Goal: Task Accomplishment & Management: Manage account settings

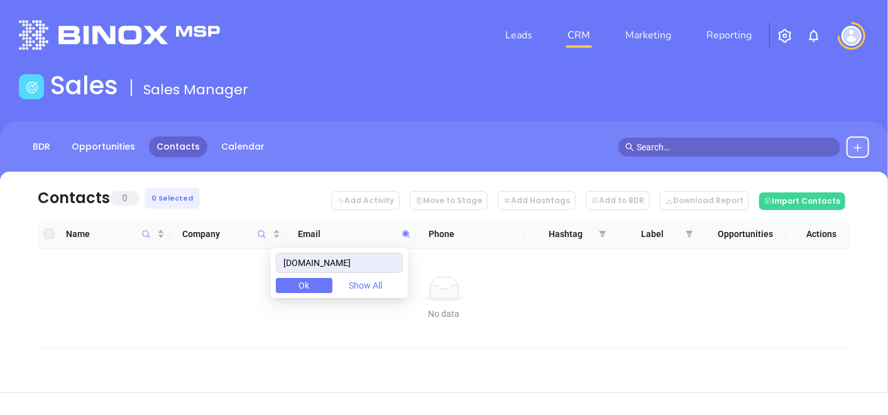
drag, startPoint x: 380, startPoint y: 270, endPoint x: 144, endPoint y: 332, distance: 244.3
click at [155, 335] on body "Leads CRM Marketing Reporting Financial Leads Leads Sales Sales Manager BDR Opp…" at bounding box center [444, 207] width 888 height 415
type input "[DOMAIN_NAME]"
drag, startPoint x: 307, startPoint y: 264, endPoint x: 460, endPoint y: 279, distance: 153.5
click at [461, 280] on body "Leads CRM Marketing Reporting Financial Leads Leads Sales Sales Manager BDR Opp…" at bounding box center [444, 207] width 888 height 415
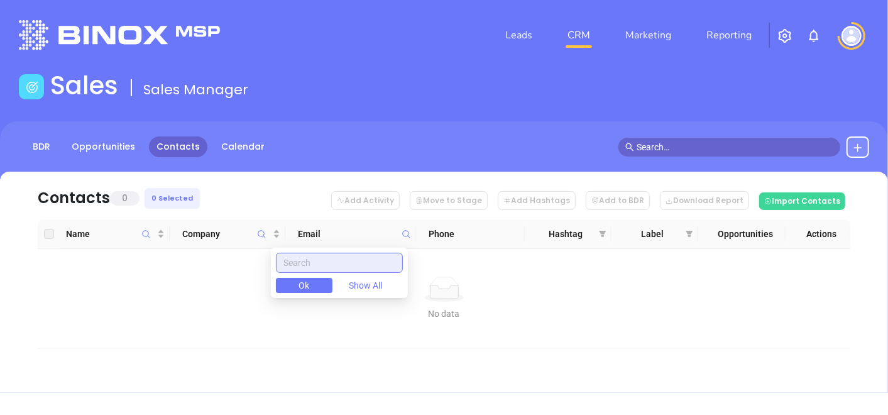
paste input "[DOMAIN_NAME]"
type input "[DOMAIN_NAME]"
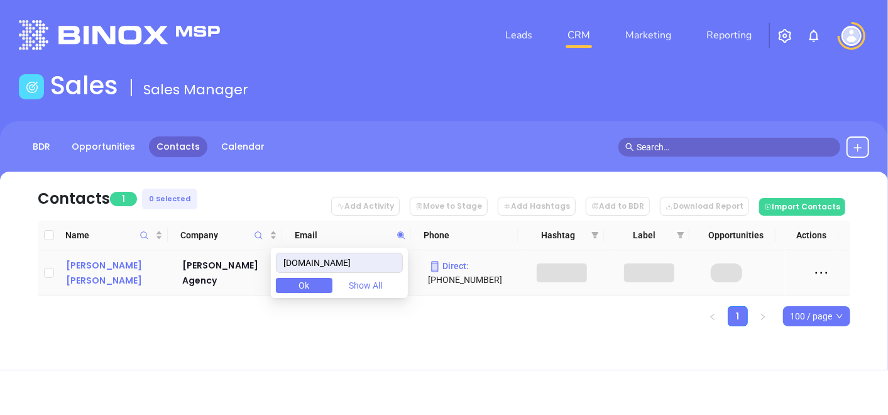
click at [106, 273] on div "[PERSON_NAME] [PERSON_NAME]" at bounding box center [115, 273] width 99 height 30
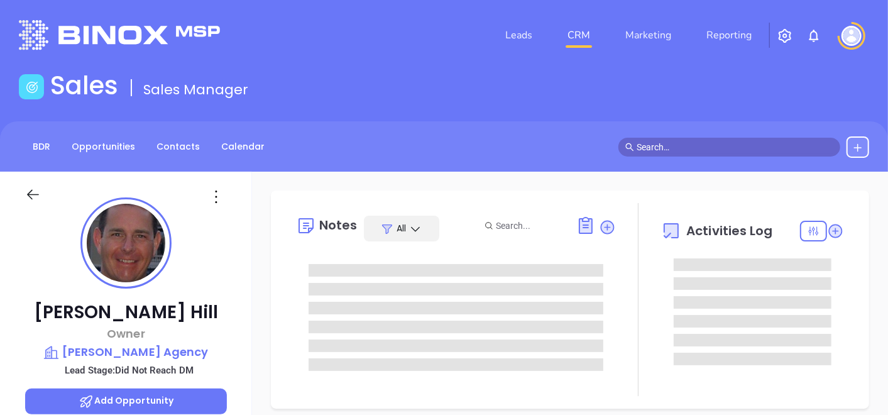
type input "[DATE]"
type input "[PERSON_NAME]"
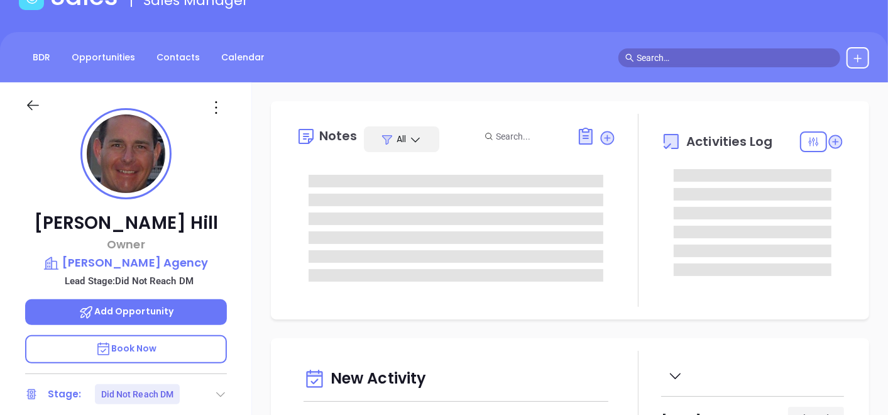
scroll to position [209, 0]
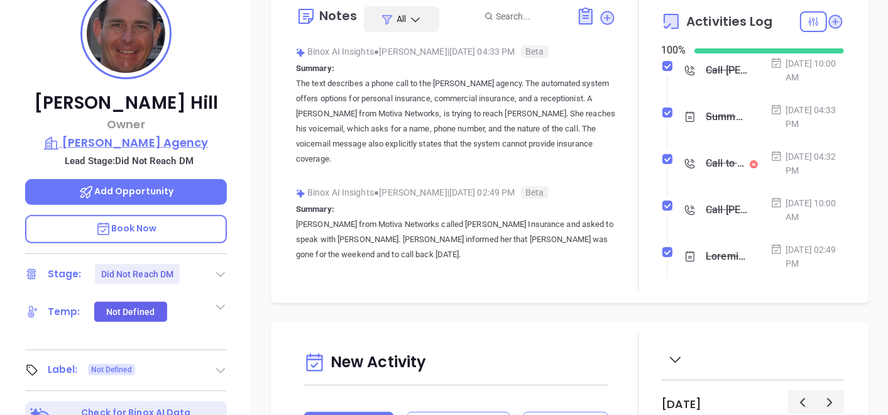
click at [141, 137] on p "[PERSON_NAME] Agency" at bounding box center [126, 143] width 202 height 18
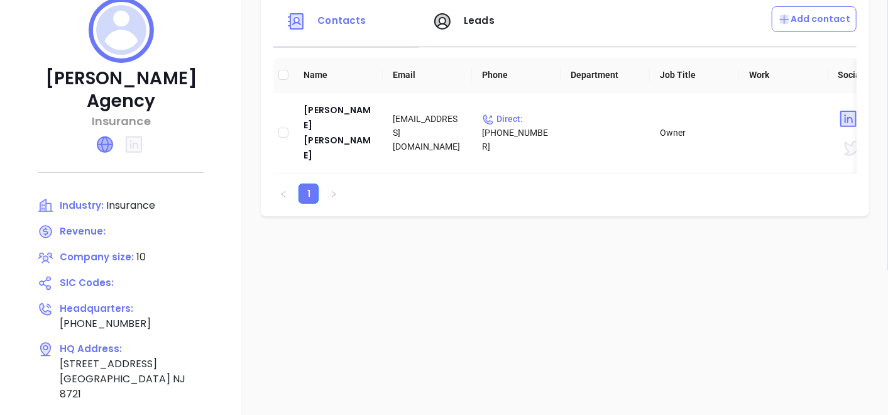
click at [104, 137] on icon at bounding box center [104, 144] width 15 height 15
click at [335, 131] on div "[PERSON_NAME] [PERSON_NAME]" at bounding box center [338, 132] width 69 height 60
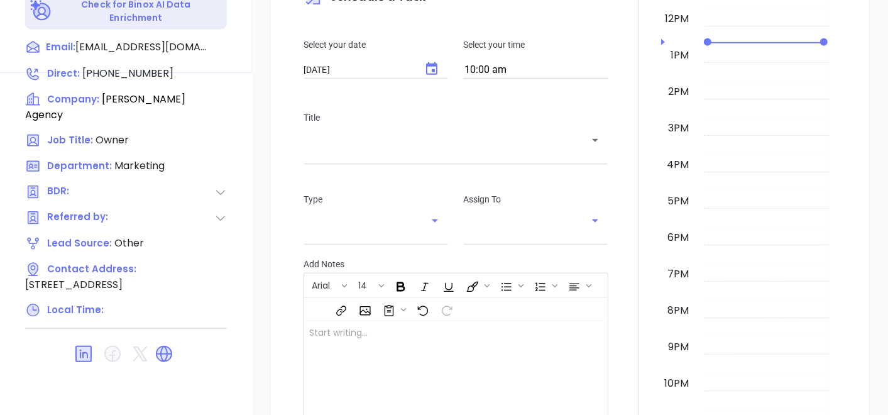
scroll to position [636, 0]
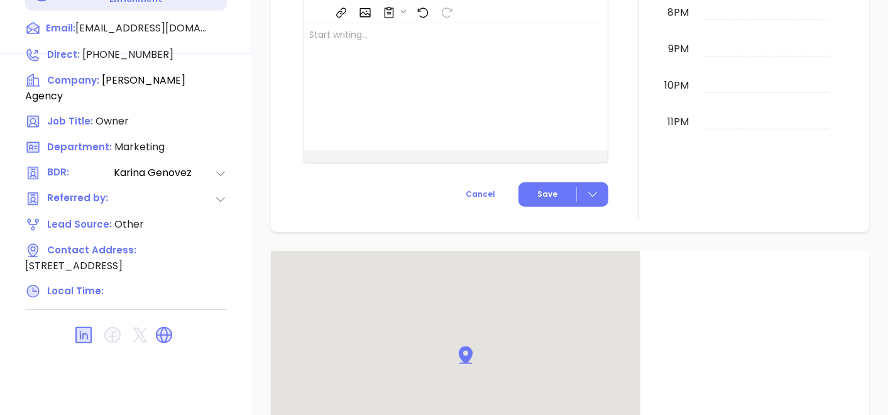
type input "[PERSON_NAME]"
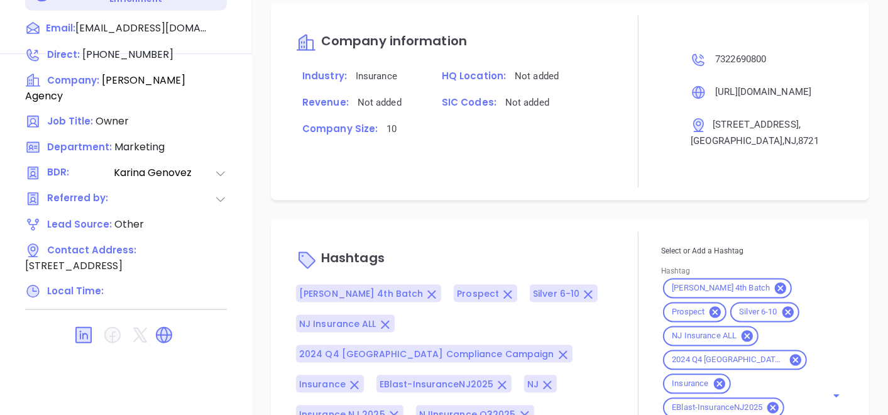
scroll to position [942, 0]
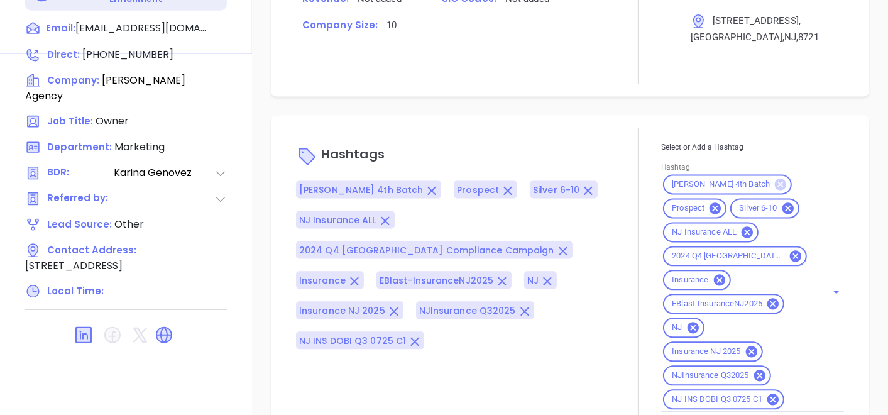
click at [775, 185] on icon at bounding box center [780, 184] width 11 height 11
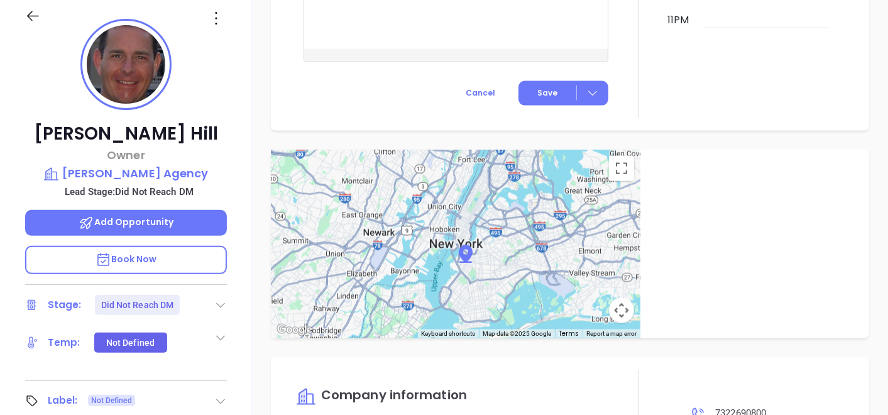
scroll to position [77, 0]
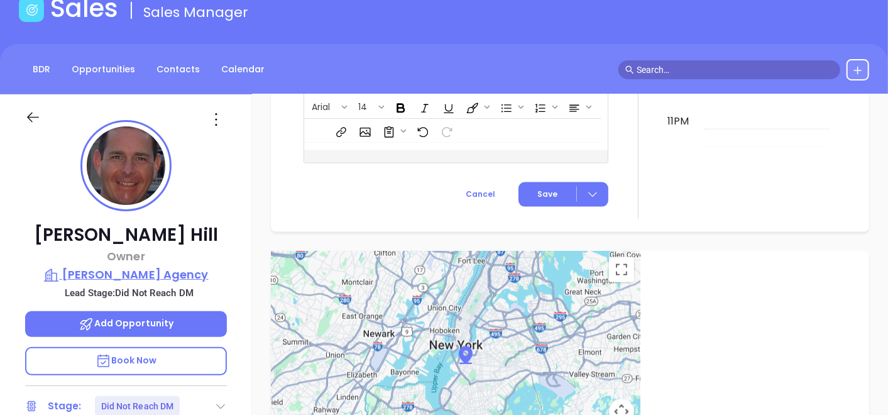
click at [158, 270] on p "[PERSON_NAME] Agency" at bounding box center [126, 275] width 202 height 18
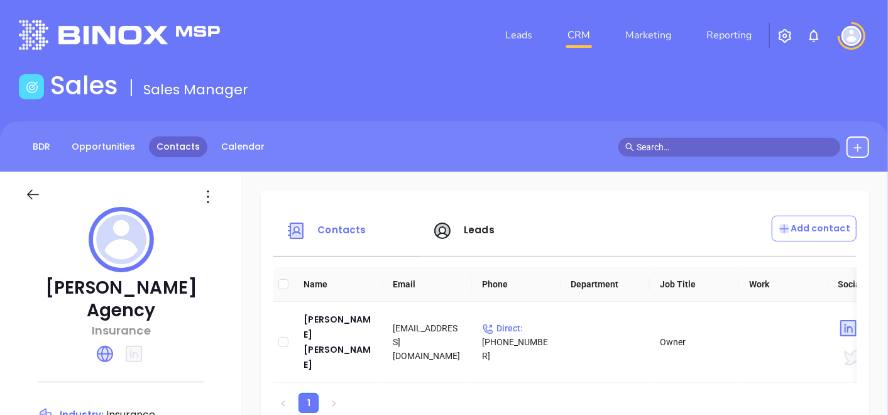
click at [170, 151] on link "Contacts" at bounding box center [178, 146] width 58 height 21
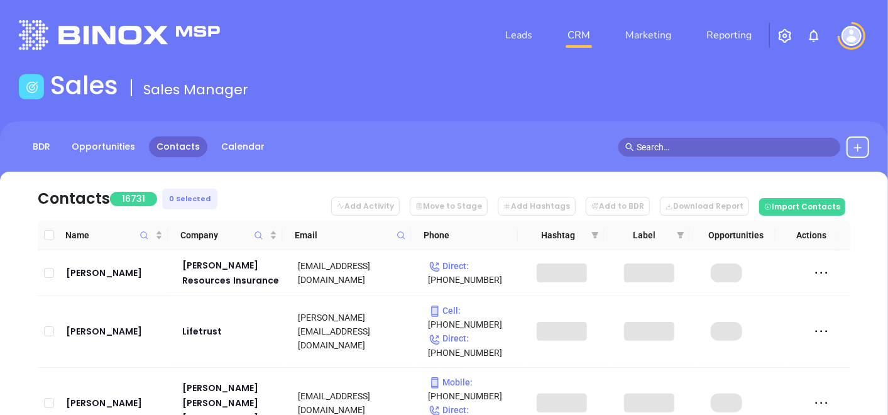
click at [401, 226] on span at bounding box center [401, 235] width 14 height 19
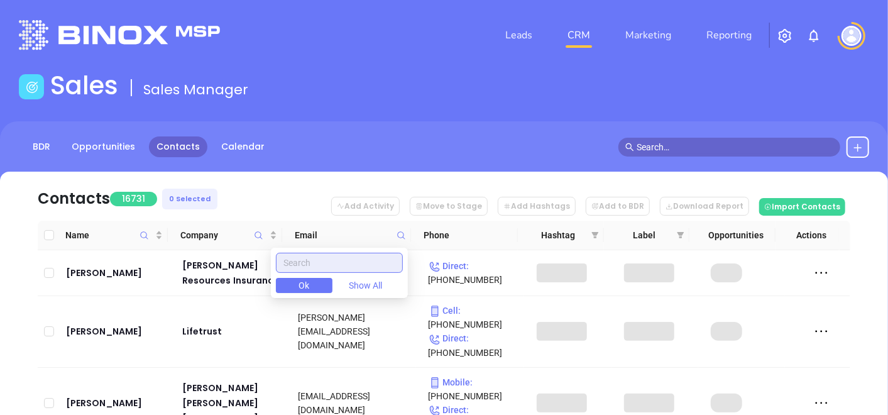
paste input "[DOMAIN_NAME]"
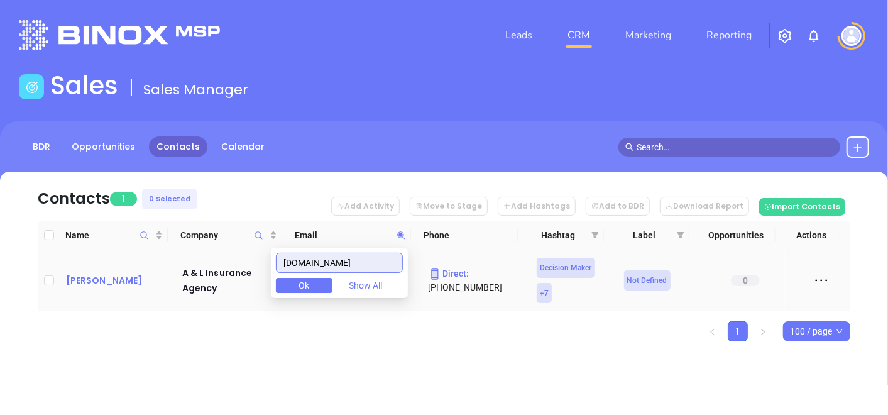
type input "[DOMAIN_NAME]"
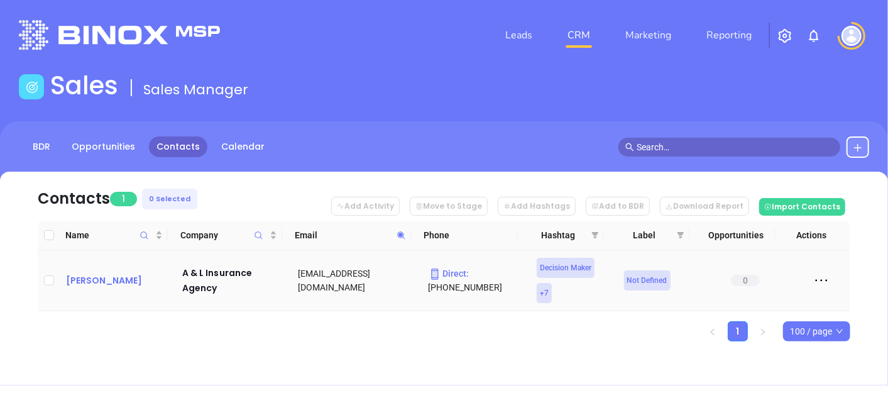
scroll to position [0, 0]
click at [97, 273] on div "[PERSON_NAME]" at bounding box center [115, 280] width 99 height 15
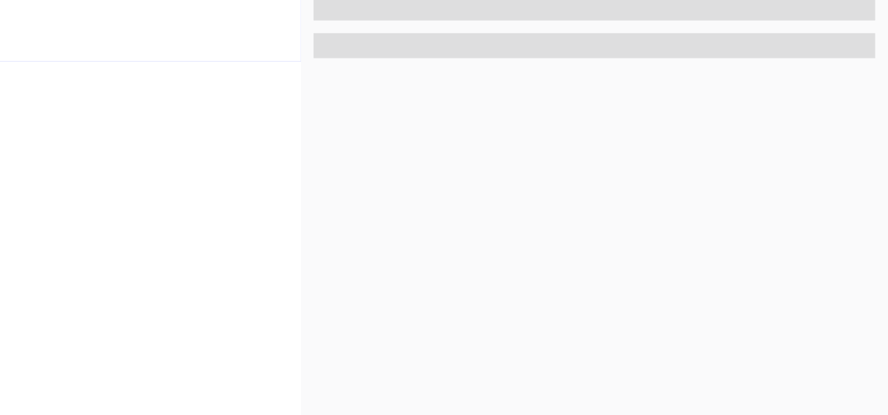
scroll to position [636, 0]
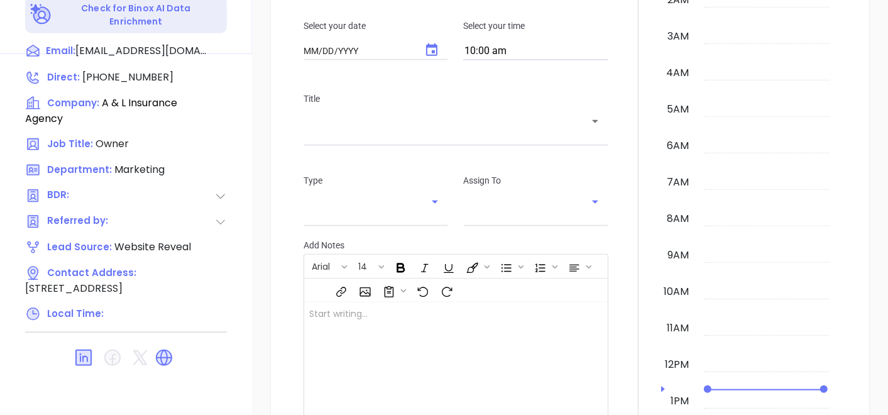
type input "[DATE]"
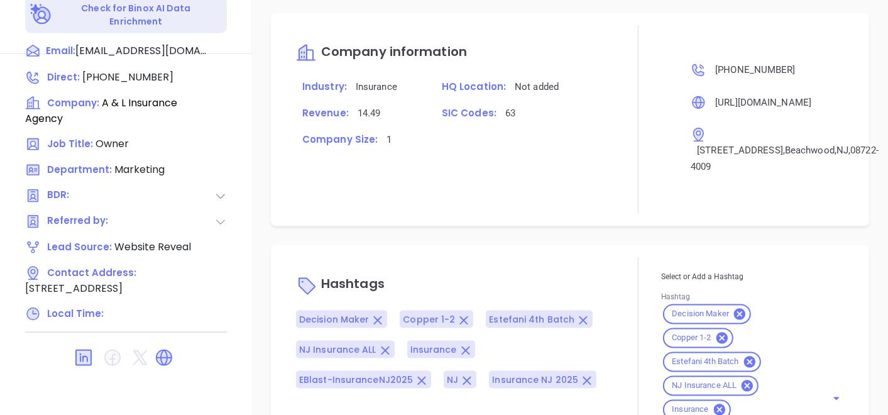
scroll to position [846, 0]
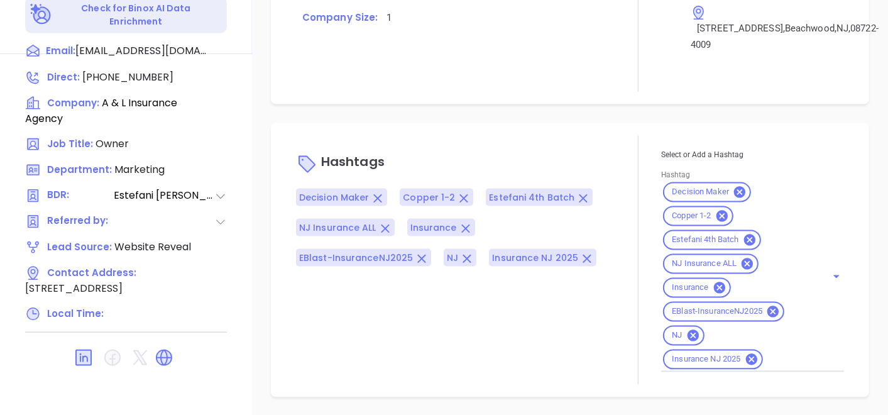
type input "[PERSON_NAME]"
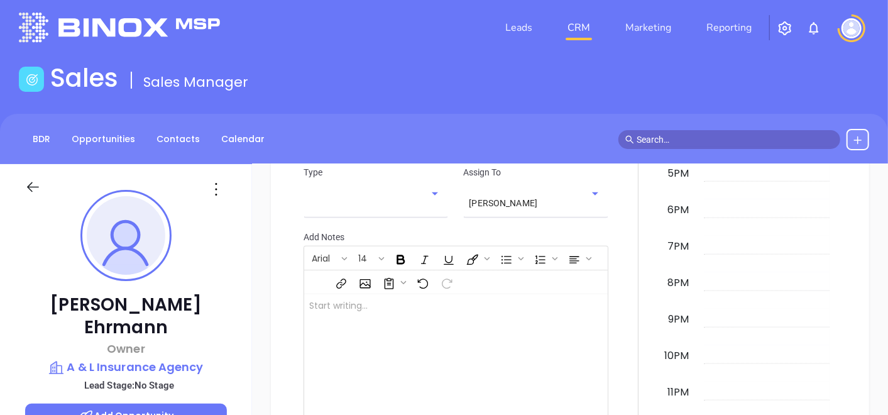
scroll to position [357, 0]
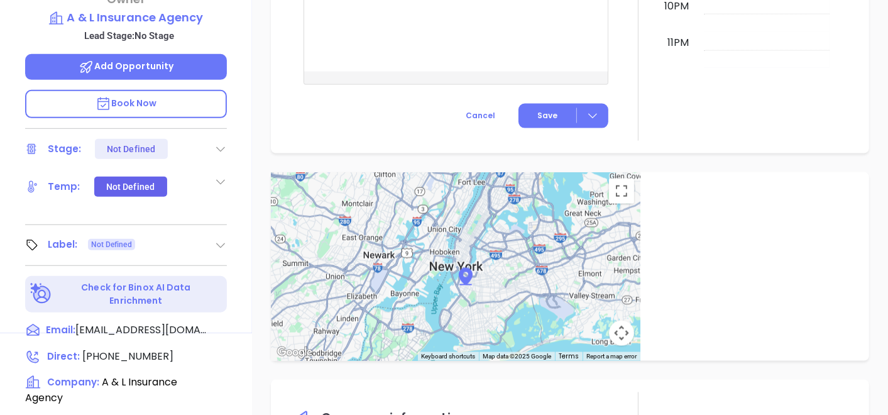
click at [221, 239] on icon at bounding box center [220, 245] width 13 height 13
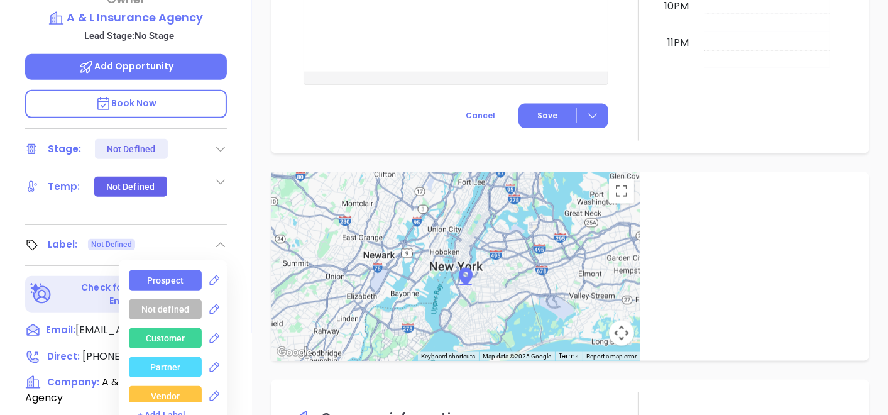
click at [169, 270] on div "Prospect" at bounding box center [165, 280] width 36 height 20
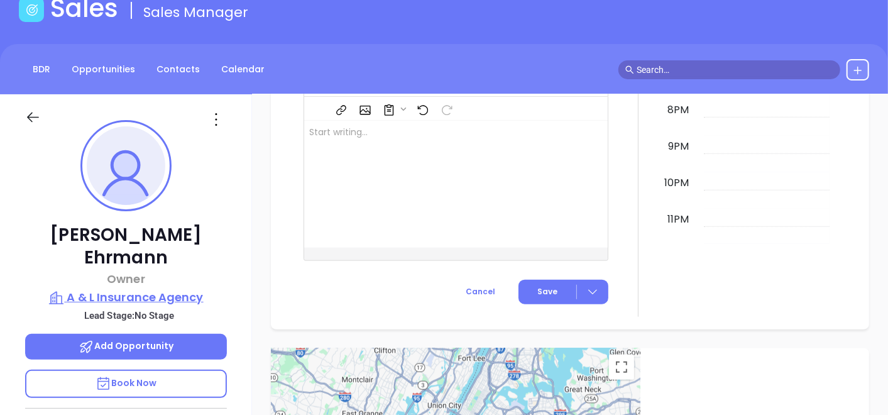
scroll to position [637, 0]
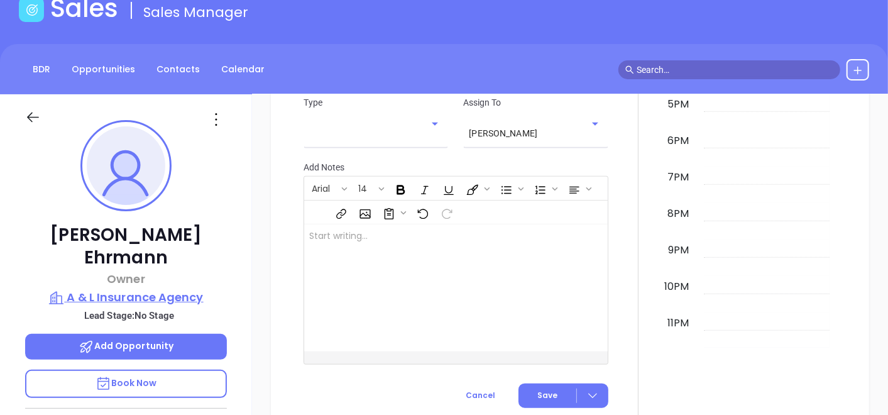
click at [147, 289] on p "A & L Insurance Agency" at bounding box center [126, 298] width 202 height 18
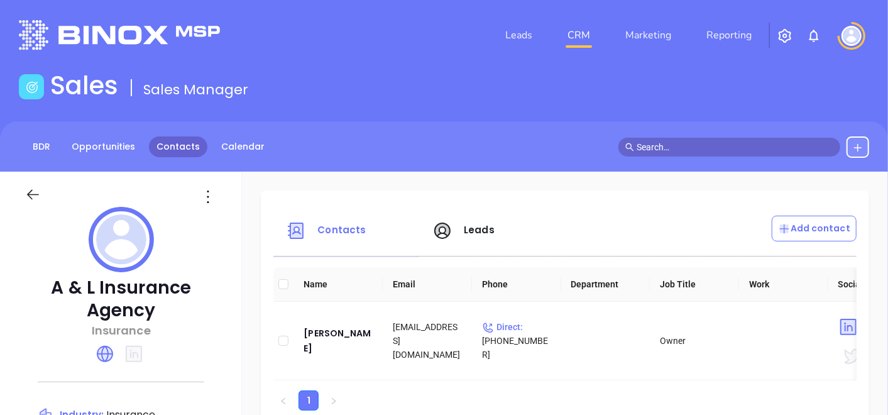
click at [187, 157] on link "Contacts" at bounding box center [178, 146] width 58 height 21
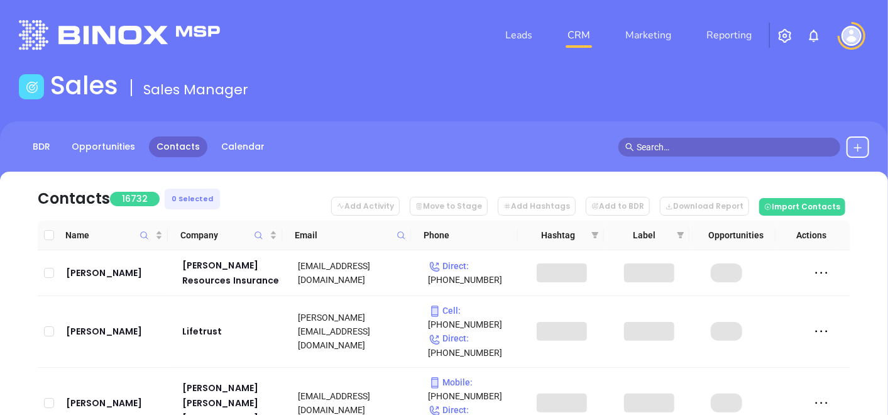
click at [401, 235] on icon at bounding box center [401, 235] width 9 height 9
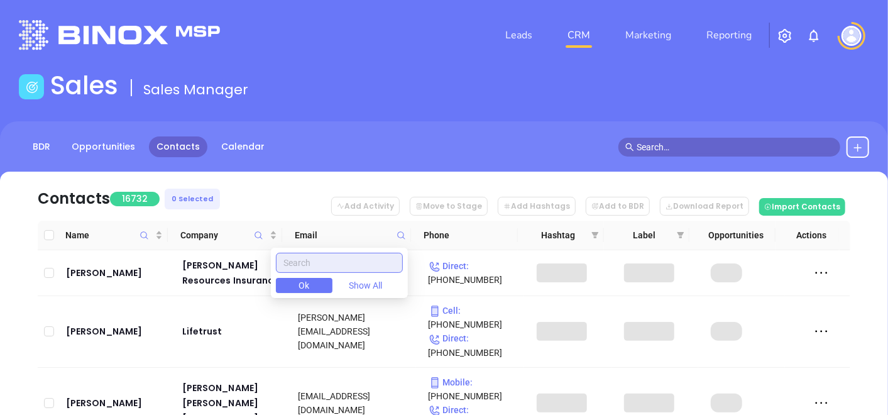
paste input "[DOMAIN_NAME]"
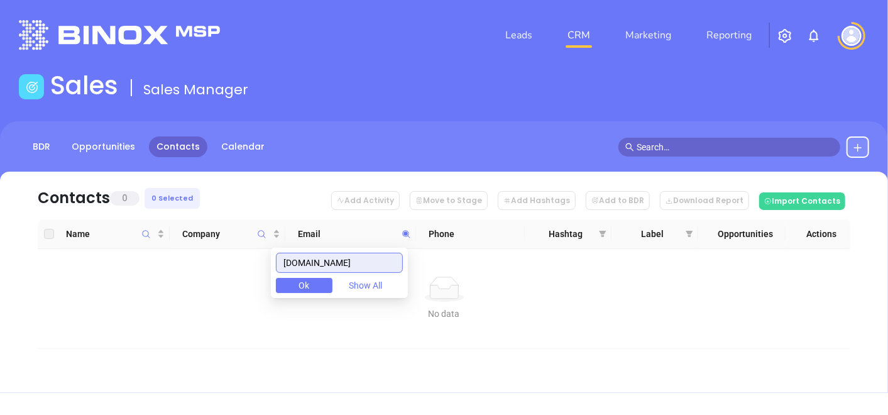
type input "[DOMAIN_NAME]"
drag, startPoint x: 387, startPoint y: 266, endPoint x: 280, endPoint y: 302, distance: 112.7
click at [280, 302] on body "Leads CRM Marketing Reporting Financial Leads Leads Sales Sales Manager BDR Opp…" at bounding box center [444, 207] width 888 height 415
paste input "[DOMAIN_NAME]"
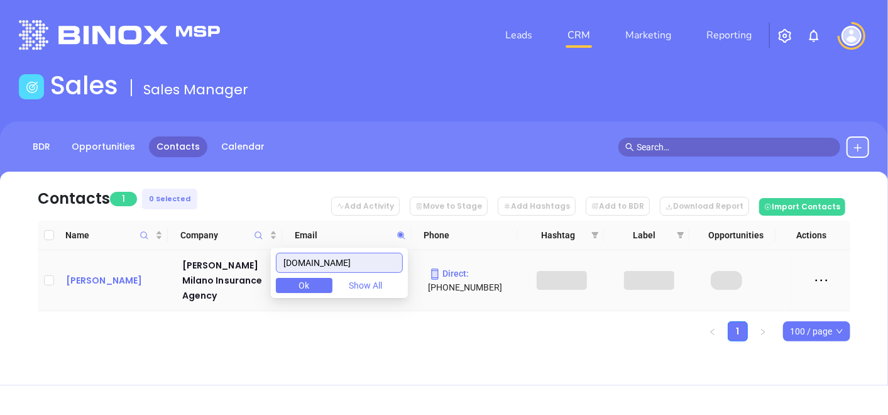
type input "[DOMAIN_NAME]"
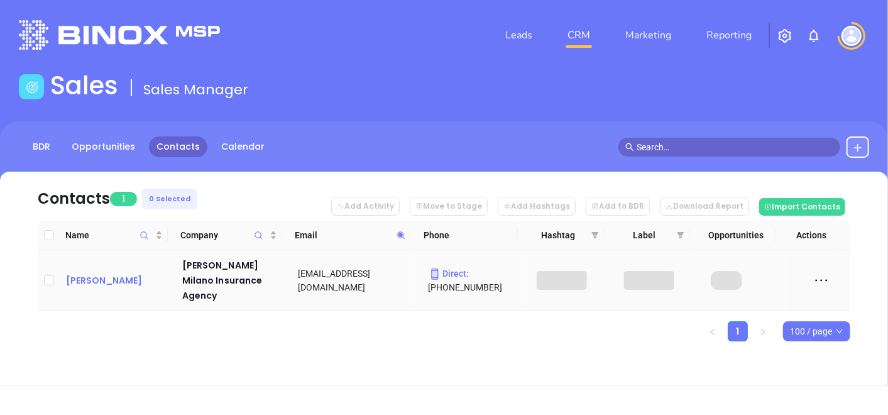
click at [81, 273] on div "[PERSON_NAME]" at bounding box center [115, 280] width 99 height 15
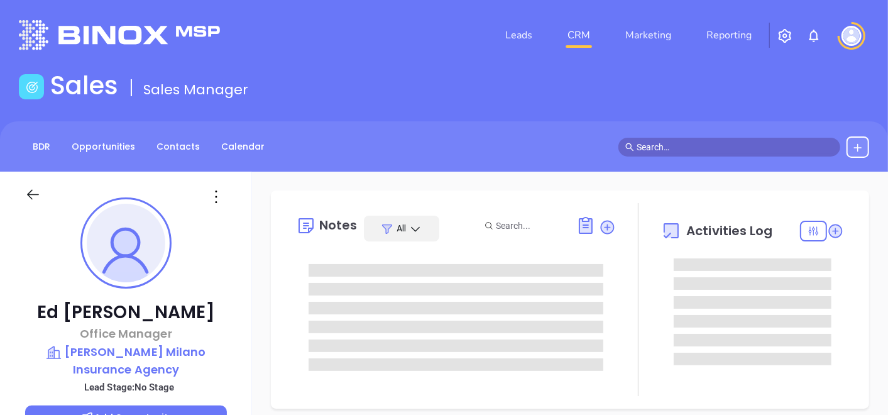
type input "[DATE]"
type input "[PERSON_NAME]"
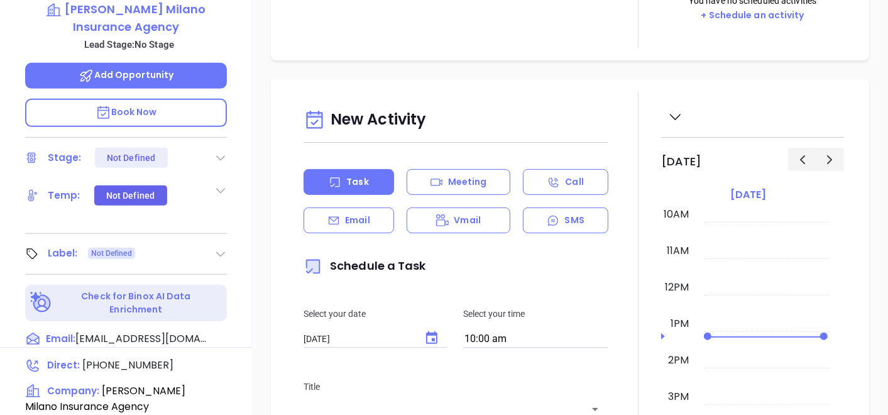
scroll to position [419, 0]
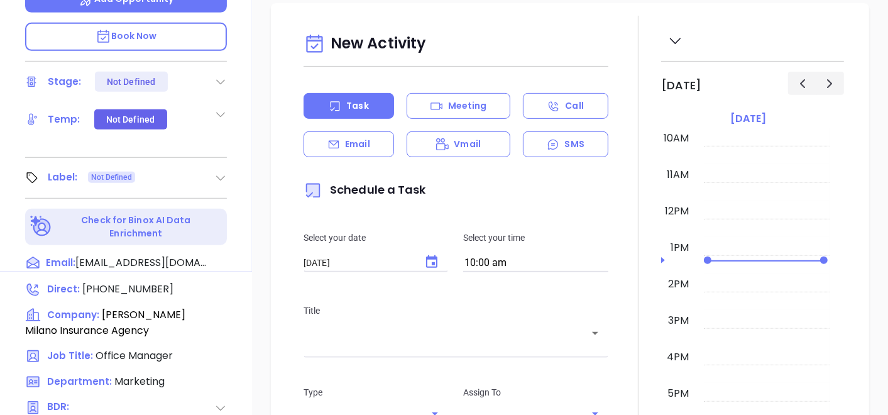
click at [218, 175] on icon at bounding box center [220, 178] width 13 height 13
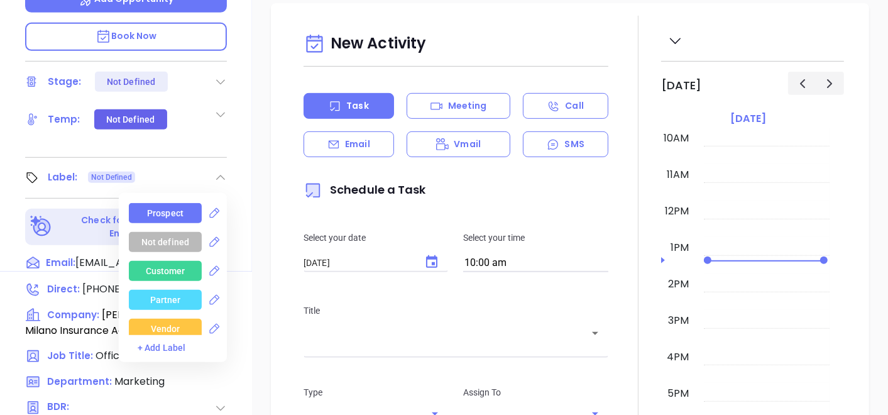
click at [172, 212] on div "Prospect" at bounding box center [165, 213] width 36 height 20
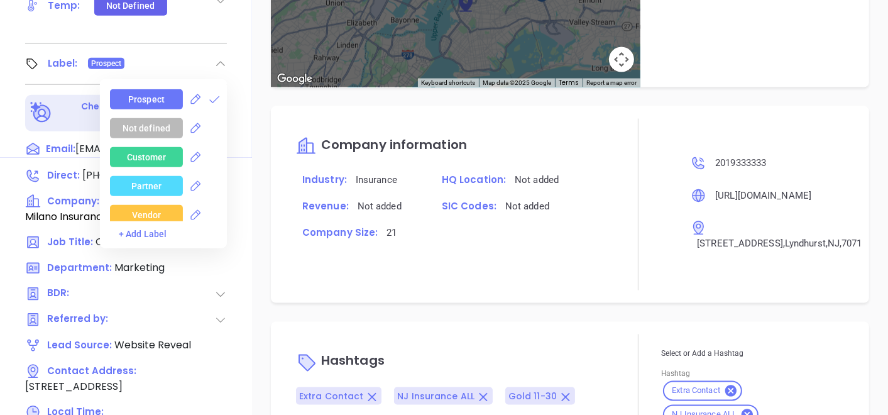
scroll to position [636, 0]
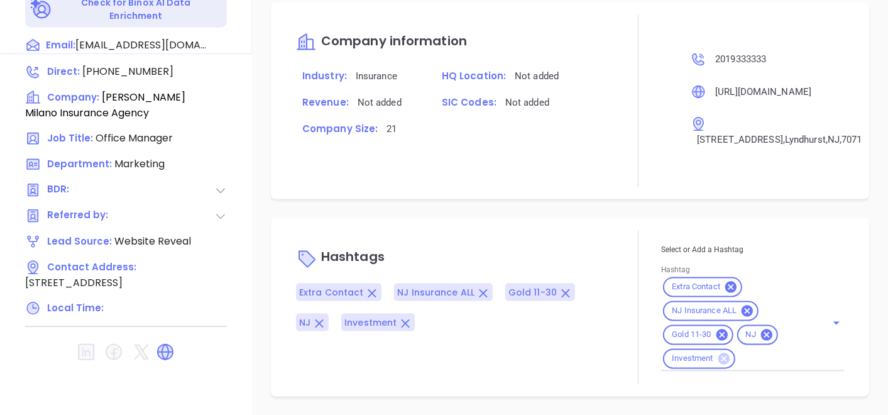
click at [719, 364] on icon at bounding box center [723, 358] width 11 height 11
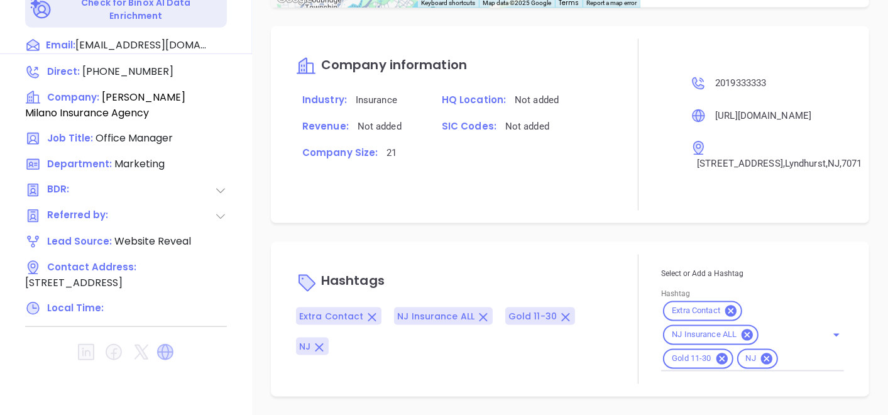
click at [168, 348] on icon at bounding box center [165, 352] width 16 height 16
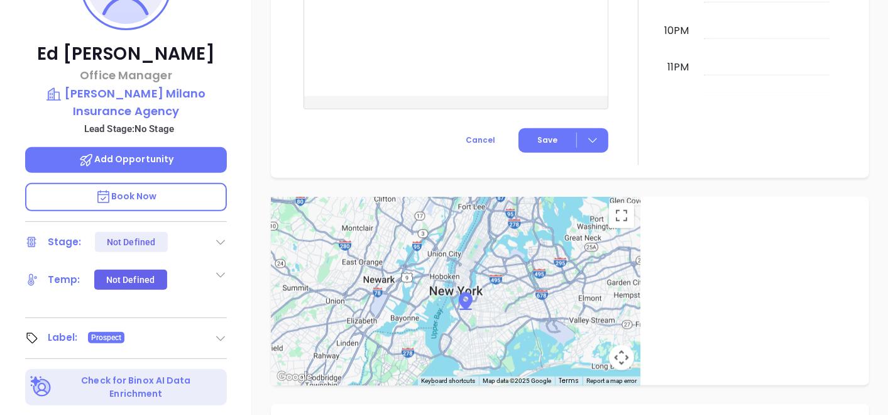
scroll to position [217, 0]
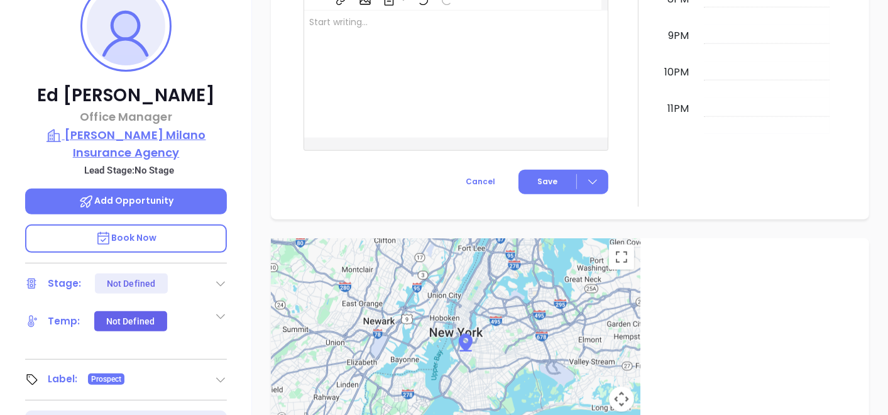
click at [147, 143] on p "[PERSON_NAME] Milano Insurance Agency" at bounding box center [126, 143] width 202 height 35
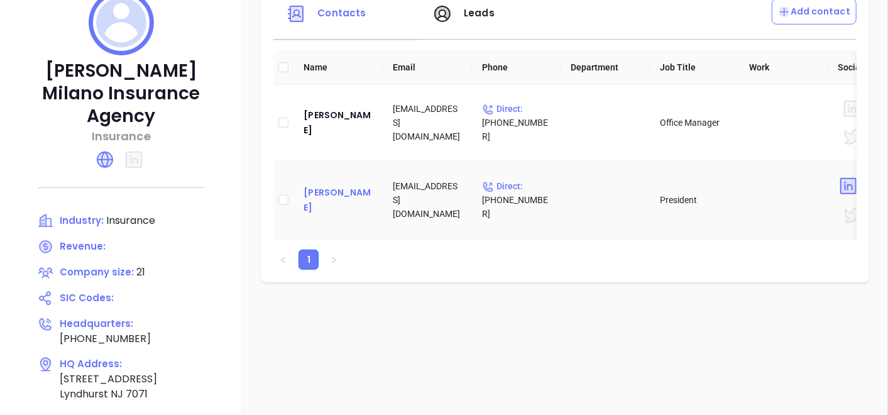
click at [327, 197] on div "[PERSON_NAME]" at bounding box center [338, 200] width 69 height 30
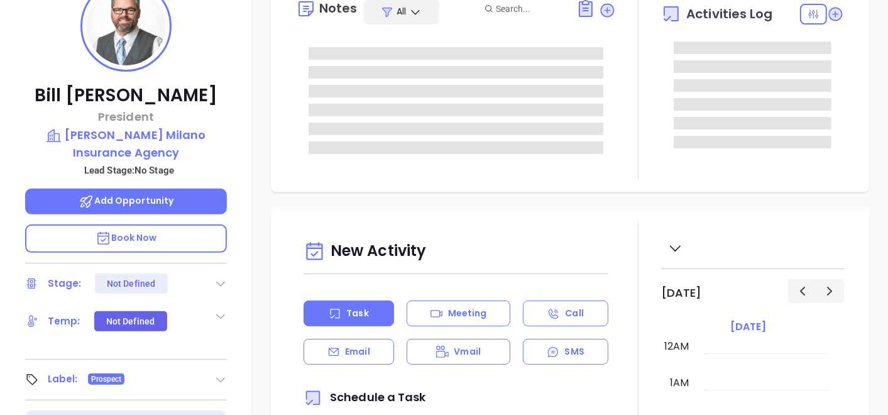
type input "[DATE]"
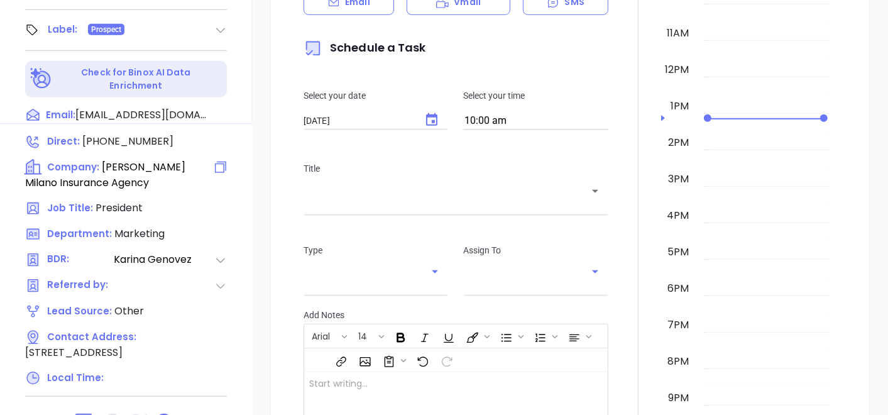
type input "[PERSON_NAME]"
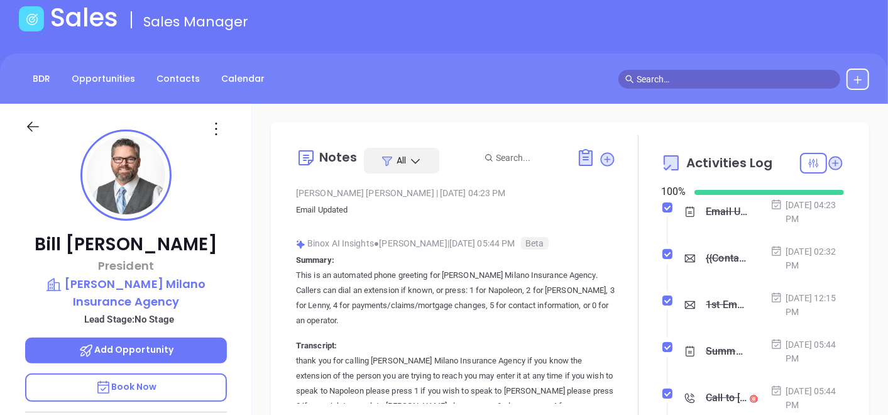
scroll to position [0, 0]
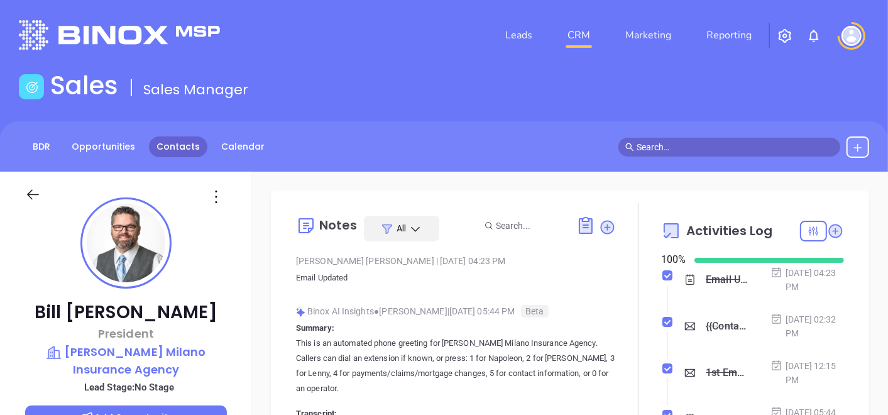
click at [164, 143] on link "Contacts" at bounding box center [178, 146] width 58 height 21
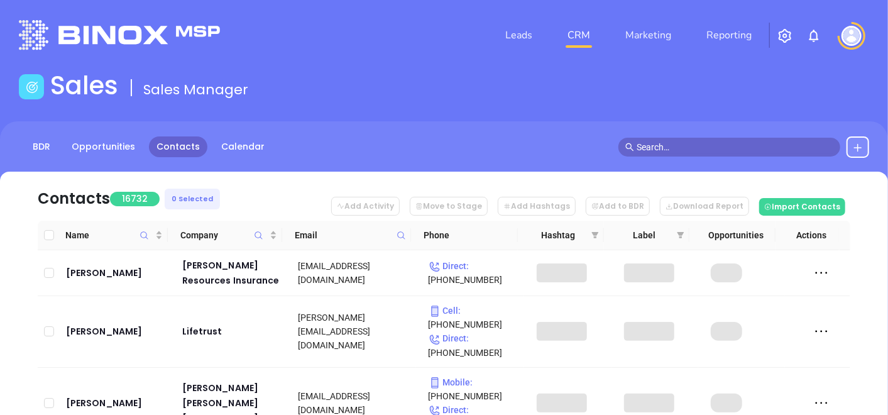
click at [406, 235] on icon at bounding box center [401, 235] width 9 height 9
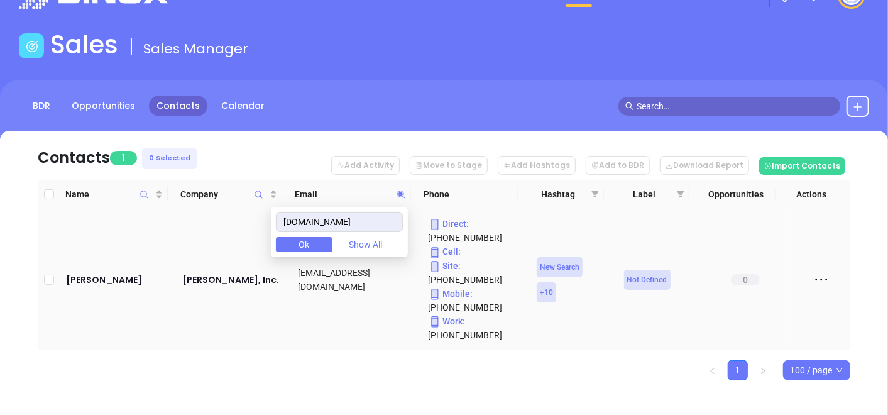
scroll to position [52, 0]
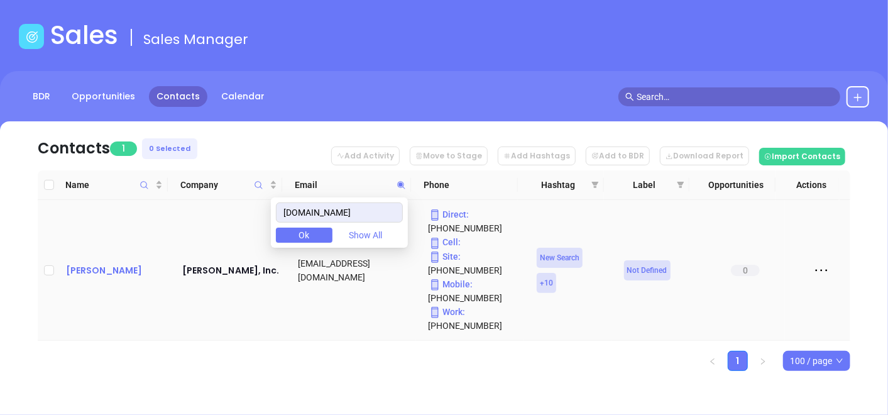
type input "[DOMAIN_NAME]"
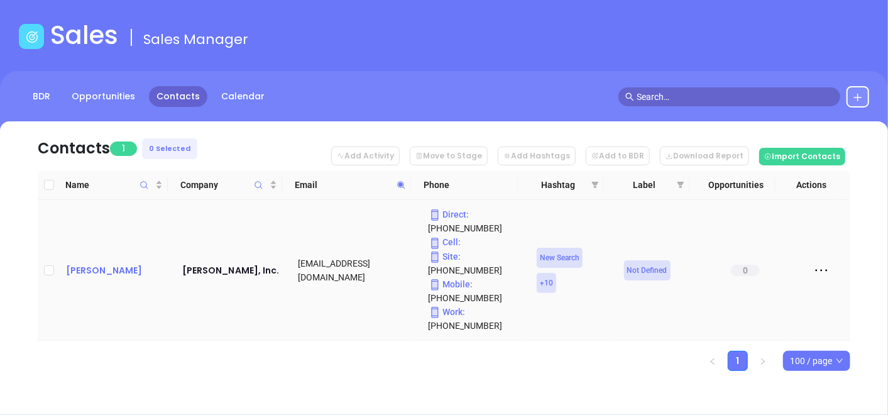
click at [128, 268] on div "[PERSON_NAME]" at bounding box center [115, 270] width 99 height 15
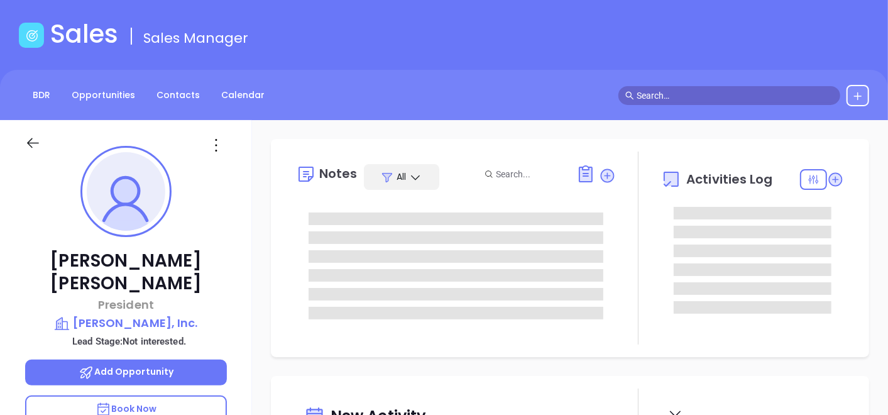
scroll to position [365, 0]
type input "[PERSON_NAME]"
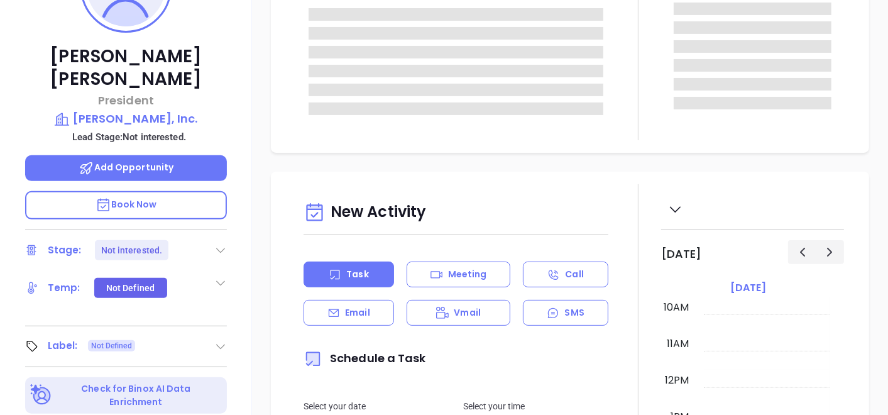
scroll to position [262, 0]
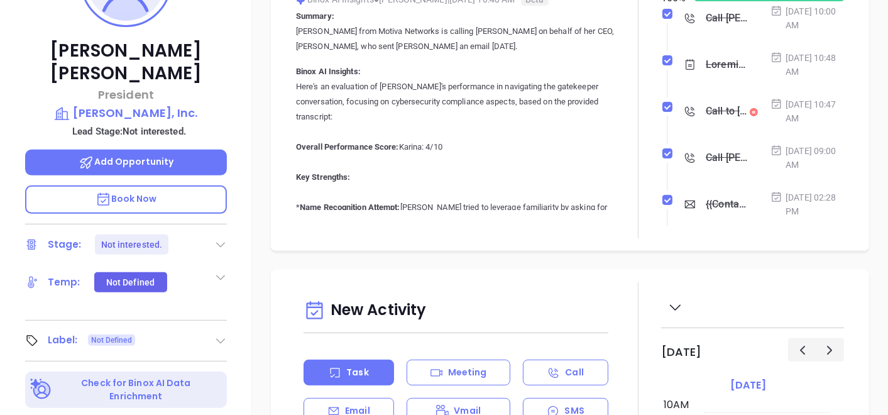
click at [224, 335] on icon at bounding box center [220, 341] width 13 height 13
click at [185, 366] on div "Prospect" at bounding box center [165, 376] width 73 height 20
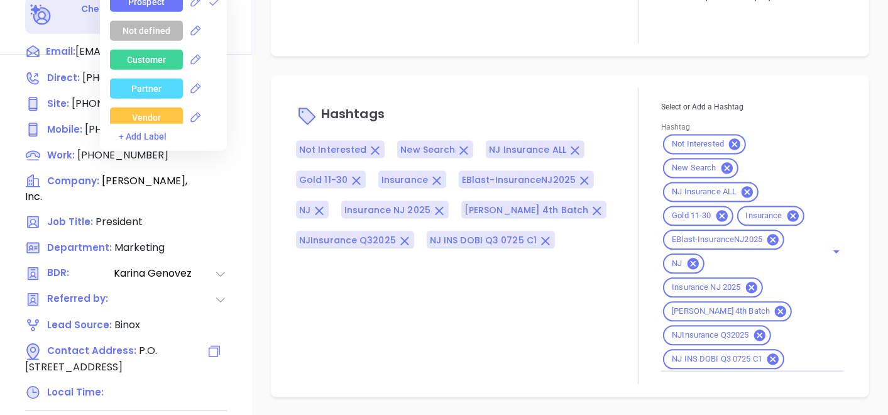
scroll to position [643, 0]
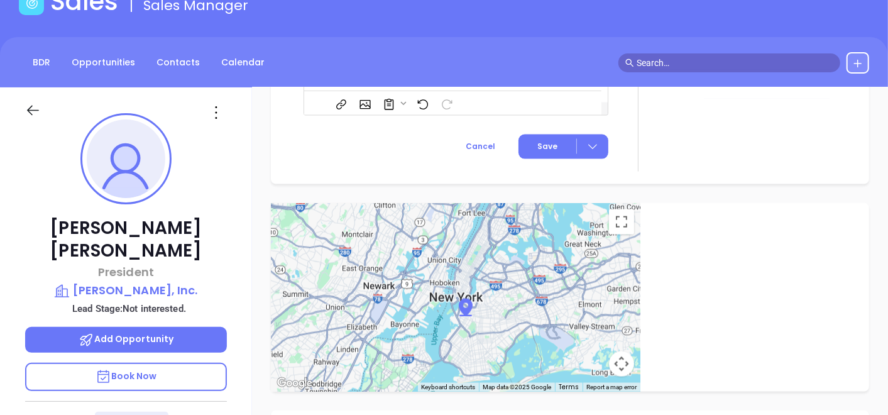
scroll to position [14, 0]
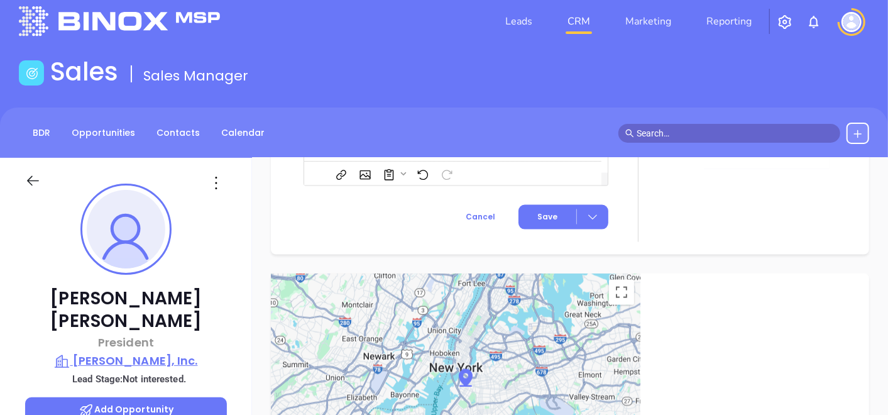
click at [140, 352] on p "[PERSON_NAME], Inc." at bounding box center [126, 361] width 202 height 18
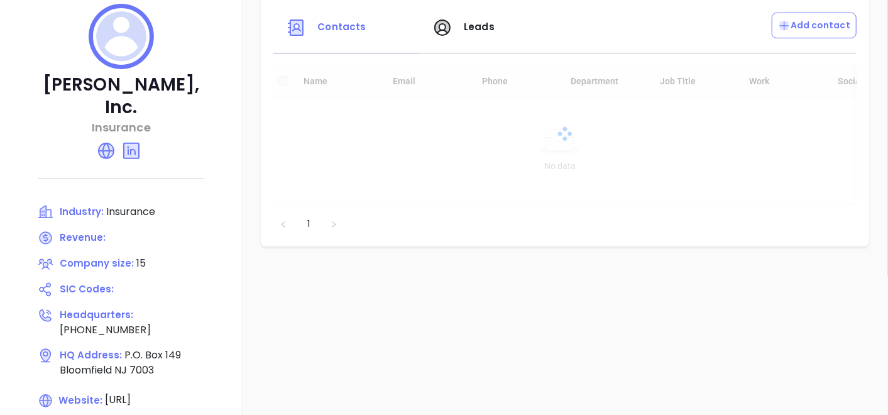
scroll to position [224, 0]
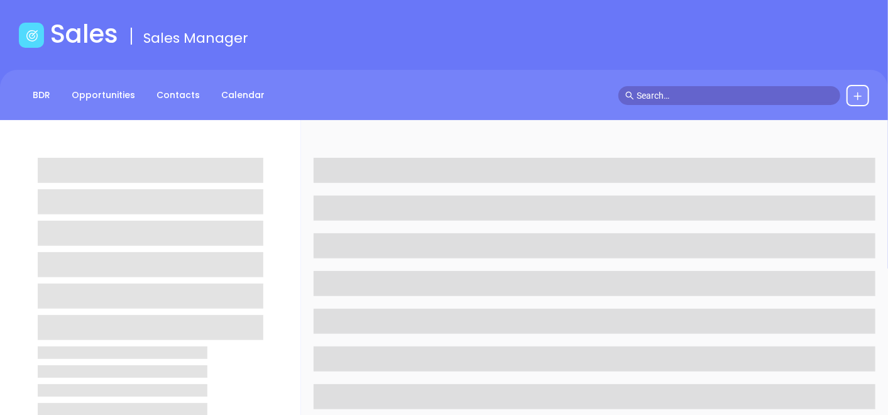
scroll to position [14, 0]
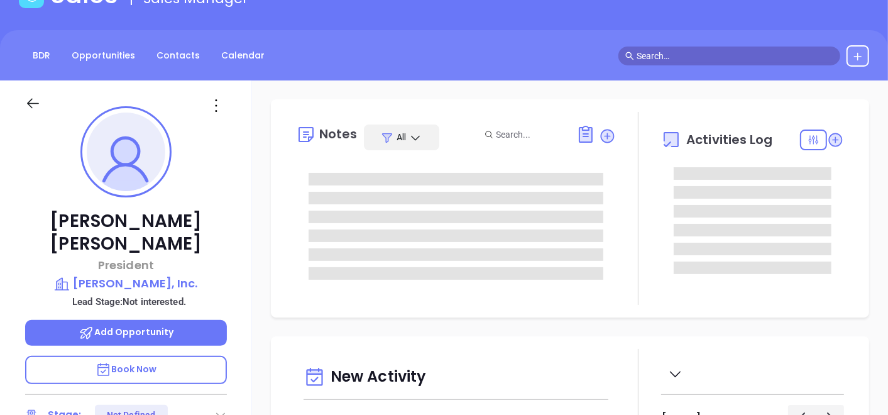
type input "[DATE]"
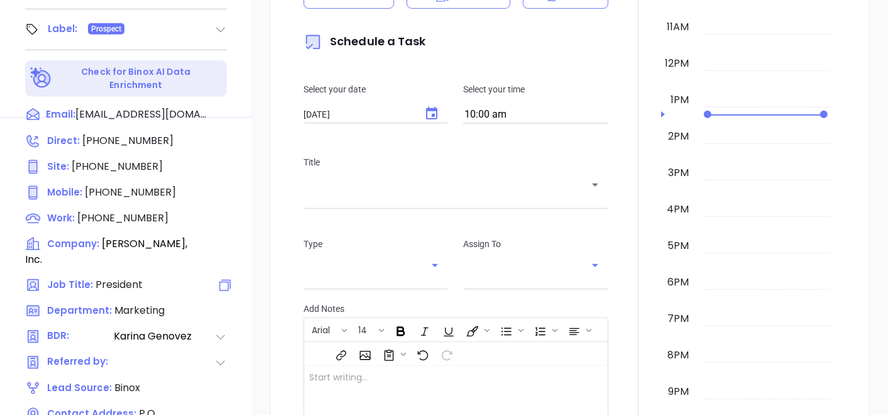
scroll to position [643, 0]
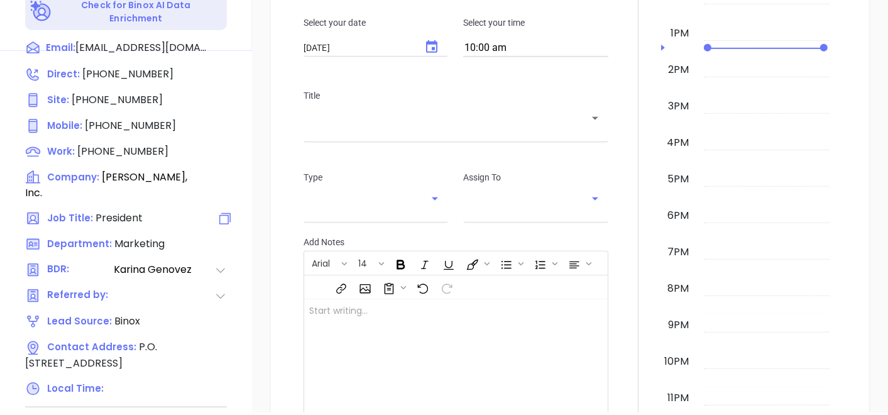
type input "[PERSON_NAME]"
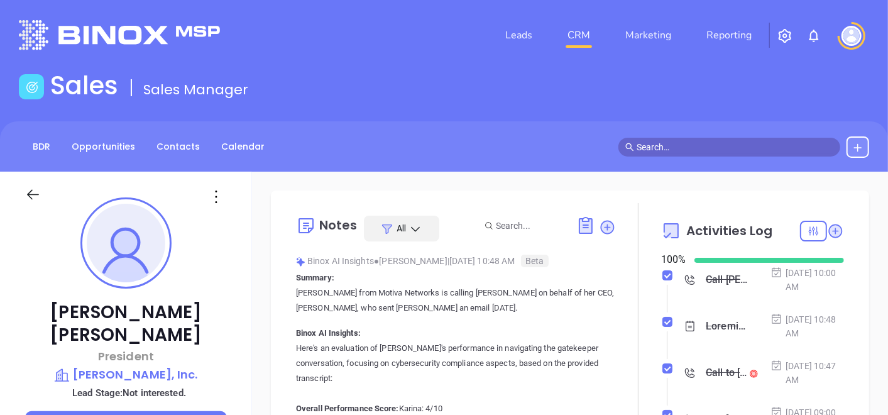
scroll to position [70, 0]
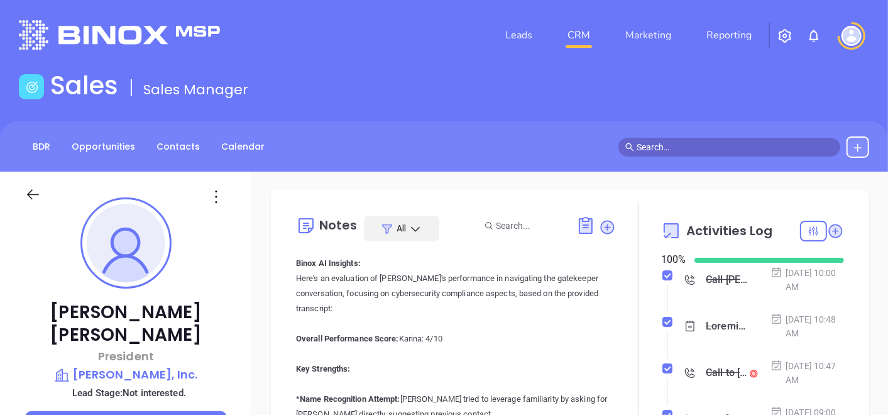
click at [165, 162] on div "BDR Opportunities Contacts Calendar" at bounding box center [444, 146] width 888 height 50
click at [176, 133] on div "BDR Opportunities Contacts Calendar" at bounding box center [444, 146] width 888 height 50
click at [174, 137] on link "Contacts" at bounding box center [178, 146] width 58 height 21
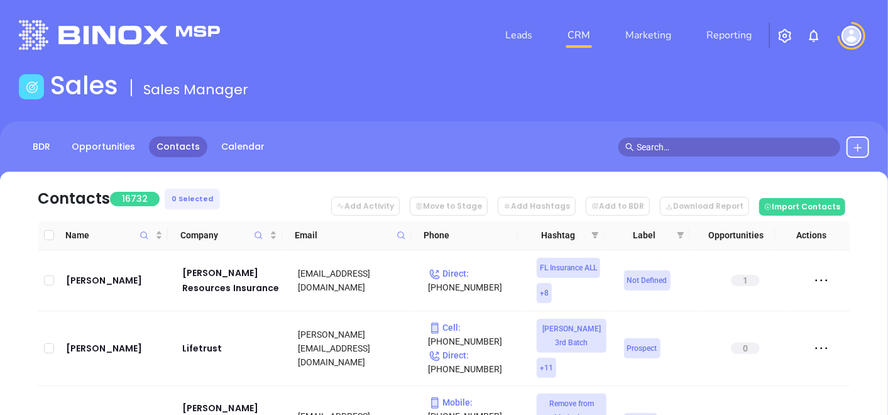
click at [402, 235] on icon at bounding box center [401, 235] width 9 height 9
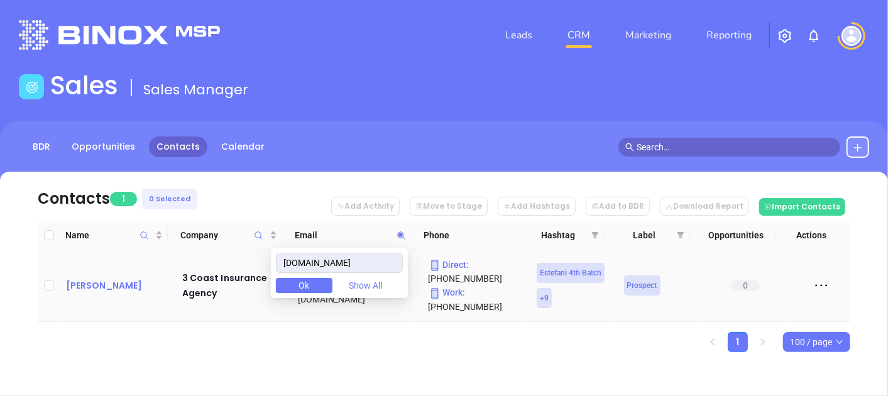
type input "[DOMAIN_NAME]"
click at [128, 283] on div "[PERSON_NAME]" at bounding box center [115, 285] width 99 height 15
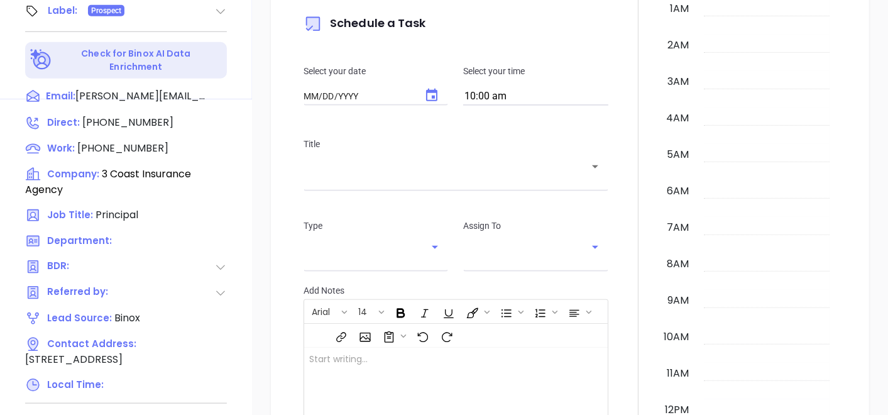
scroll to position [636, 0]
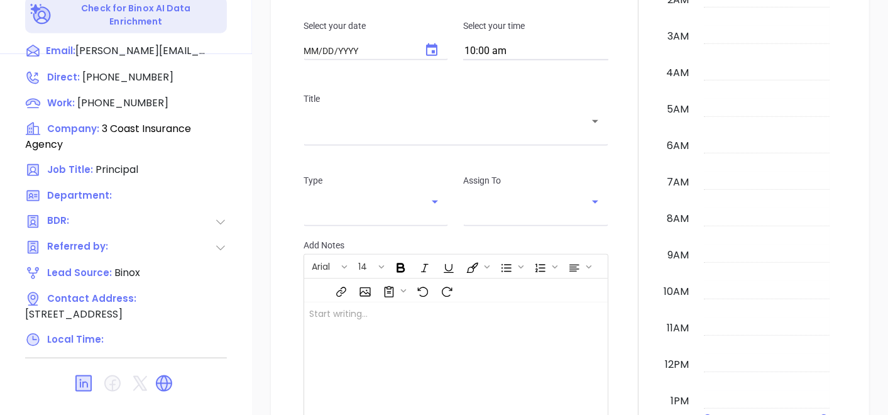
type input "[DATE]"
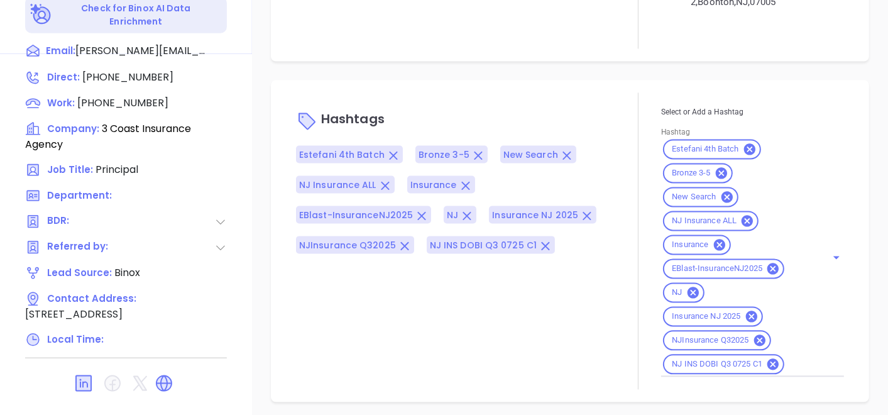
scroll to position [878, 0]
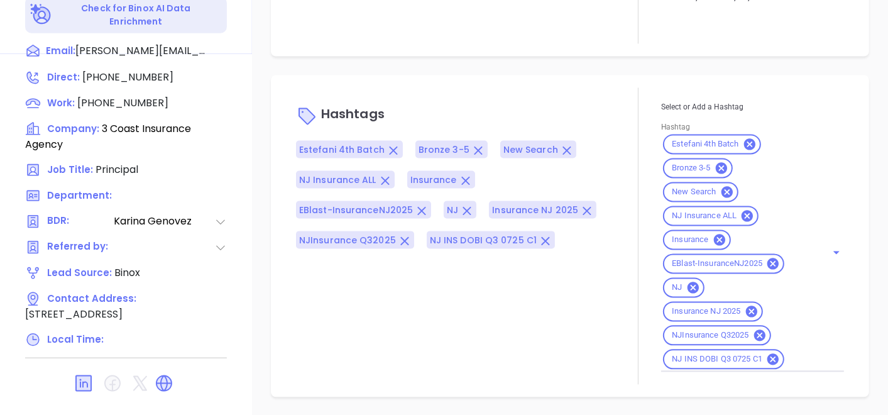
type input "[PERSON_NAME]"
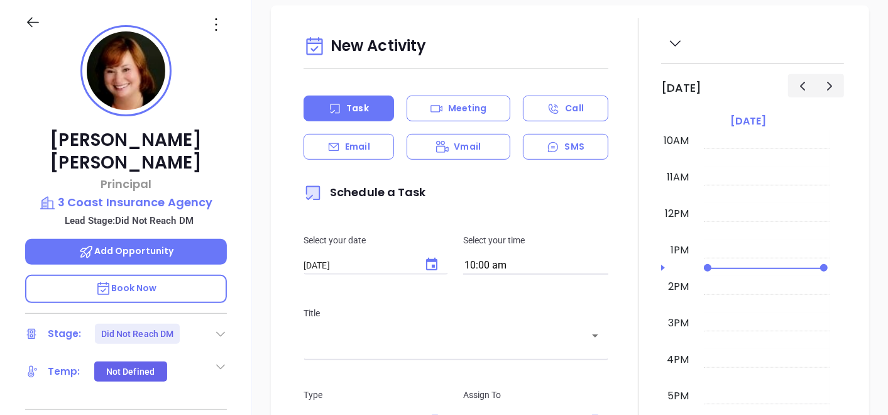
scroll to position [147, 0]
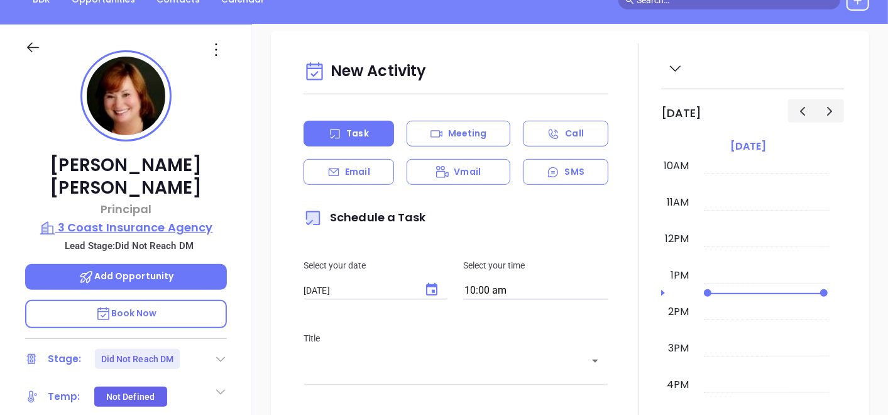
click at [133, 219] on p "3 Coast Insurance Agency" at bounding box center [126, 228] width 202 height 18
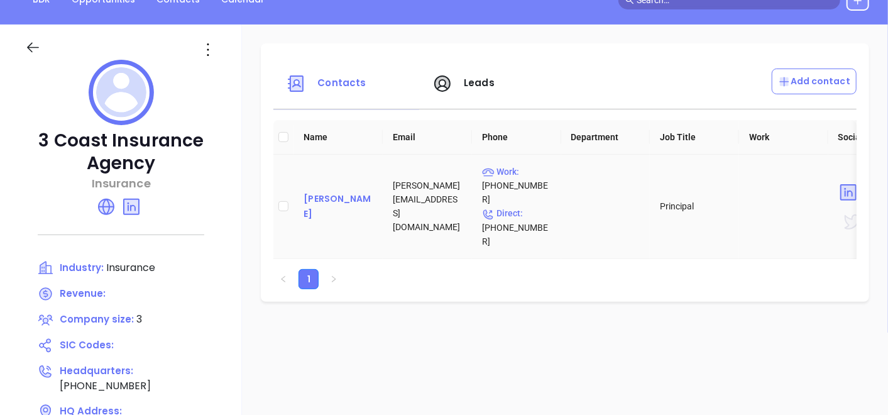
click at [348, 191] on div "[PERSON_NAME]" at bounding box center [338, 206] width 69 height 30
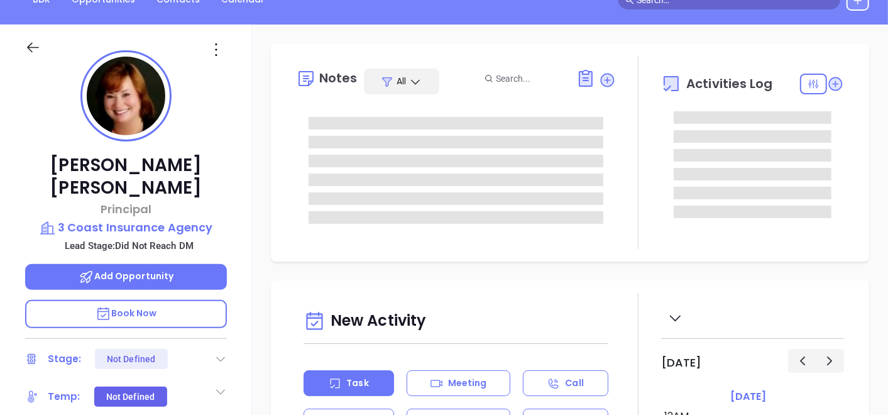
type input "[DATE]"
click at [208, 50] on icon at bounding box center [216, 50] width 20 height 20
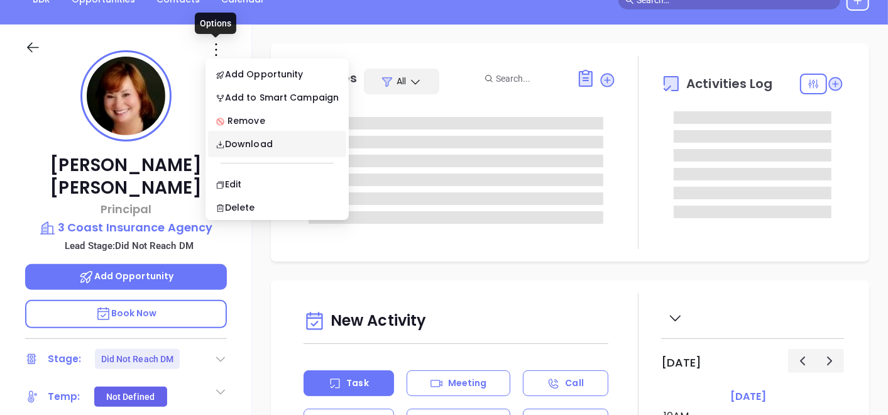
click at [220, 47] on icon at bounding box center [216, 50] width 20 height 20
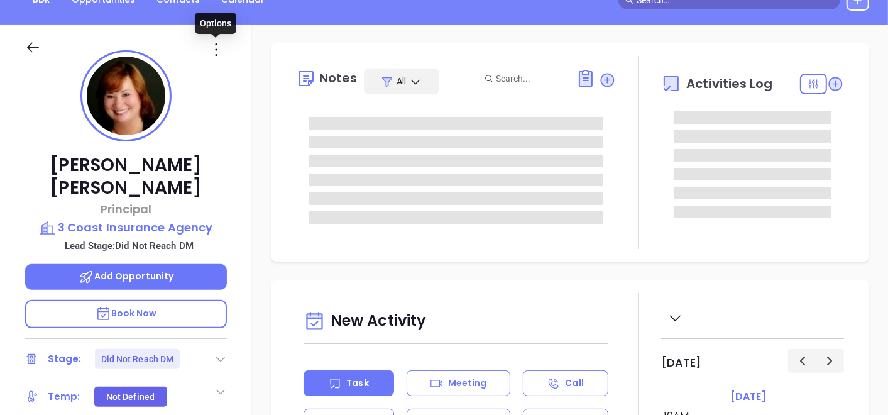
type input "[PERSON_NAME]"
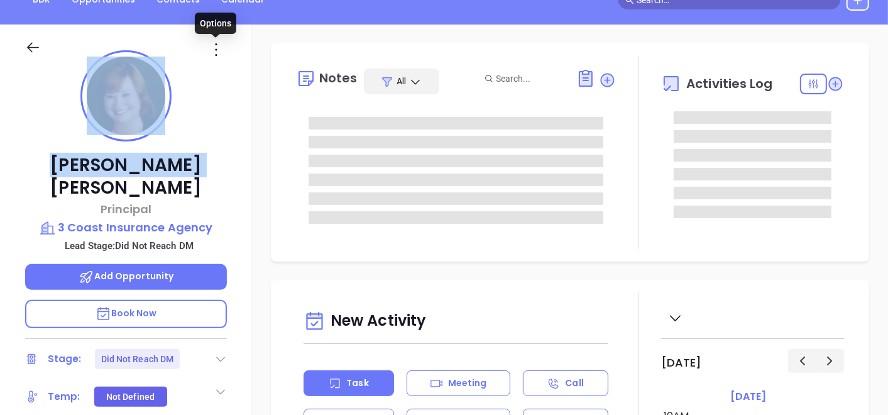
click at [220, 47] on icon at bounding box center [216, 50] width 20 height 20
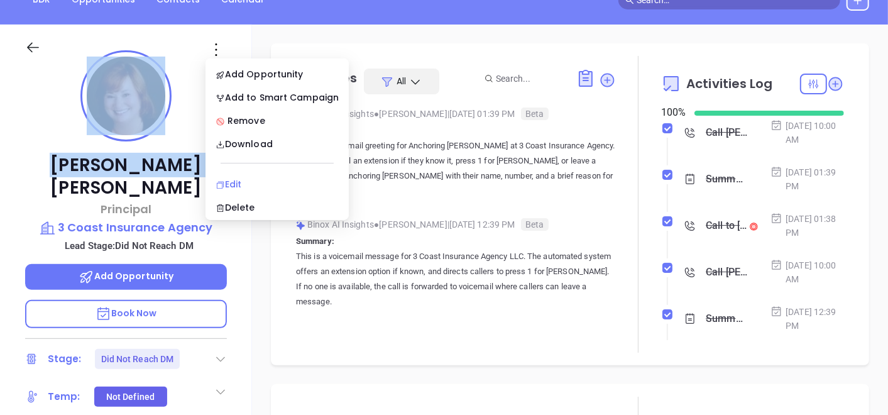
drag, startPoint x: 220, startPoint y: 47, endPoint x: 231, endPoint y: 182, distance: 135.7
click at [231, 182] on div "Edit" at bounding box center [277, 184] width 123 height 14
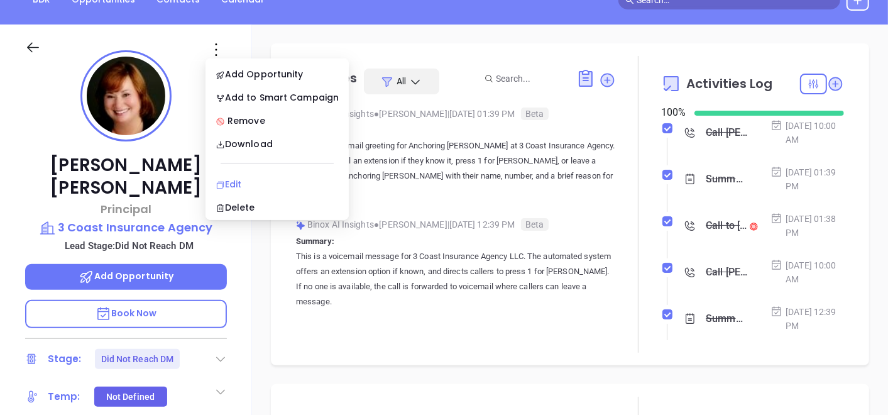
scroll to position [0, 0]
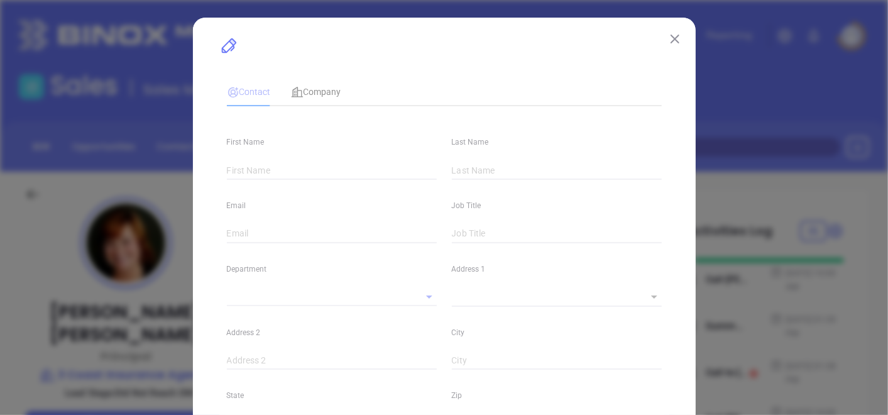
type input "[PERSON_NAME]"
type input "[PERSON_NAME][EMAIL_ADDRESS][DOMAIN_NAME]"
type input "Principal"
type textarea "[STREET_ADDRESS]"
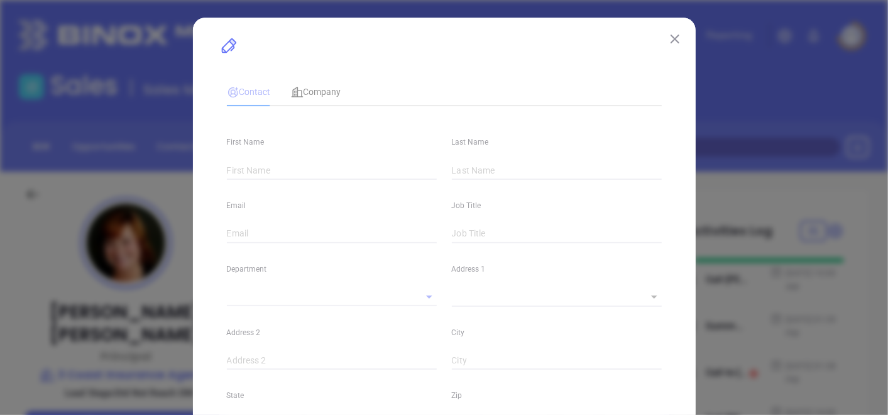
type input "1"
type input "Entry 2"
type input "Boonton"
type input "NJ"
type input "07005"
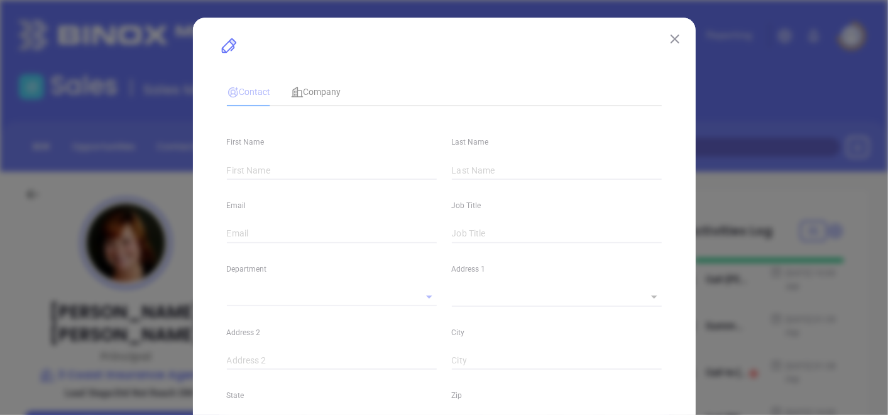
type input "[DOMAIN_NAME][URL]"
type input "Binox"
type input "[PERSON_NAME]"
type input "Did Not Reach DM"
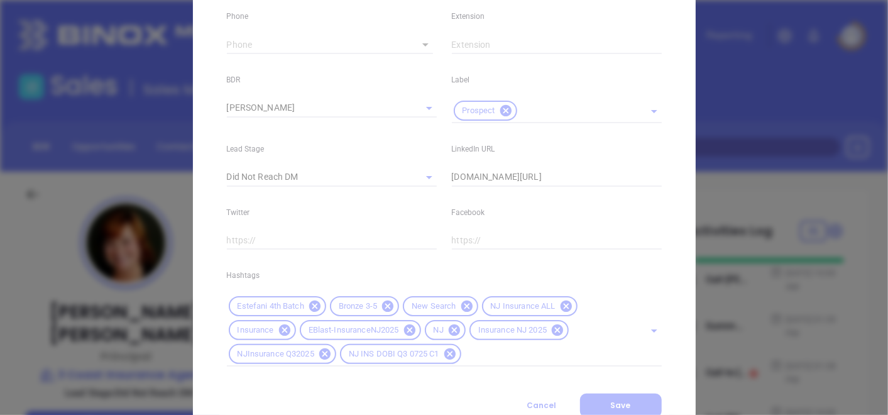
scroll to position [556, 0]
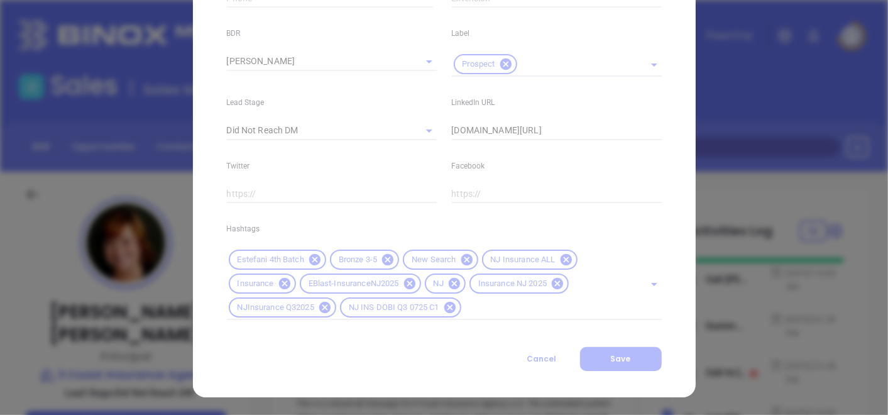
type input "[PHONE_NUMBER]"
type input "1"
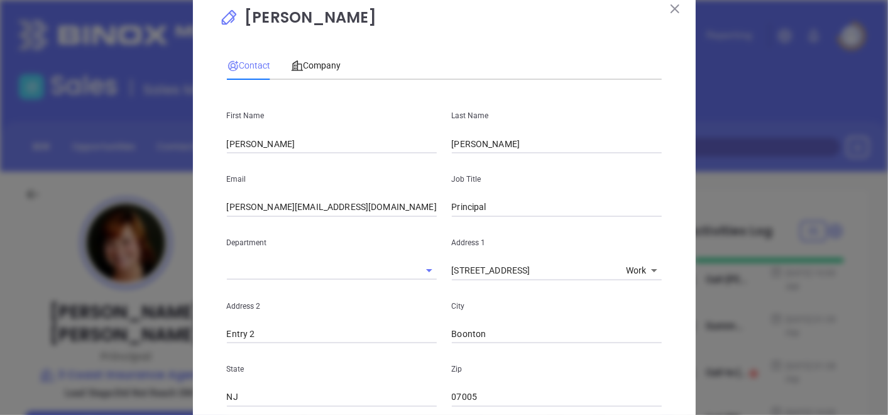
scroll to position [0, 0]
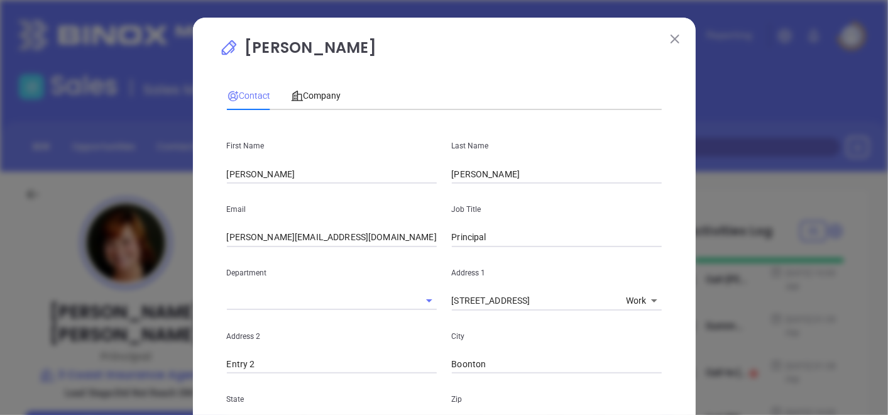
click at [677, 33] on button at bounding box center [675, 38] width 16 height 16
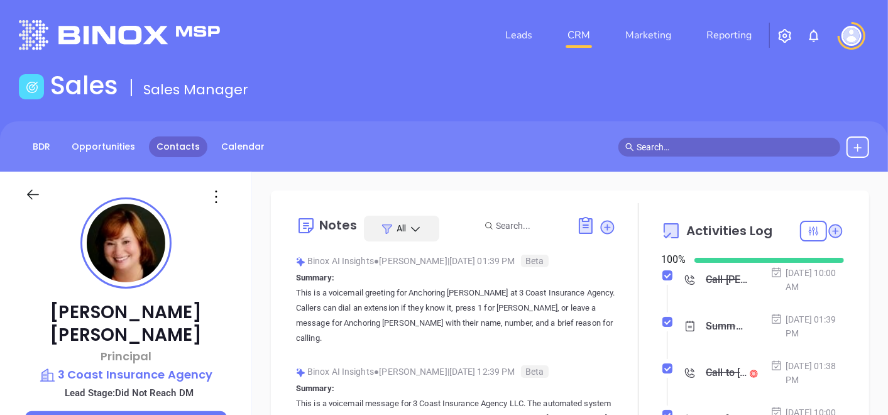
click at [187, 143] on link "Contacts" at bounding box center [178, 146] width 58 height 21
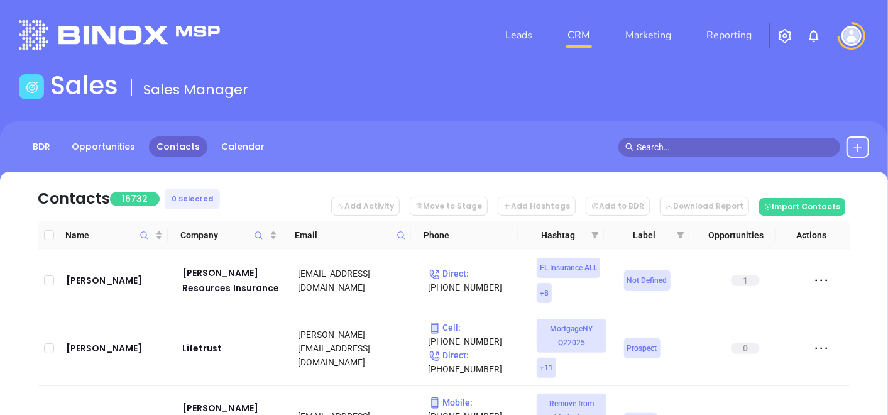
click at [399, 231] on icon at bounding box center [401, 235] width 9 height 9
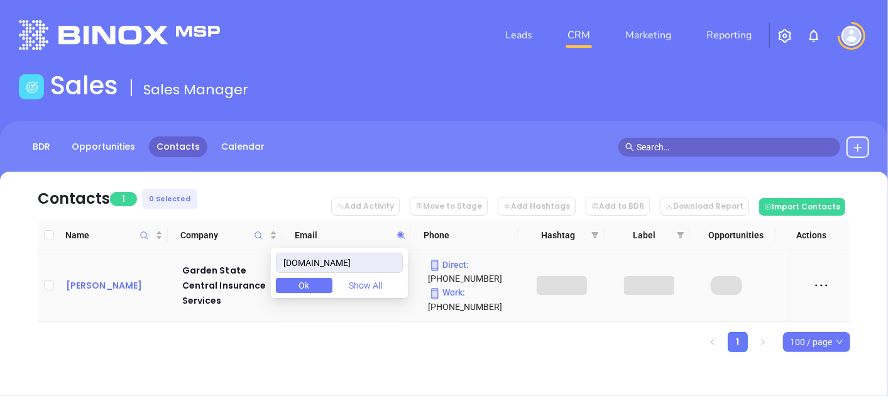
type input "[DOMAIN_NAME]"
click at [100, 283] on div "[PERSON_NAME]" at bounding box center [115, 285] width 99 height 15
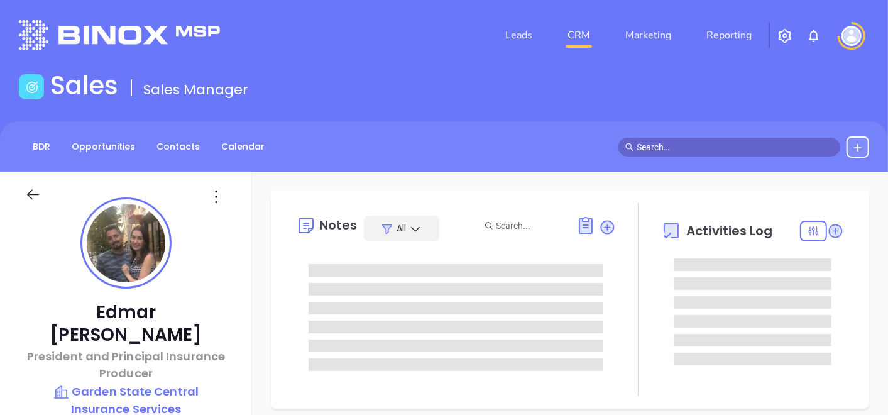
type input "[DATE]"
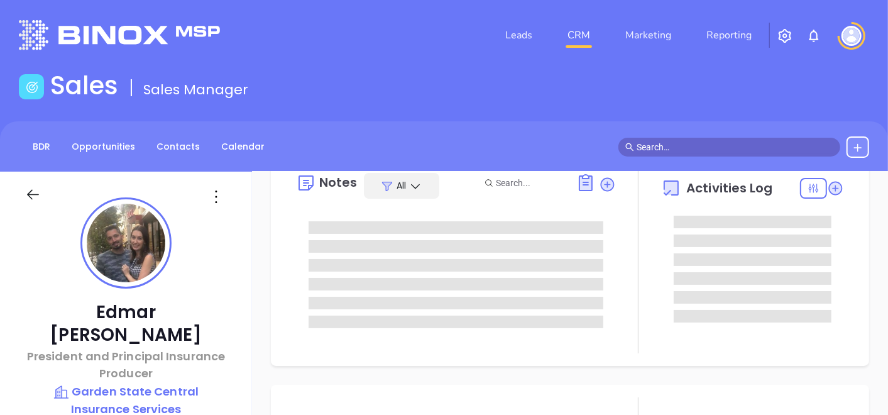
scroll to position [209, 0]
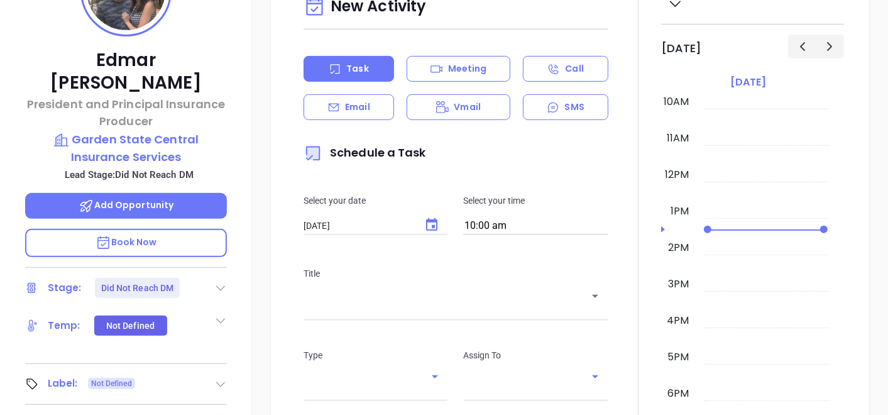
type input "[PERSON_NAME]"
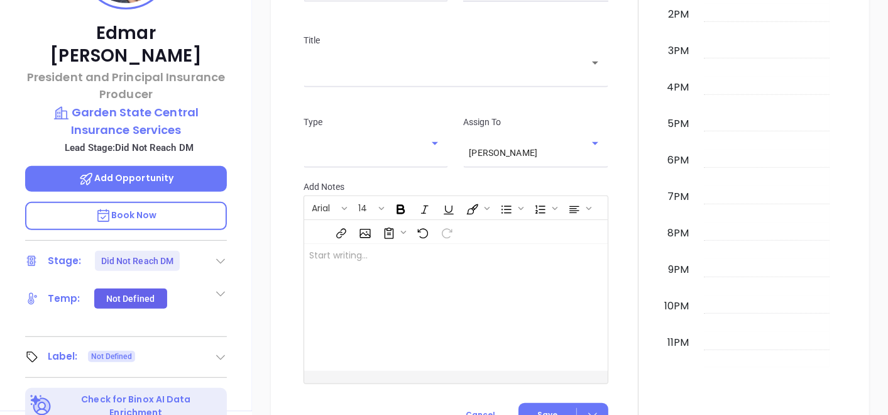
scroll to position [419, 0]
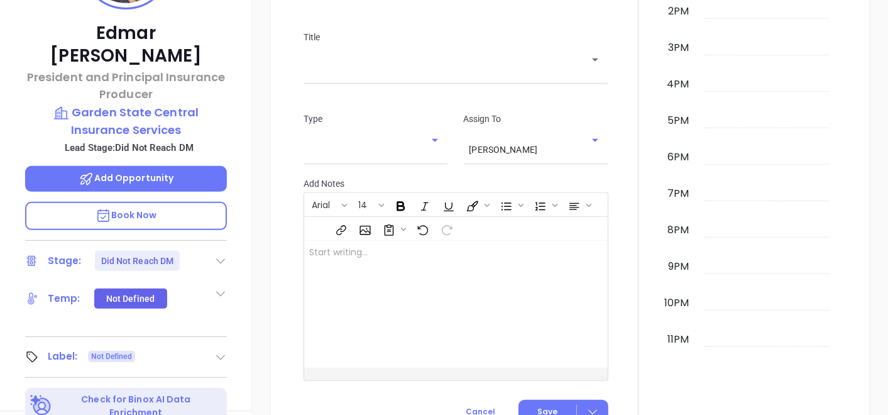
click at [216, 351] on icon at bounding box center [220, 357] width 13 height 13
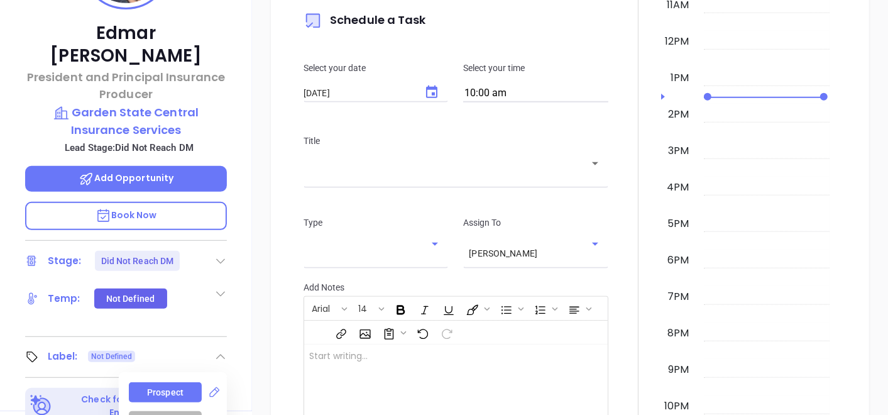
scroll to position [523, 0]
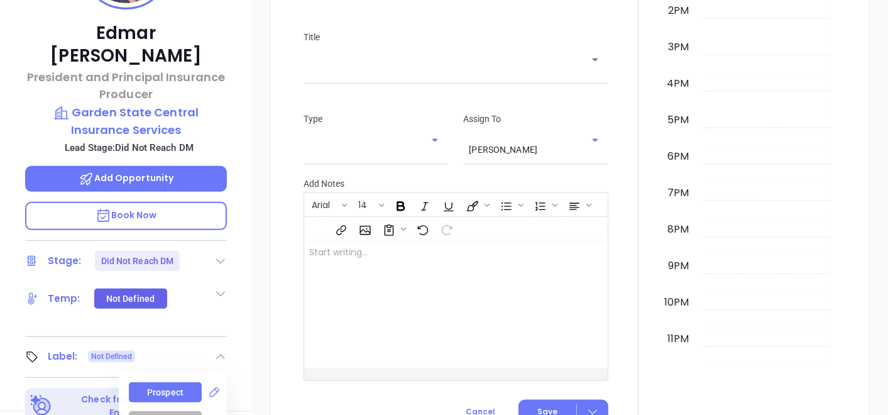
click at [169, 382] on div "Prospect" at bounding box center [165, 392] width 36 height 20
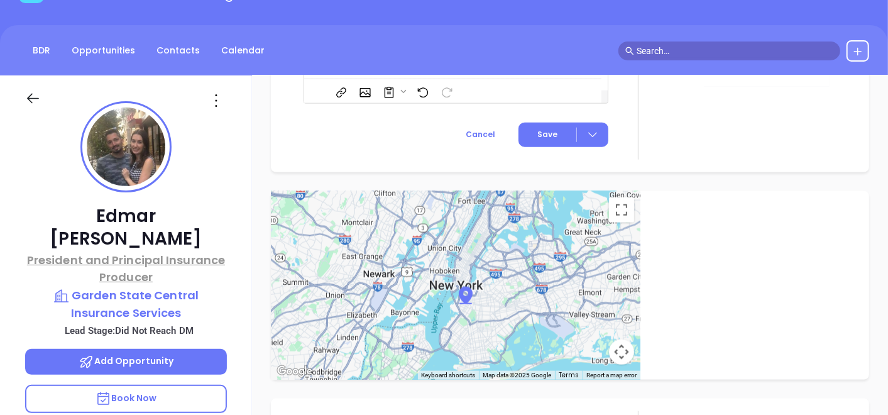
scroll to position [70, 0]
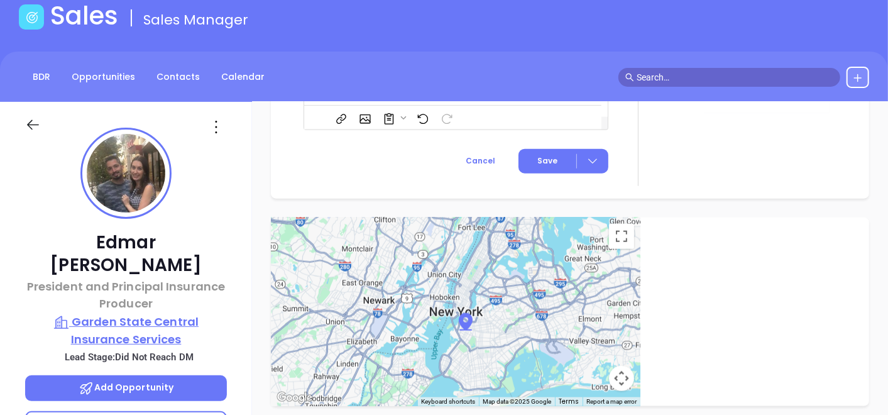
click at [155, 313] on p "Garden State Central Insurance Services" at bounding box center [126, 330] width 202 height 35
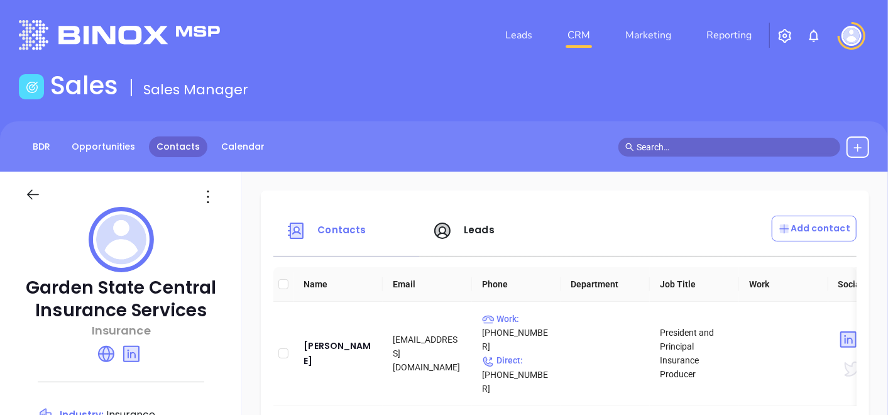
click at [172, 149] on link "Contacts" at bounding box center [178, 146] width 58 height 21
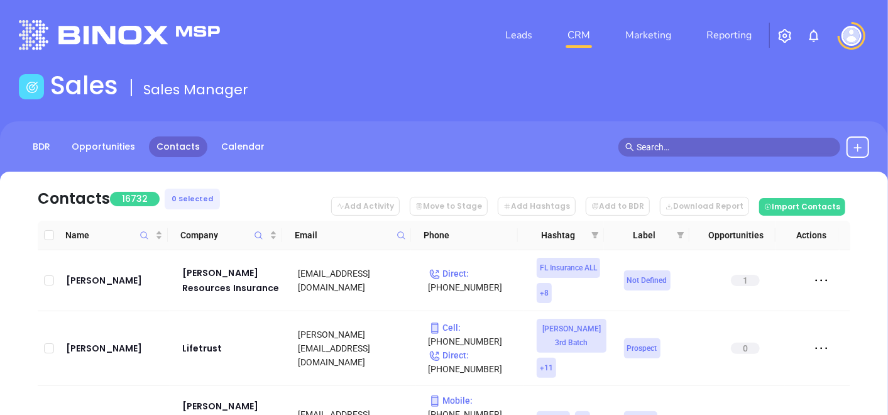
click at [404, 237] on icon at bounding box center [401, 235] width 9 height 9
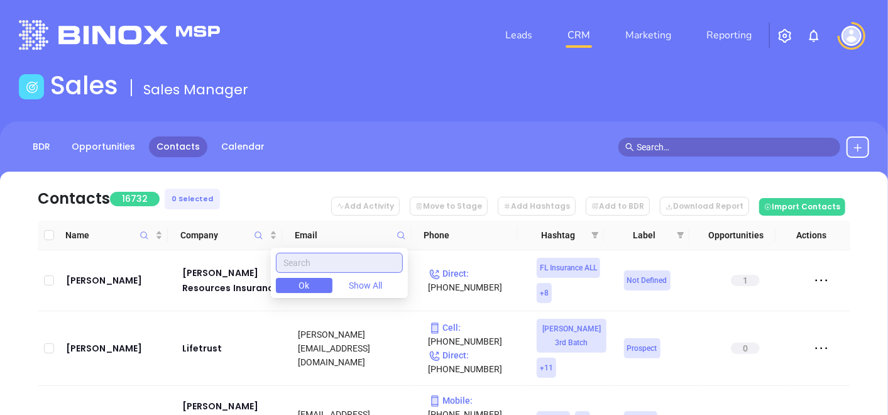
paste input "[DOMAIN_NAME]"
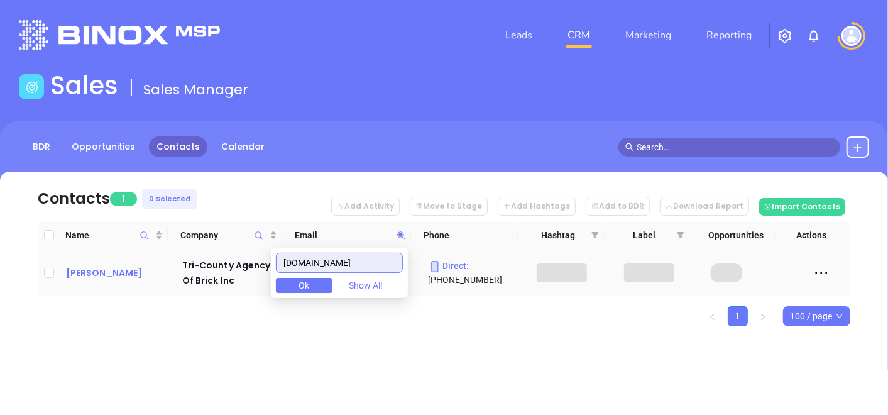
type input "[DOMAIN_NAME]"
click at [126, 278] on div "[PERSON_NAME]" at bounding box center [115, 272] width 99 height 15
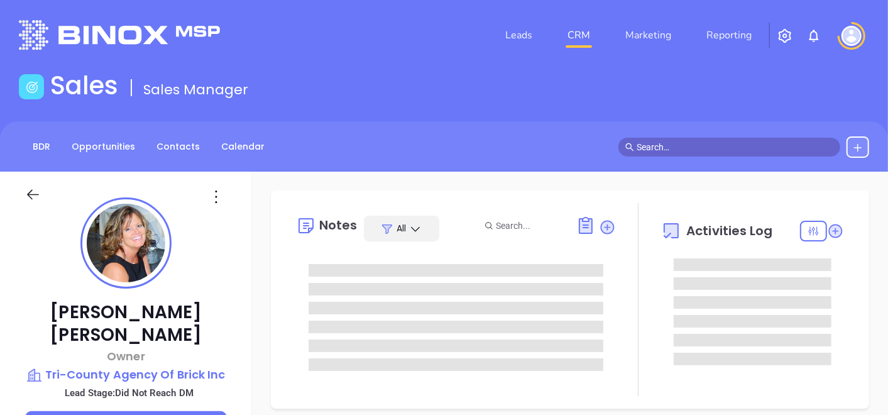
type input "10:00 am"
type input "[DATE]"
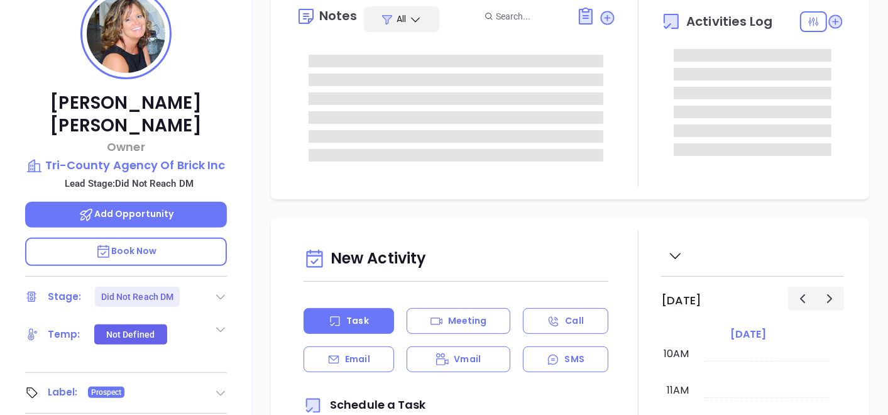
scroll to position [558, 0]
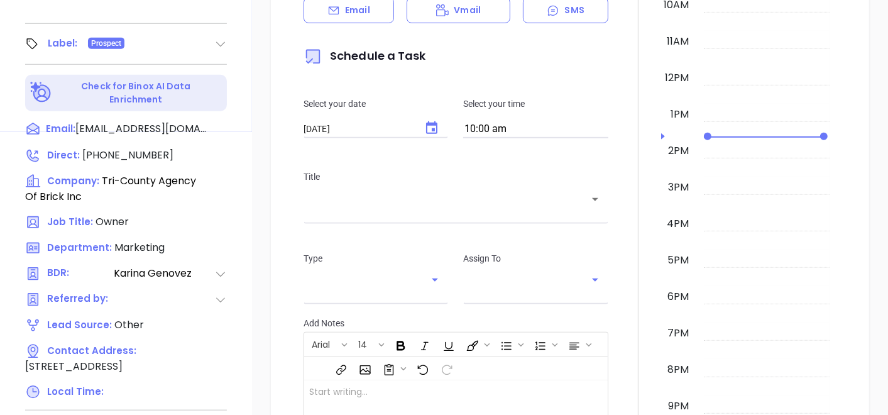
type input "[PERSON_NAME]"
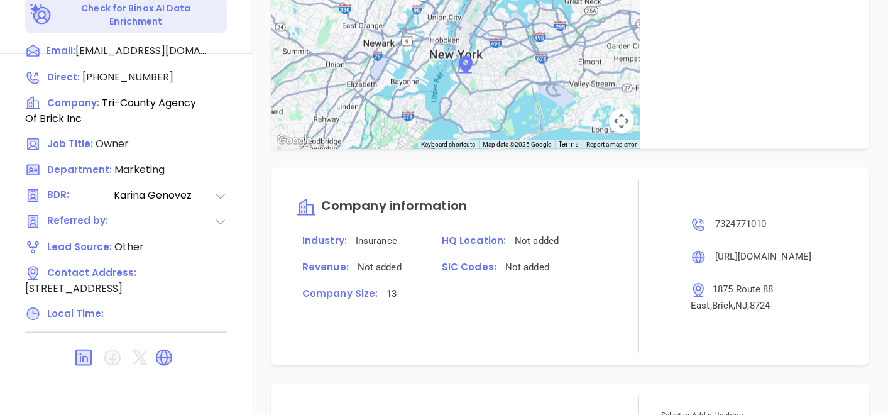
scroll to position [217, 0]
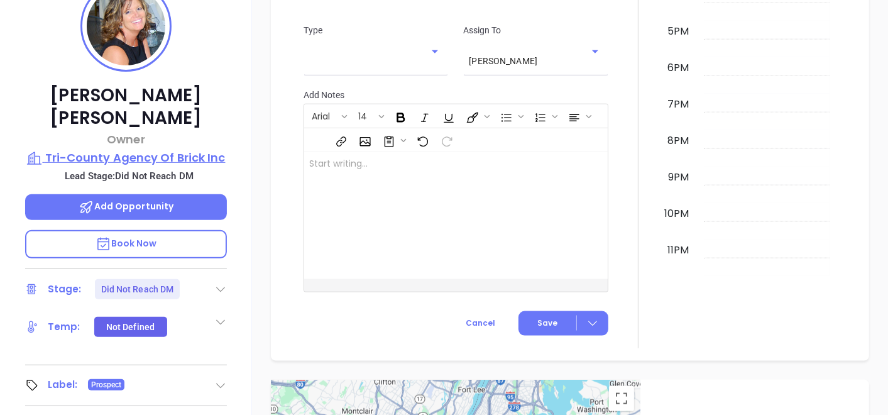
click at [179, 149] on p "Tri-County Agency Of Brick Inc" at bounding box center [126, 158] width 202 height 18
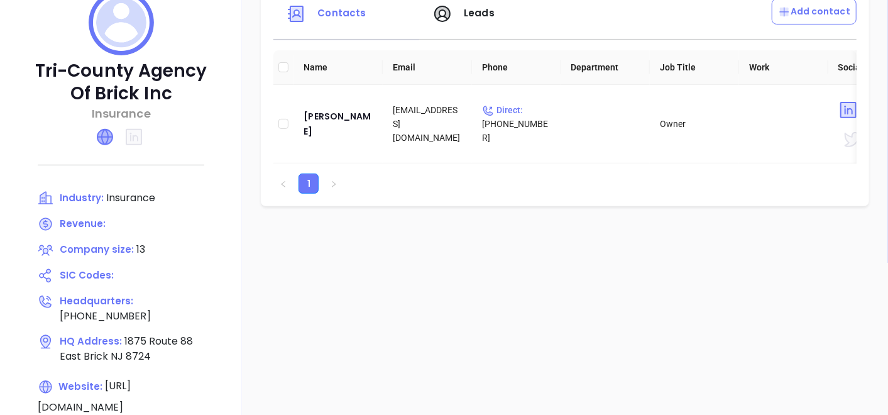
click at [101, 132] on icon at bounding box center [104, 137] width 15 height 15
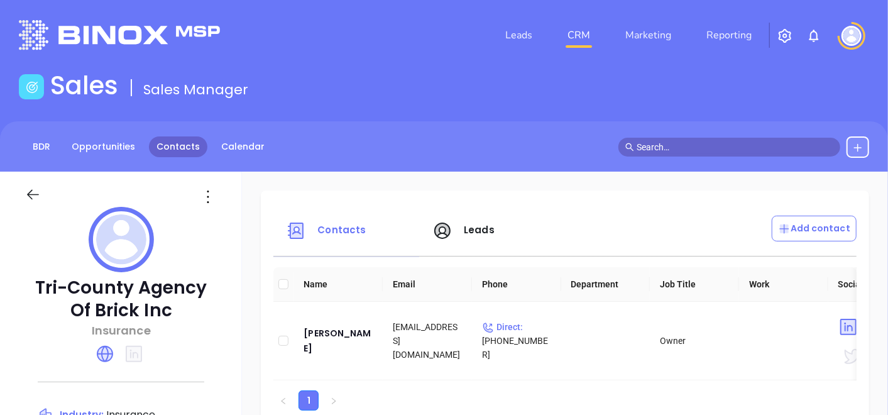
click at [179, 148] on link "Contacts" at bounding box center [178, 146] width 58 height 21
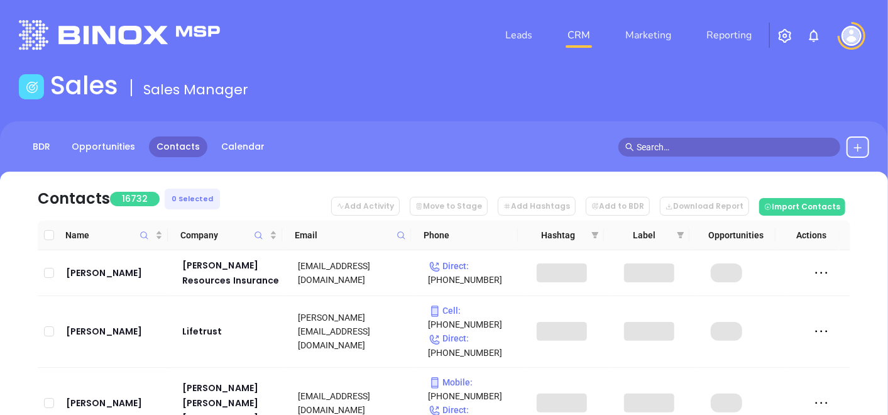
click at [399, 228] on span at bounding box center [401, 235] width 14 height 19
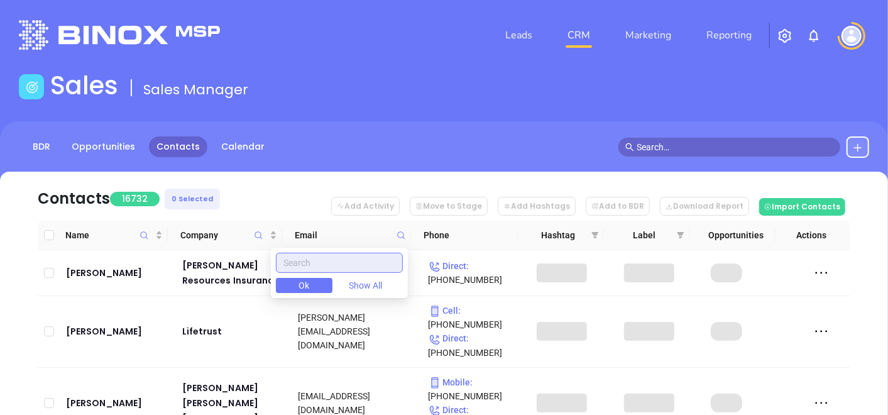
paste input "[DOMAIN_NAME]"
type input "[DOMAIN_NAME]"
click at [399, 228] on span at bounding box center [401, 235] width 14 height 19
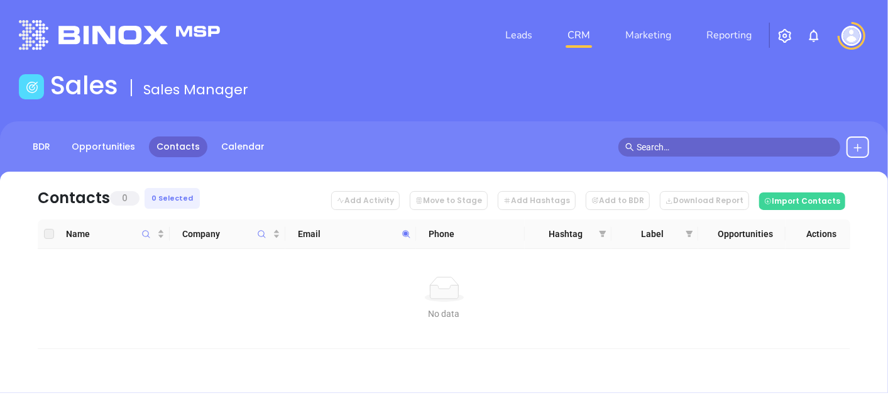
click at [405, 237] on icon at bounding box center [406, 234] width 9 height 9
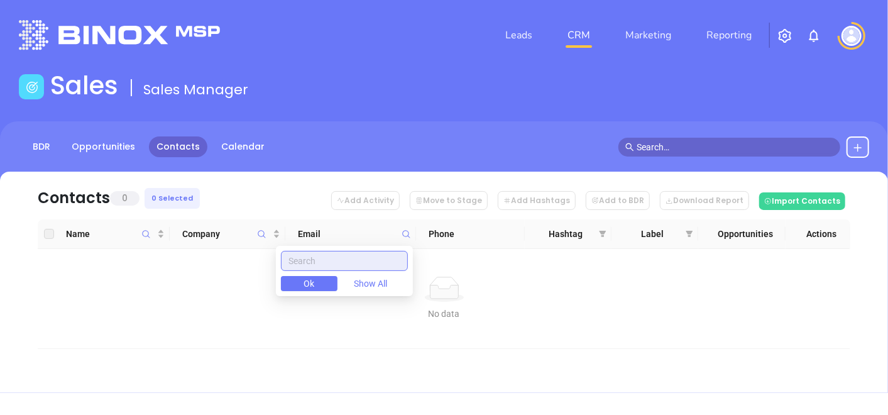
paste input "[DOMAIN_NAME]"
type input "[DOMAIN_NAME]"
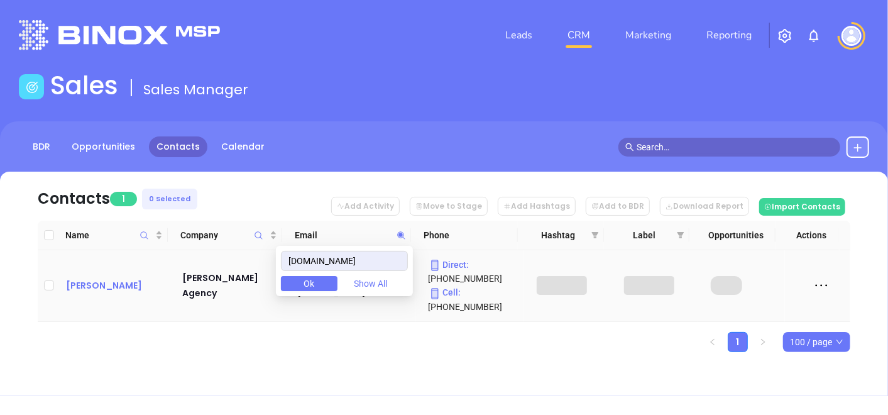
click at [101, 282] on div "[PERSON_NAME]" at bounding box center [115, 285] width 99 height 15
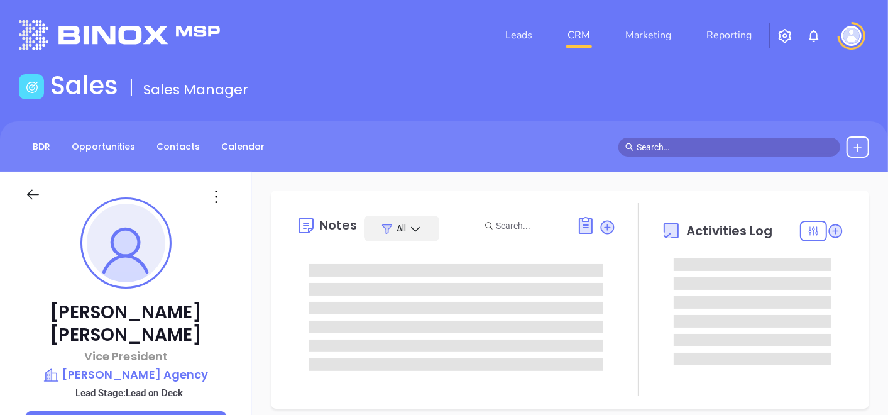
type input "[DATE]"
type input "[PERSON_NAME]"
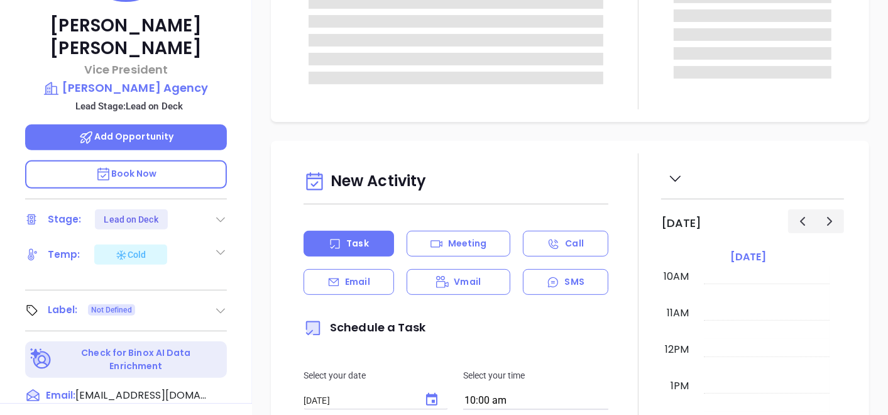
scroll to position [349, 0]
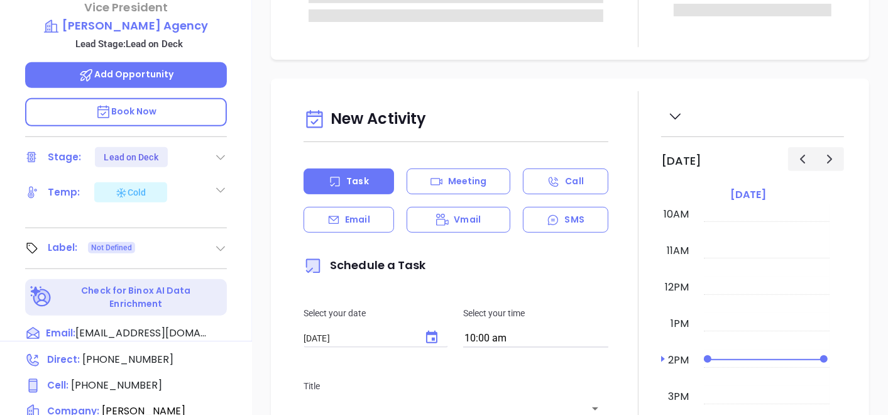
click at [224, 242] on icon at bounding box center [220, 248] width 13 height 13
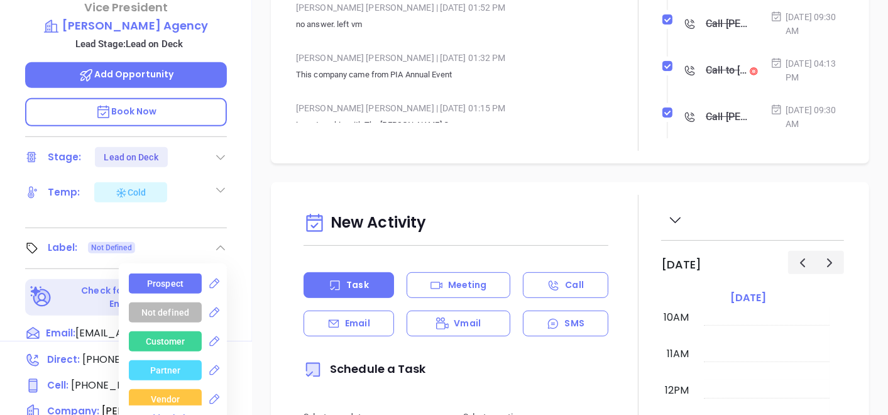
click at [168, 274] on div "Prospect" at bounding box center [165, 284] width 36 height 20
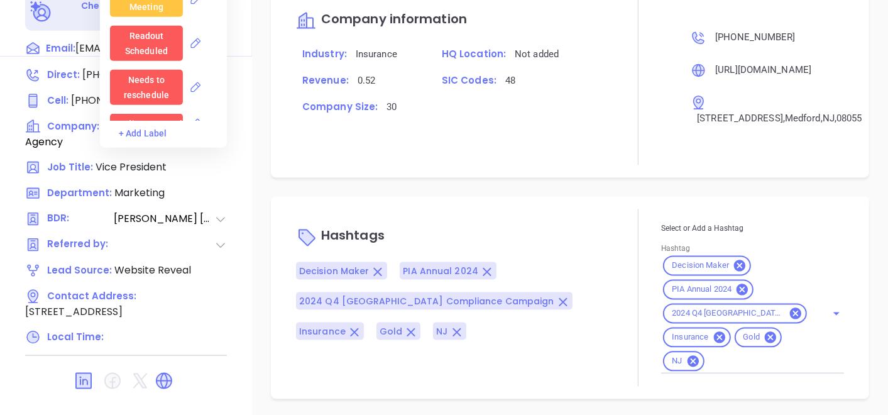
scroll to position [636, 0]
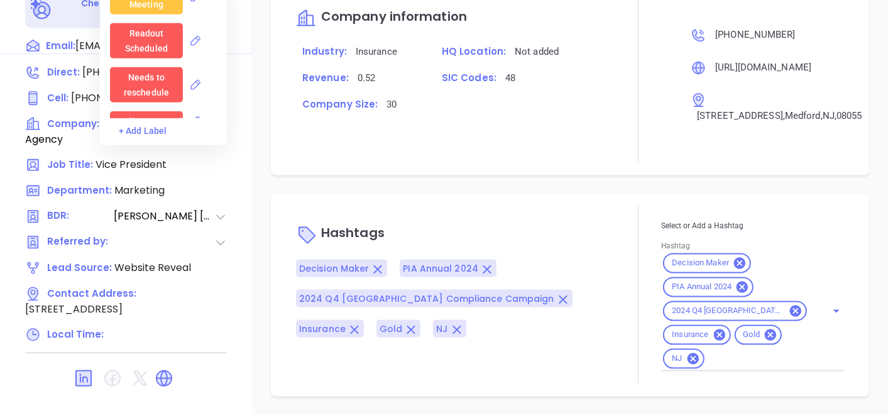
click at [766, 335] on icon at bounding box center [770, 334] width 11 height 11
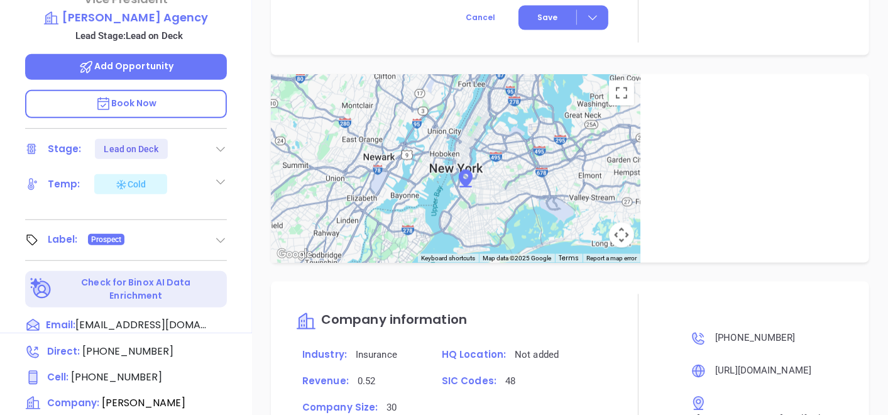
scroll to position [147, 0]
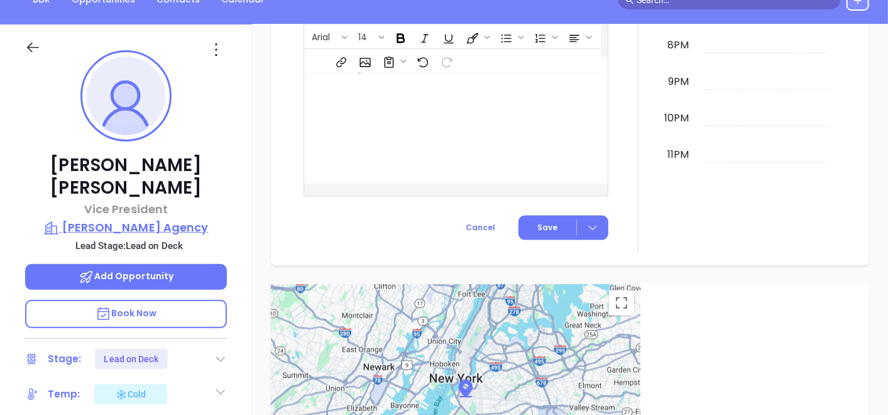
click at [147, 219] on p "[PERSON_NAME] Agency" at bounding box center [126, 228] width 202 height 18
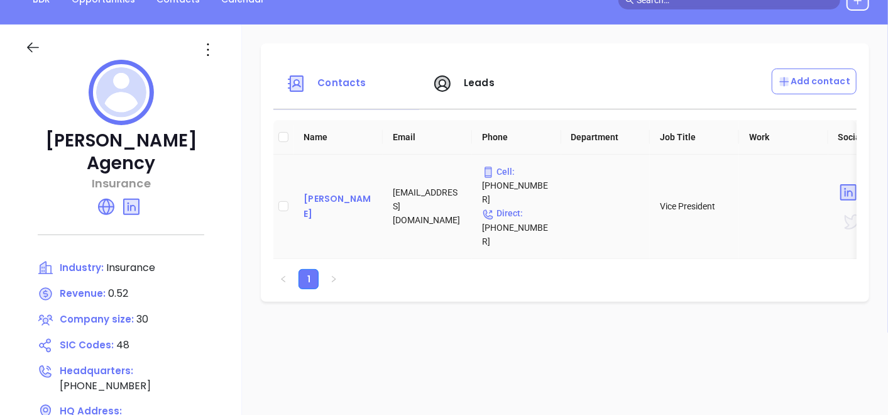
click at [315, 191] on div "[PERSON_NAME]" at bounding box center [338, 206] width 69 height 30
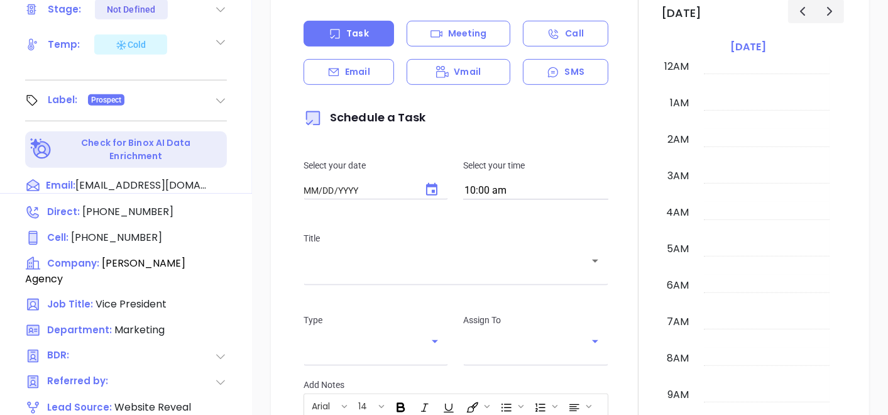
scroll to position [636, 0]
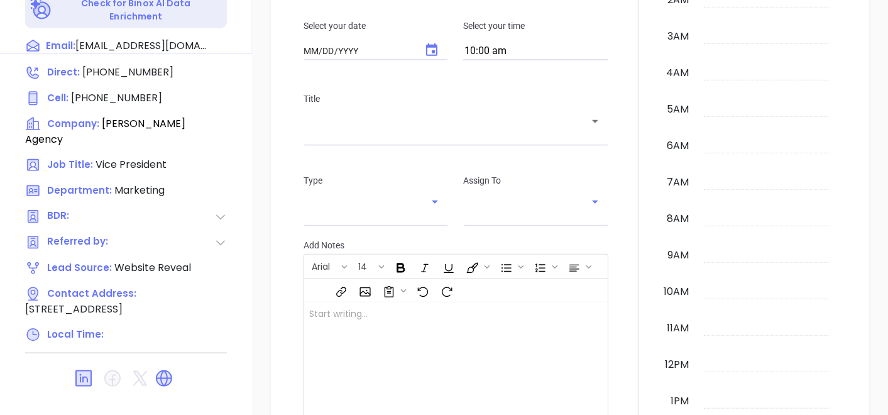
type input "[DATE]"
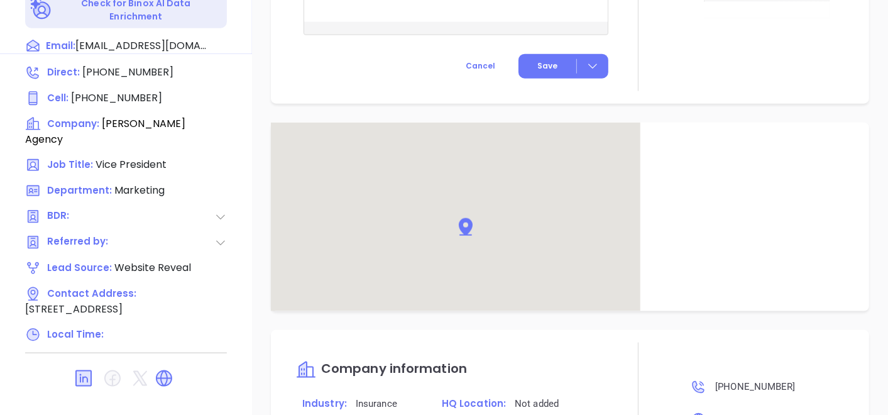
scroll to position [751, 0]
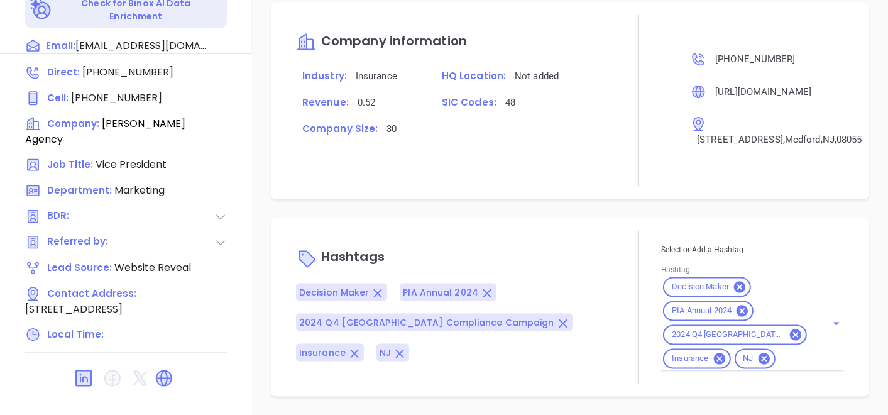
type input "[PERSON_NAME]"
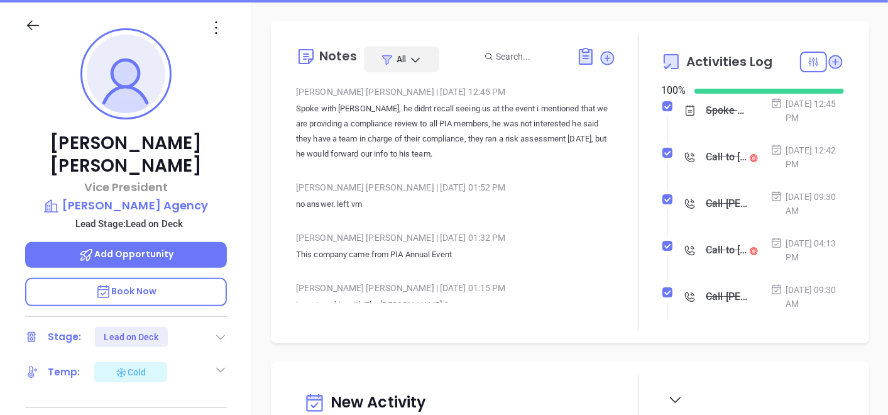
scroll to position [77, 0]
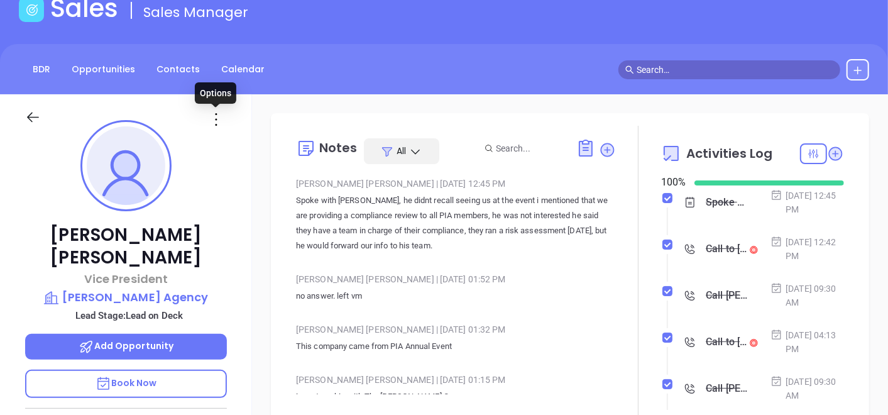
click at [211, 121] on icon at bounding box center [216, 119] width 20 height 20
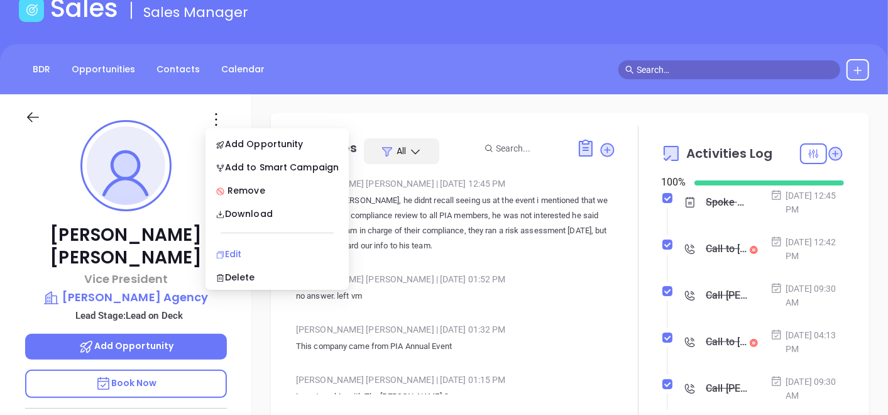
click at [216, 244] on li "Edit" at bounding box center [277, 254] width 138 height 26
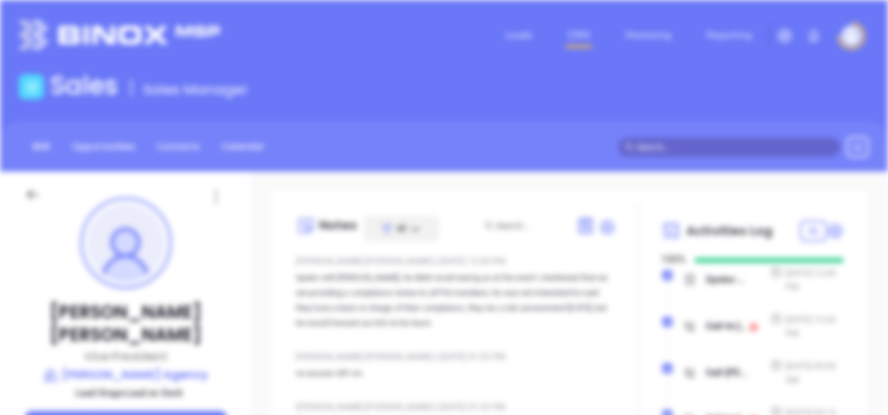
scroll to position [0, 0]
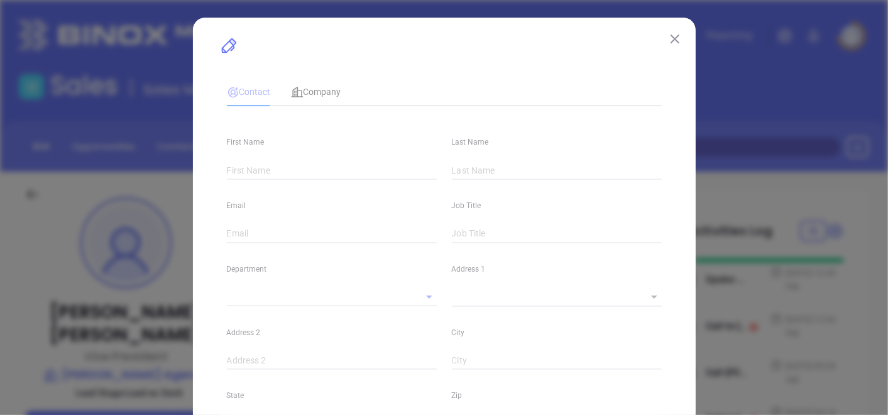
type input "[PERSON_NAME]"
type input "[EMAIL_ADDRESS][DOMAIN_NAME]"
type input "Vice President"
type textarea "[STREET_ADDRESS]"
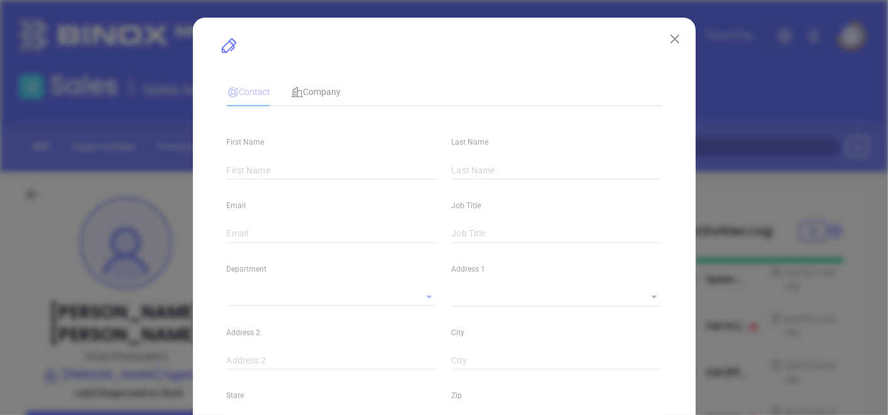
type input "1"
type input "Medford"
type input "NJ"
type input "08055"
type input "[DOMAIN_NAME][URL][PERSON_NAME]"
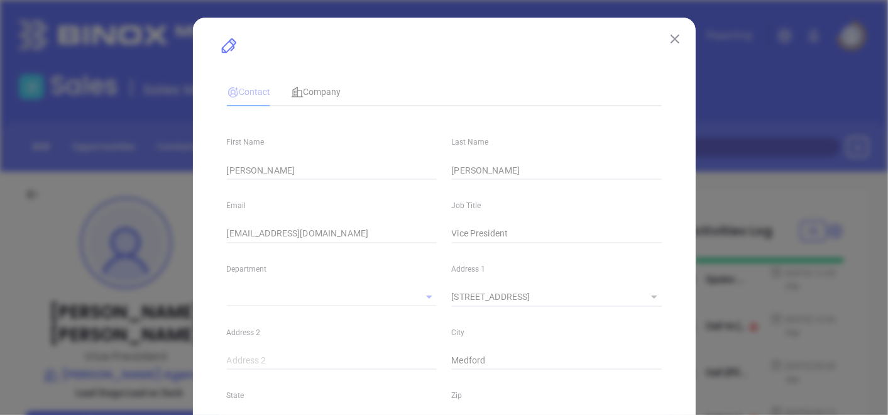
type input "Marketing"
type input "Website Reveal"
type input "[PERSON_NAME]"
type input "Lead on Deck"
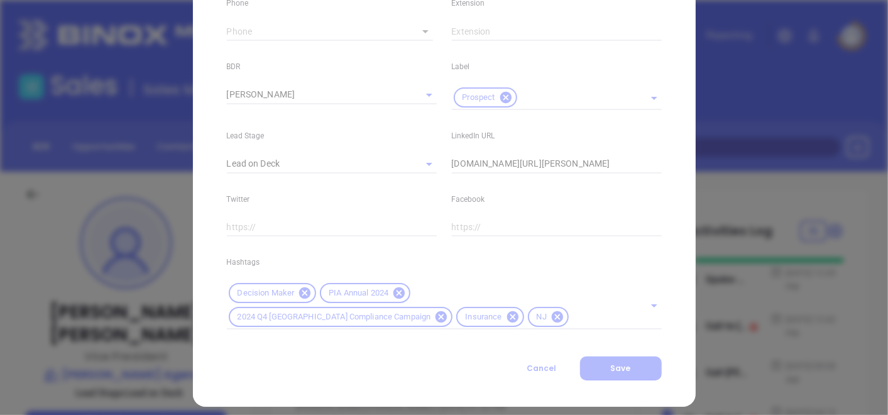
scroll to position [531, 0]
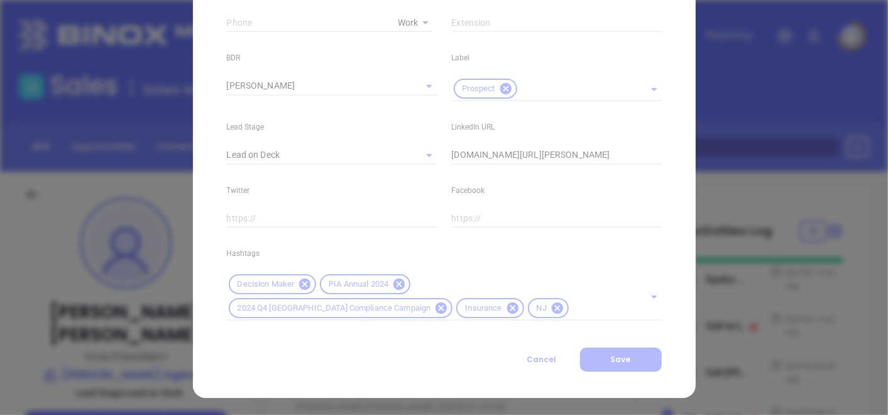
type input "1"
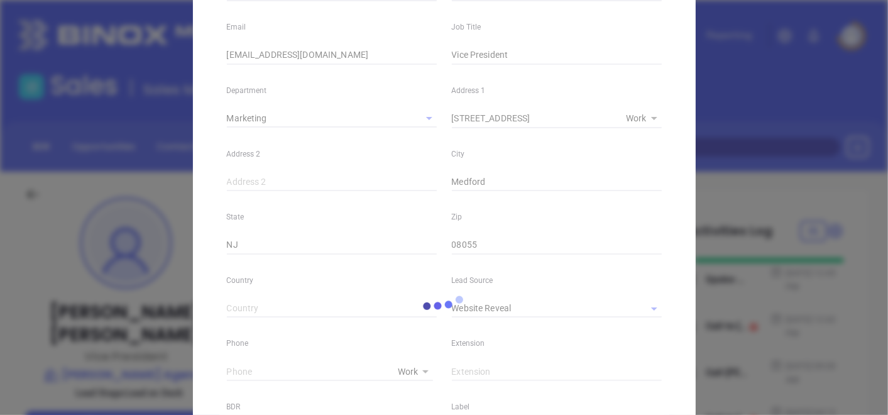
scroll to position [0, 0]
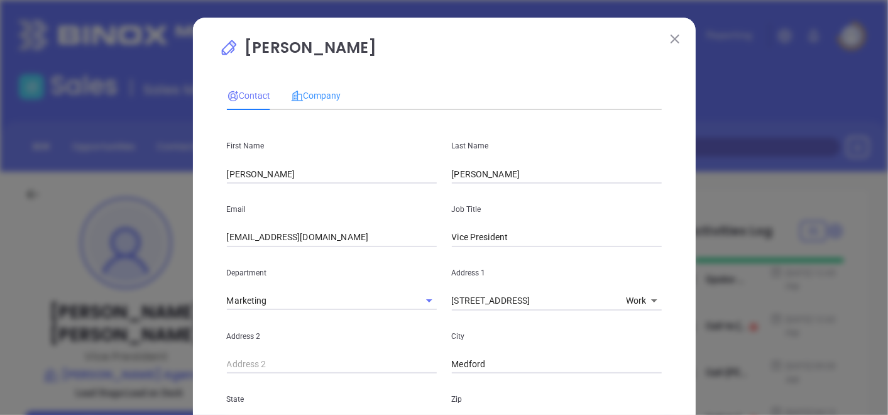
click at [293, 105] on div "Company" at bounding box center [316, 95] width 50 height 29
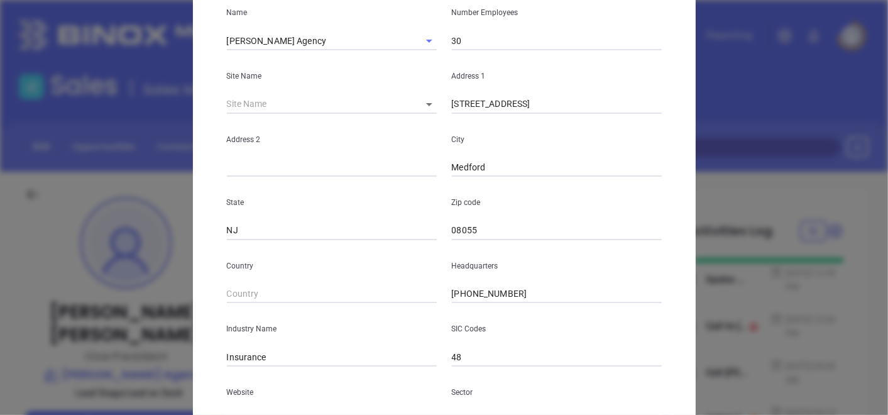
scroll to position [70, 0]
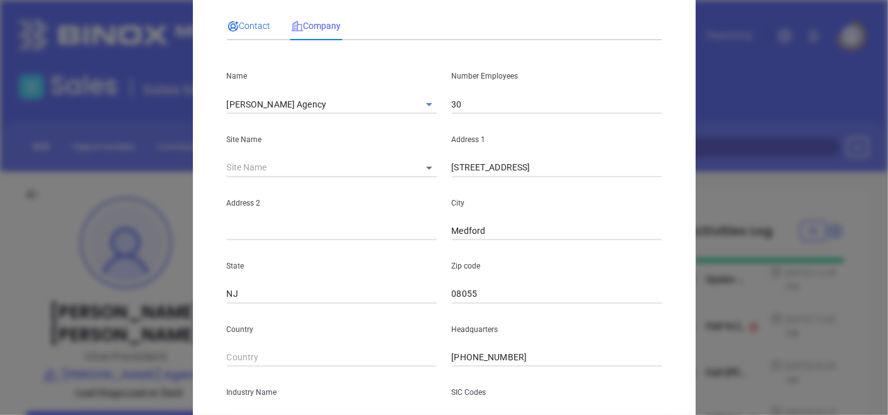
click at [255, 23] on span "Contact" at bounding box center [249, 26] width 44 height 10
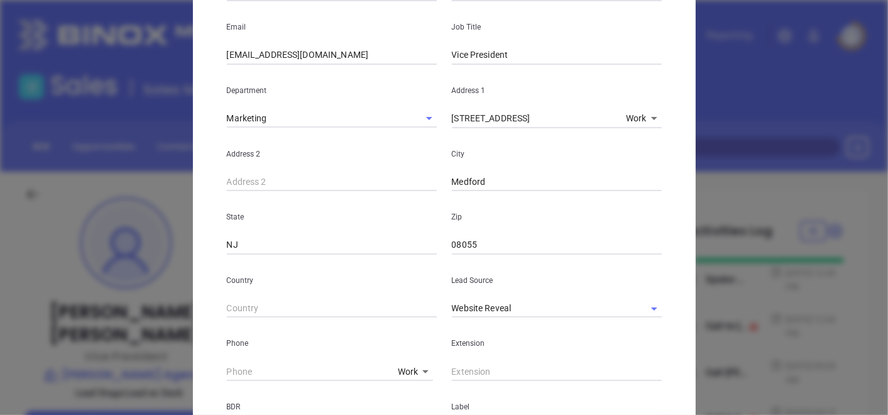
scroll to position [0, 0]
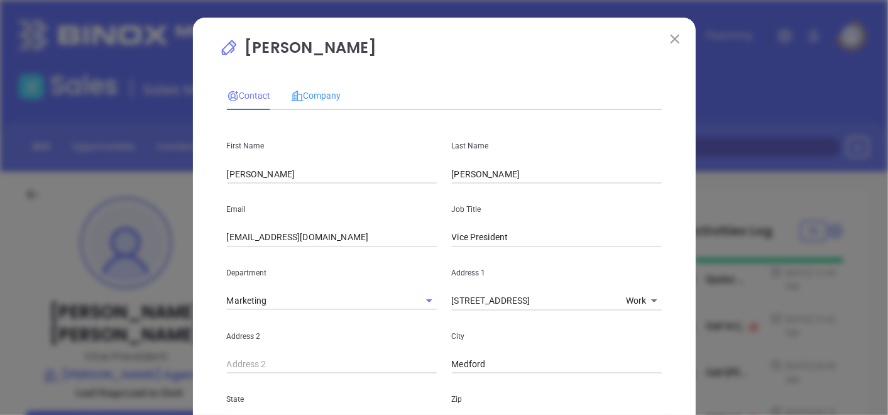
click at [304, 104] on div "Company" at bounding box center [316, 95] width 50 height 29
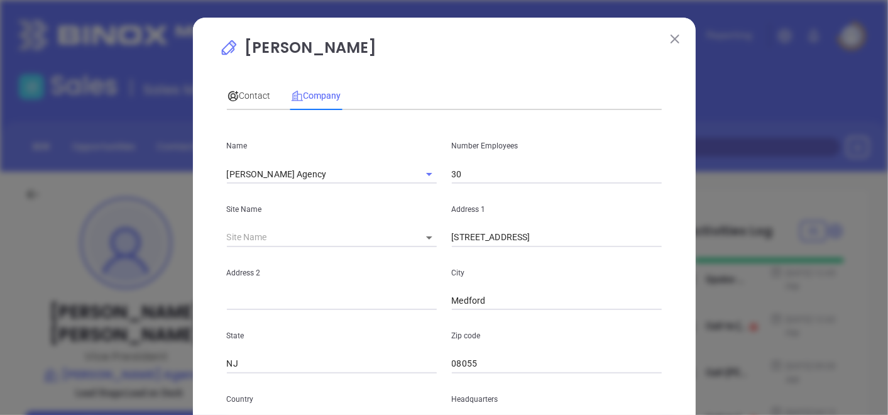
click at [280, 97] on div "Contact Company" at bounding box center [284, 95] width 114 height 29
click at [252, 87] on div "Contact" at bounding box center [249, 95] width 44 height 29
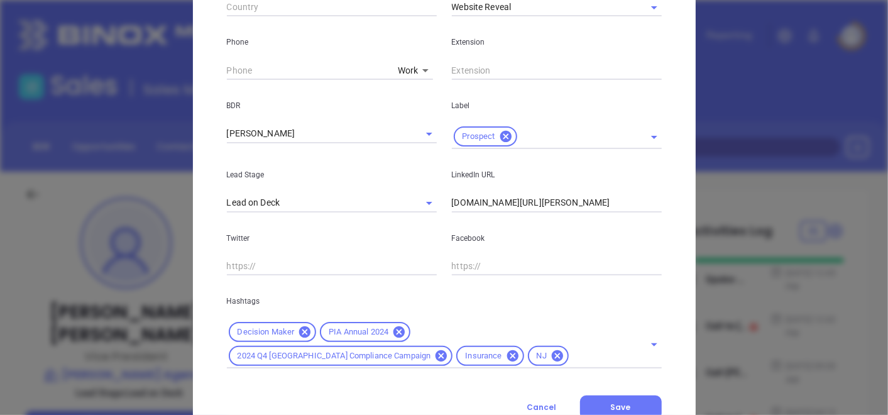
scroll to position [531, 0]
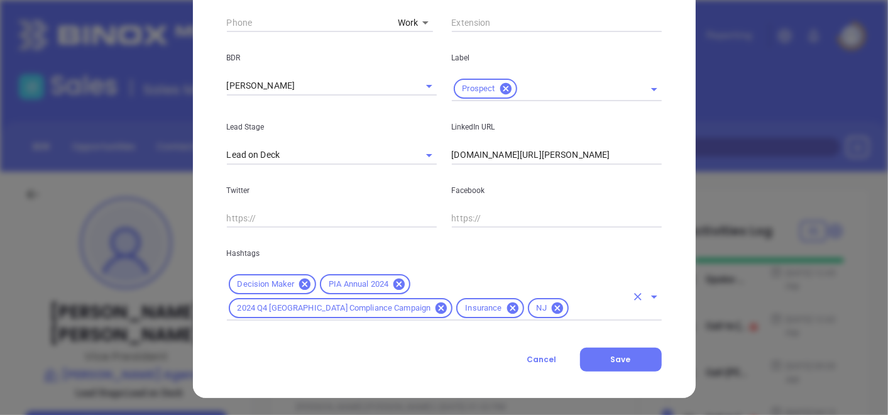
click at [411, 298] on div "Decision Maker PIA Annual 2024 2024 Q4 [GEOGRAPHIC_DATA] Compliance Campaign In…" at bounding box center [444, 296] width 435 height 48
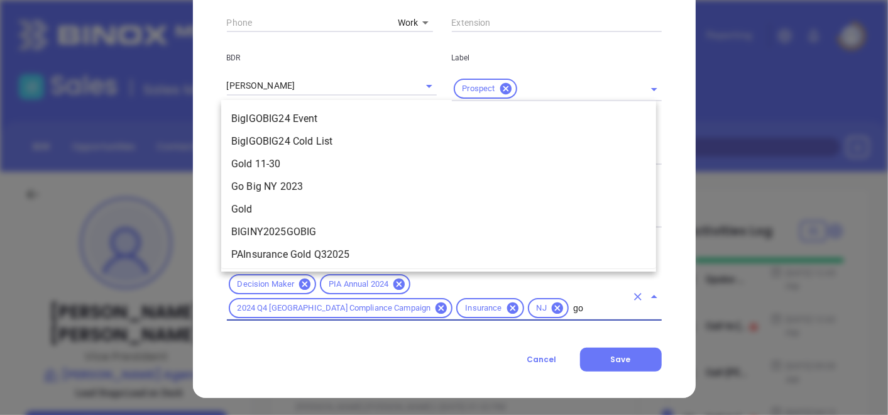
type input "gol"
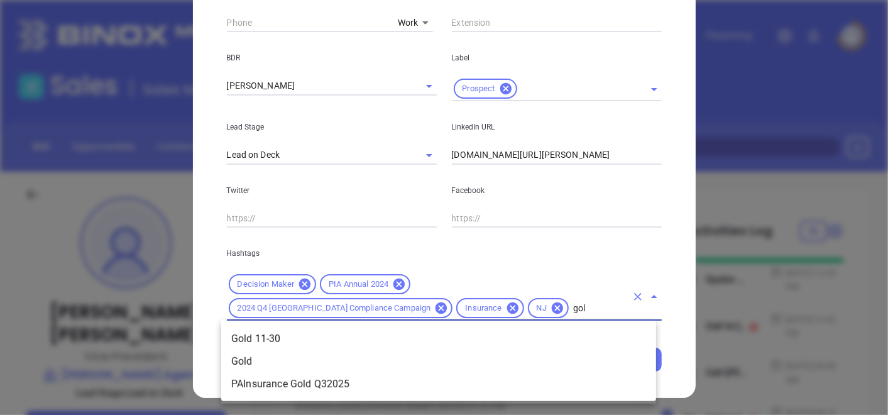
click at [314, 326] on ul "Gold 11-30 Gold PAInsurance Gold Q32025" at bounding box center [438, 362] width 435 height 78
click at [310, 332] on li "Gold 11-30" at bounding box center [438, 339] width 435 height 23
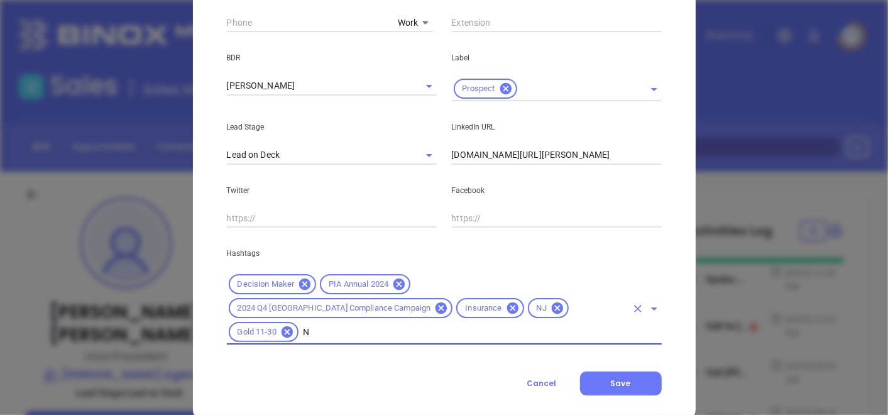
type input "NJ"
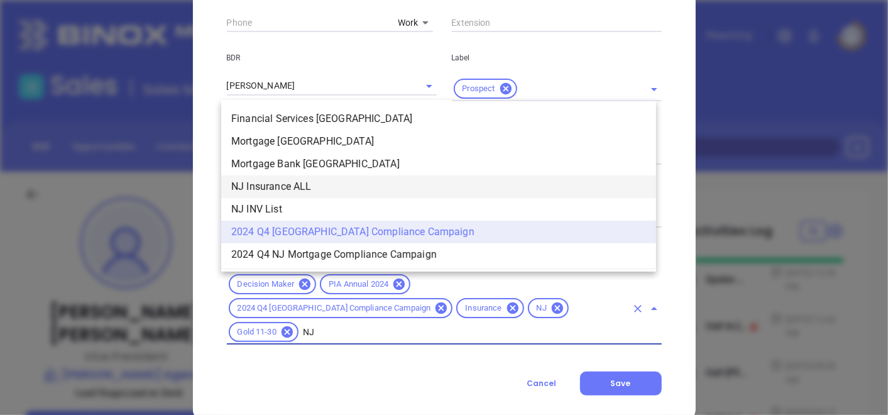
click at [314, 179] on li "NJ Insurance ALL" at bounding box center [438, 186] width 435 height 23
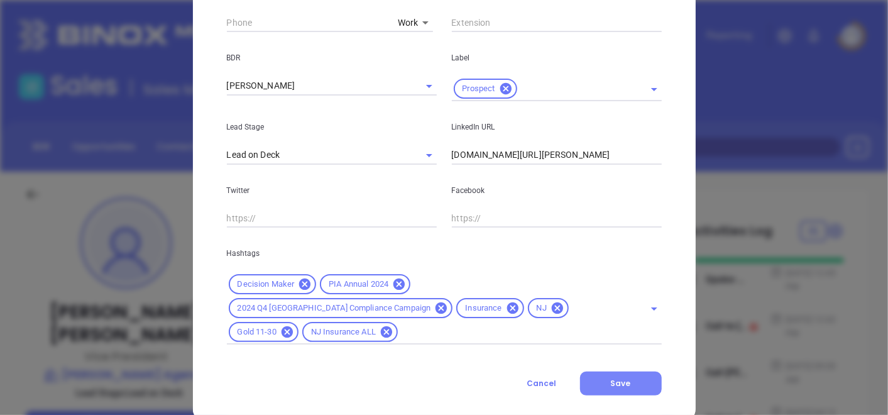
click at [583, 372] on button "Save" at bounding box center [621, 384] width 82 height 24
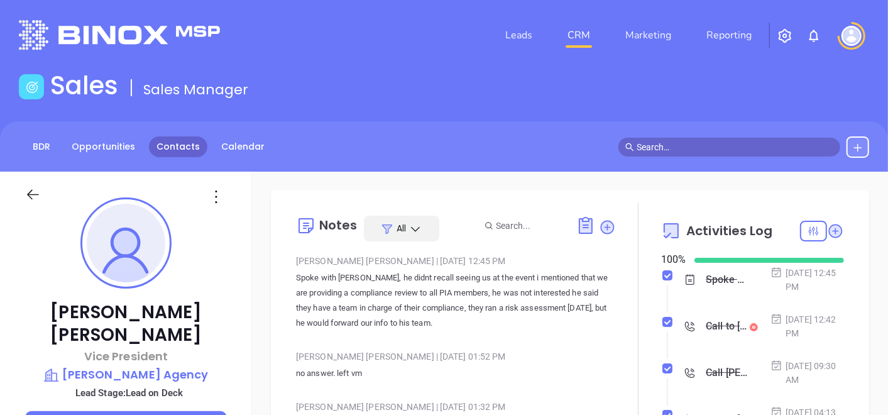
click at [171, 142] on link "Contacts" at bounding box center [178, 146] width 58 height 21
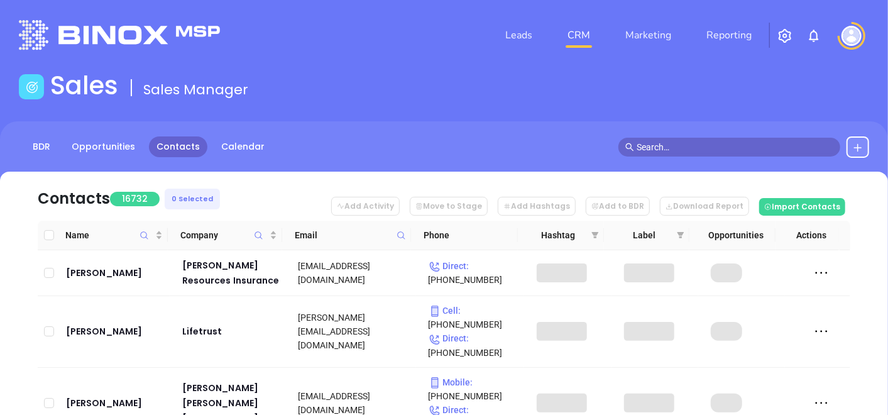
click at [401, 235] on icon at bounding box center [401, 235] width 9 height 9
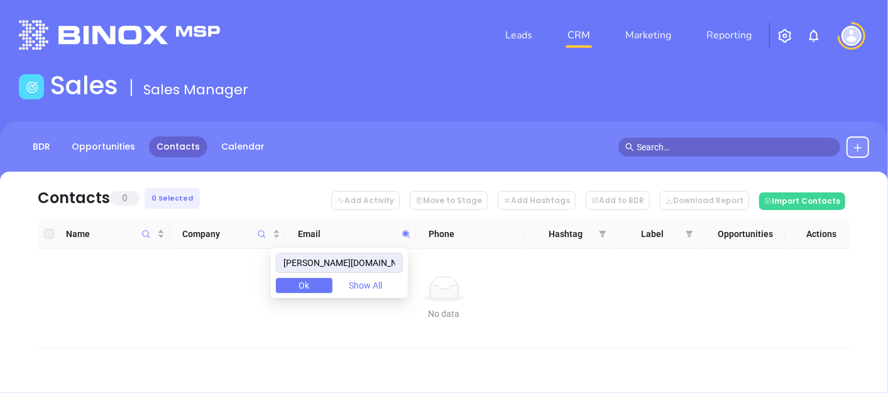
drag, startPoint x: 373, startPoint y: 267, endPoint x: 224, endPoint y: 325, distance: 160.1
click at [225, 325] on body "Leads CRM Marketing Reporting Financial Leads Leads Sales Sales Manager BDR Opp…" at bounding box center [444, 207] width 888 height 415
type input "[PERSON_NAME][DOMAIN_NAME]"
paste input "[DOMAIN_NAME]"
type input "[DOMAIN_NAME]"
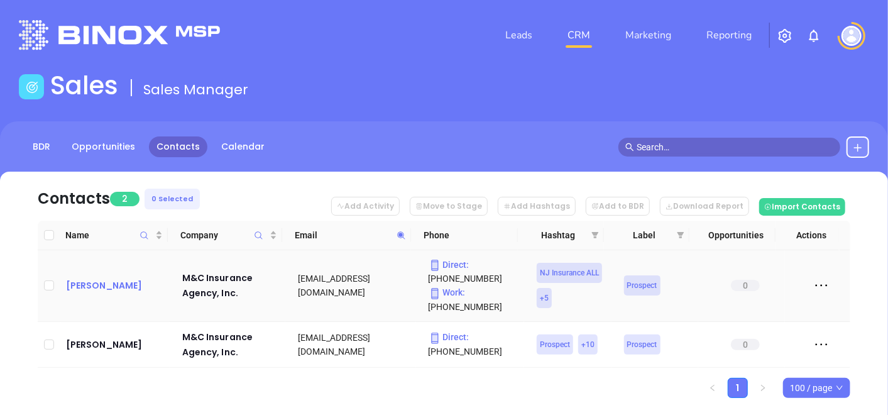
click at [120, 280] on div "[PERSON_NAME]" at bounding box center [115, 285] width 99 height 15
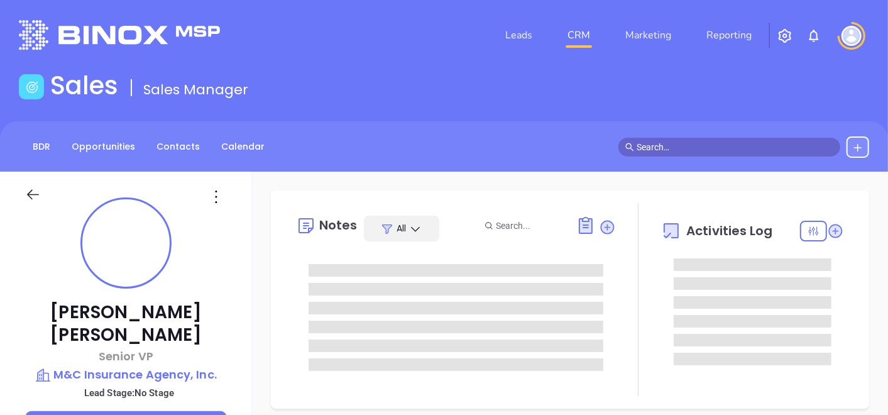
type input "[DATE]"
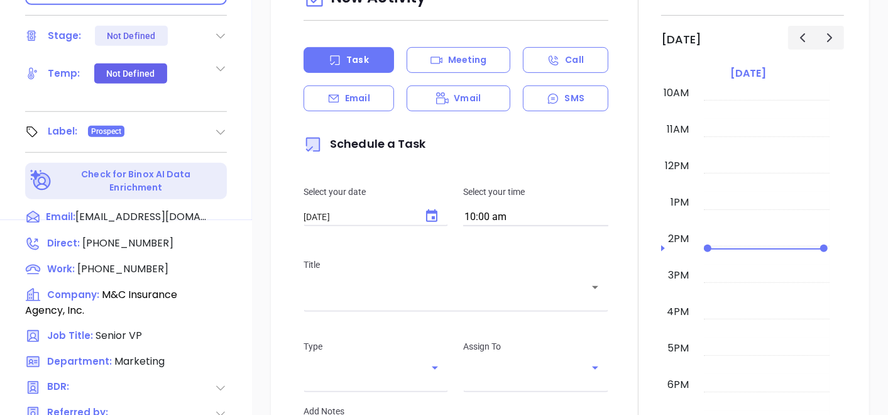
type input "[PERSON_NAME]"
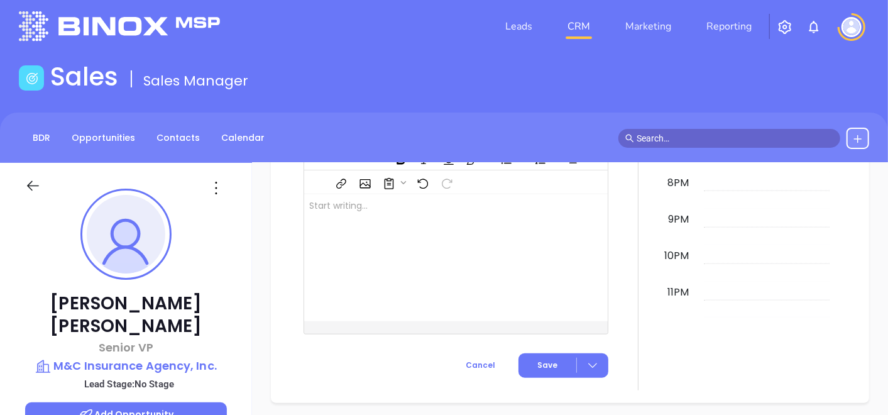
scroll to position [8, 0]
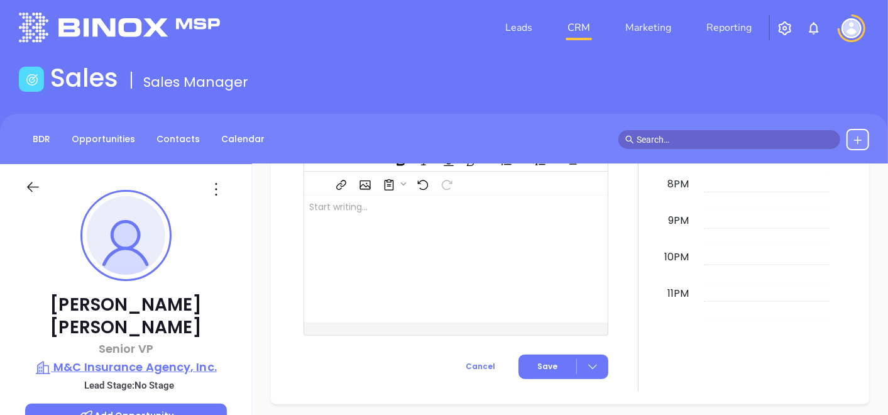
click at [114, 358] on p "M&C Insurance Agency, Inc." at bounding box center [126, 367] width 202 height 18
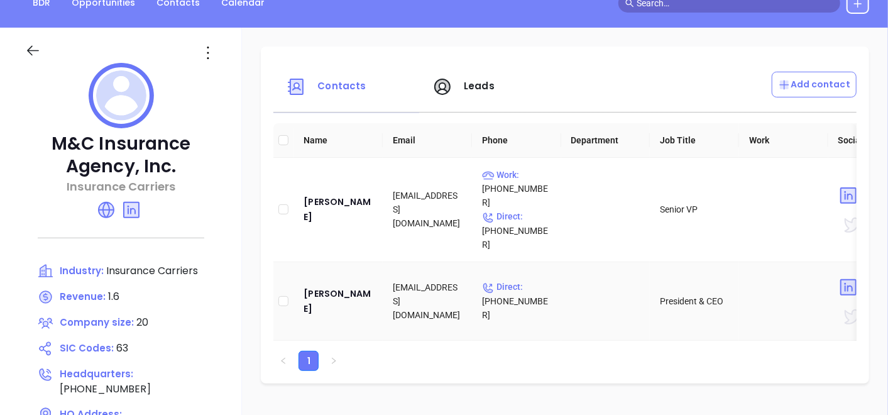
scroll to position [147, 0]
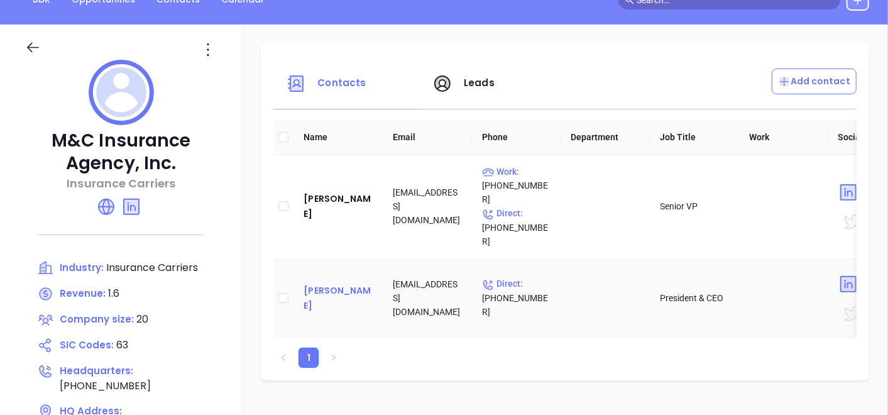
click at [326, 283] on div "[PERSON_NAME]" at bounding box center [338, 298] width 69 height 30
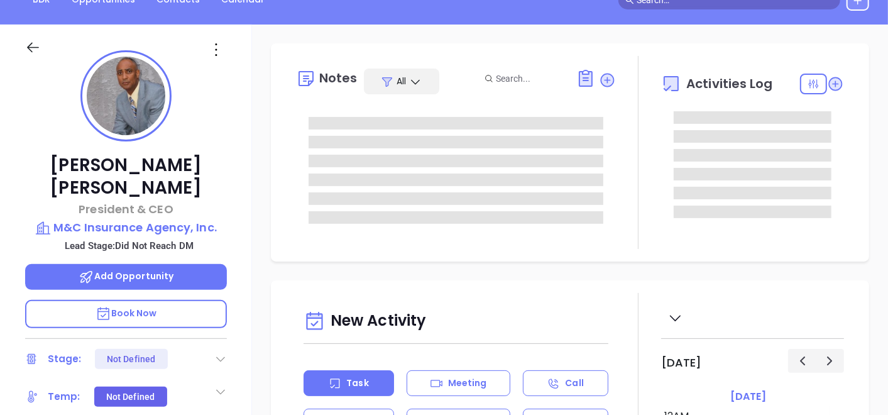
type input "[DATE]"
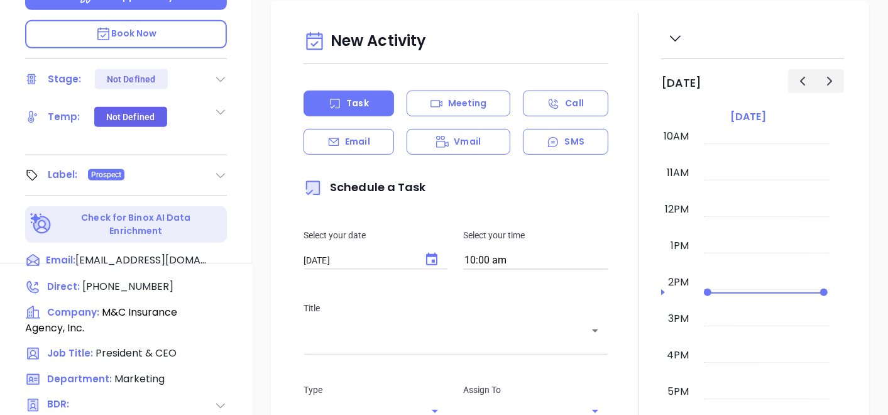
type input "[PERSON_NAME]"
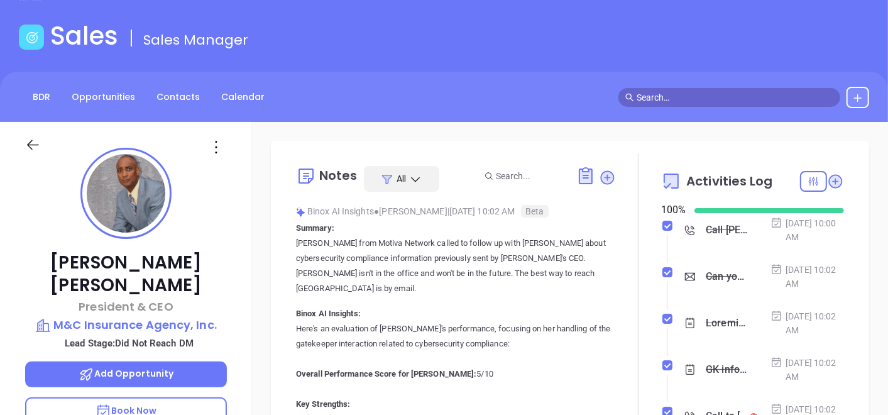
scroll to position [0, 0]
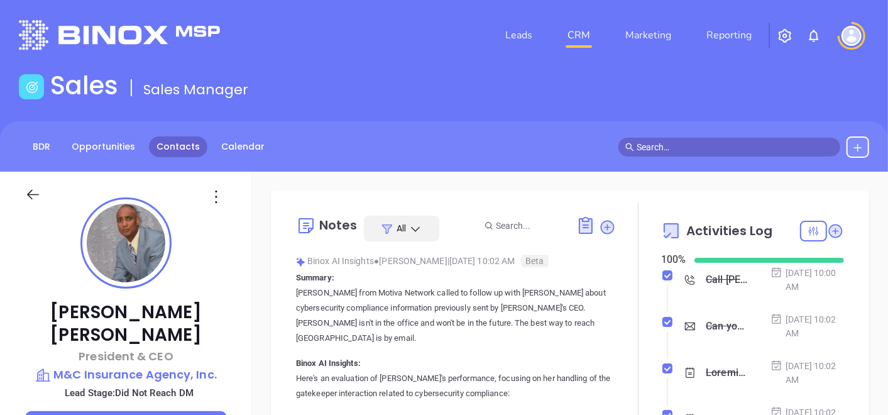
click at [170, 152] on link "Contacts" at bounding box center [178, 146] width 58 height 21
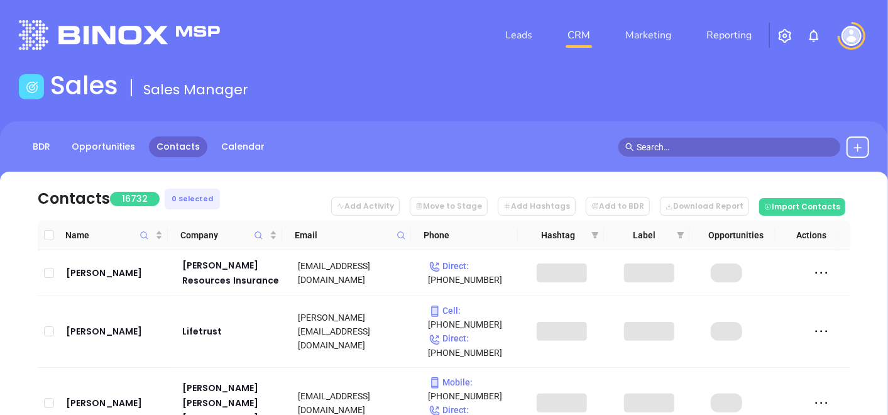
click at [400, 231] on icon at bounding box center [401, 235] width 9 height 9
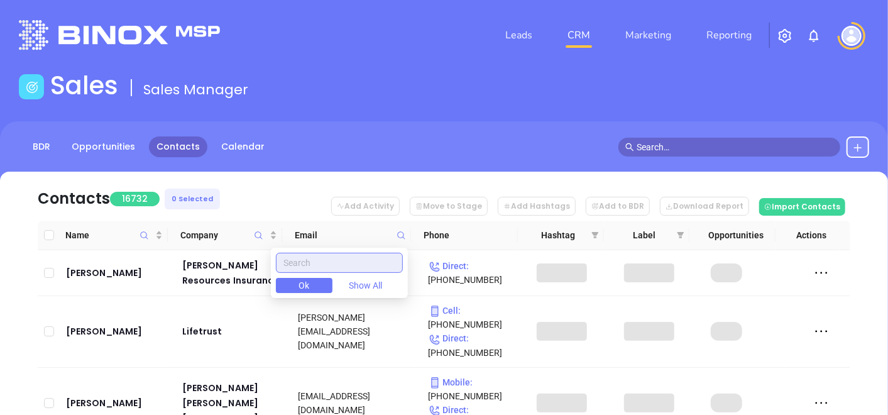
paste input "[DOMAIN_NAME]"
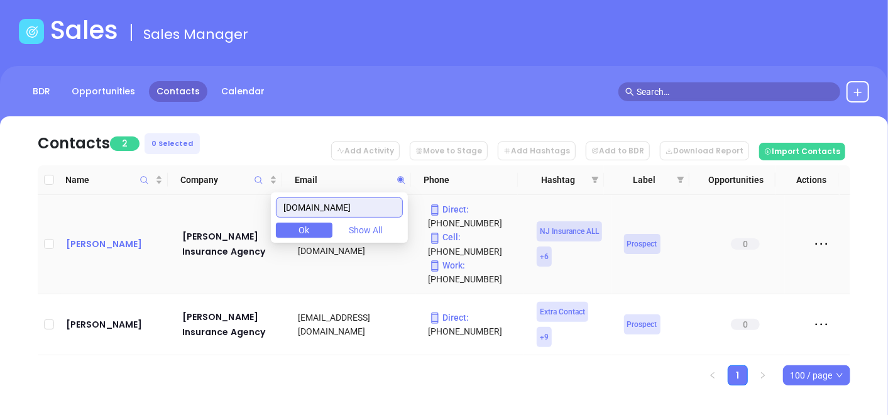
type input "[DOMAIN_NAME]"
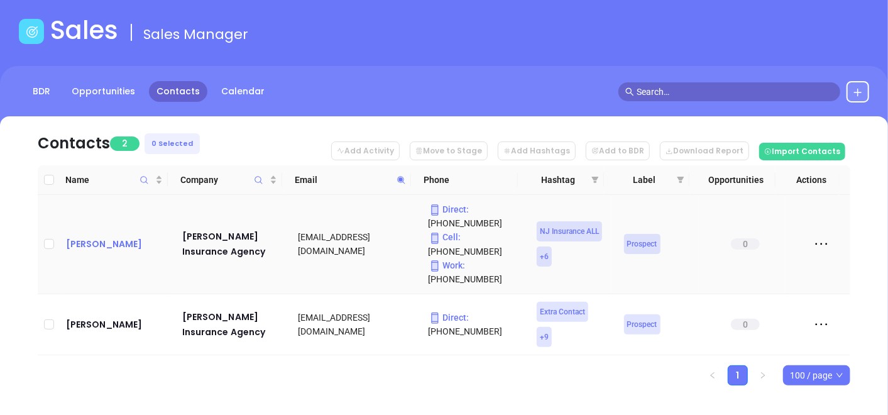
click at [88, 243] on div "[PERSON_NAME]" at bounding box center [115, 243] width 99 height 15
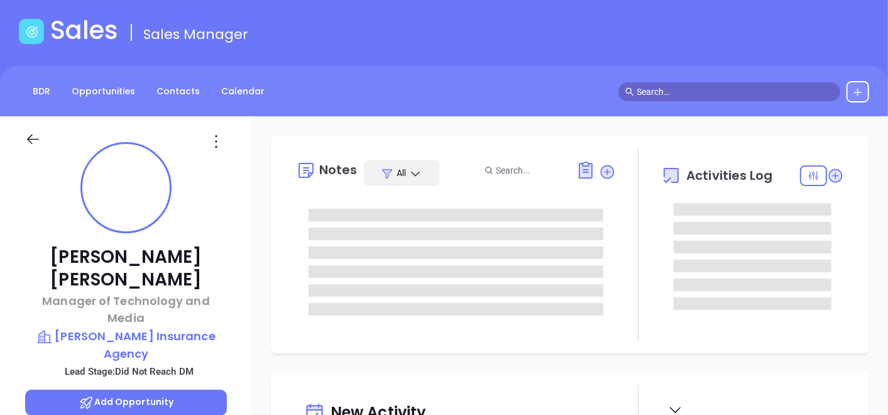
scroll to position [365, 0]
type input "[PERSON_NAME]"
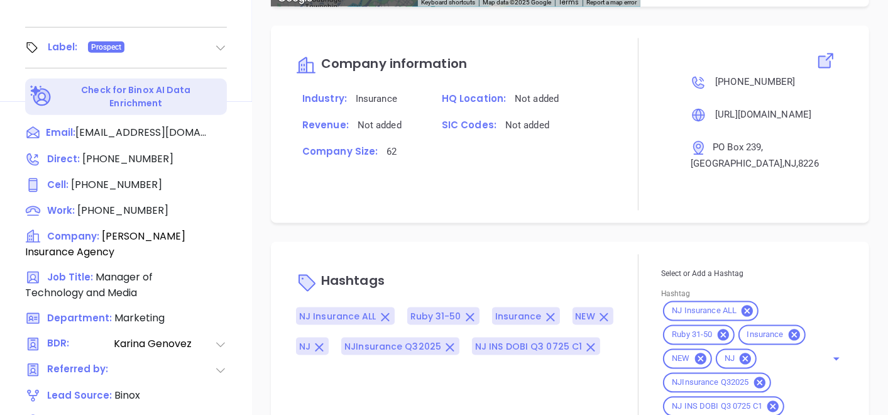
scroll to position [649, 0]
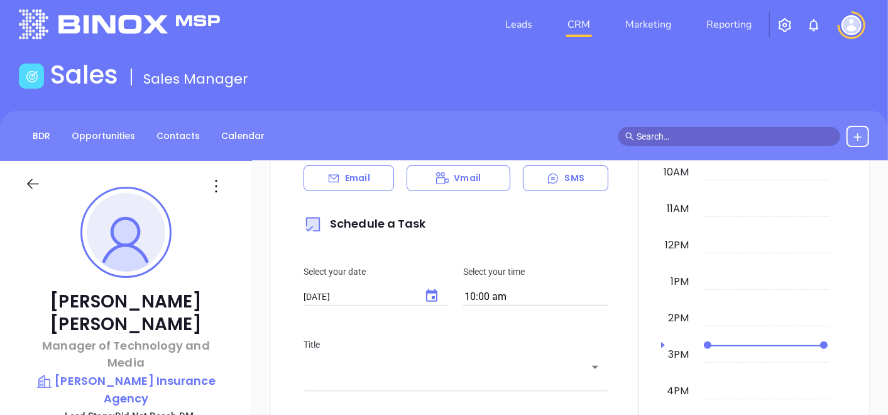
scroll to position [0, 0]
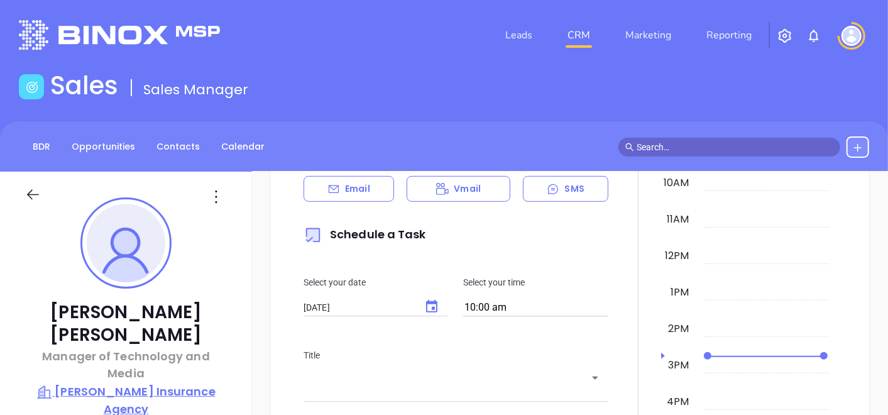
click at [116, 383] on p "[PERSON_NAME] Insurance Agency" at bounding box center [126, 400] width 202 height 35
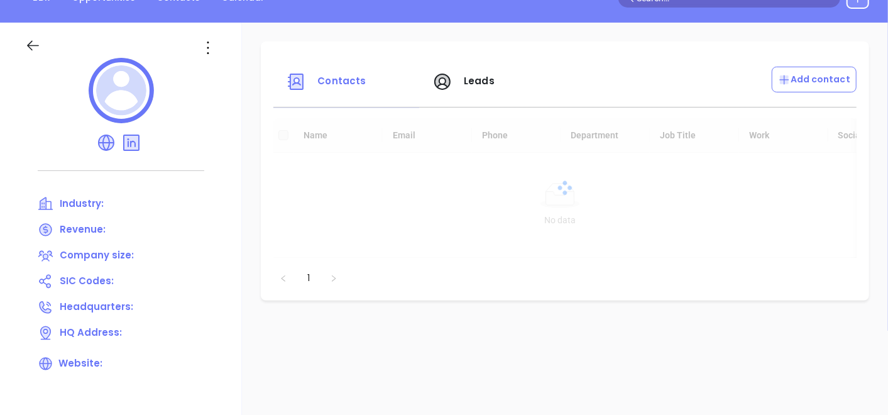
scroll to position [209, 0]
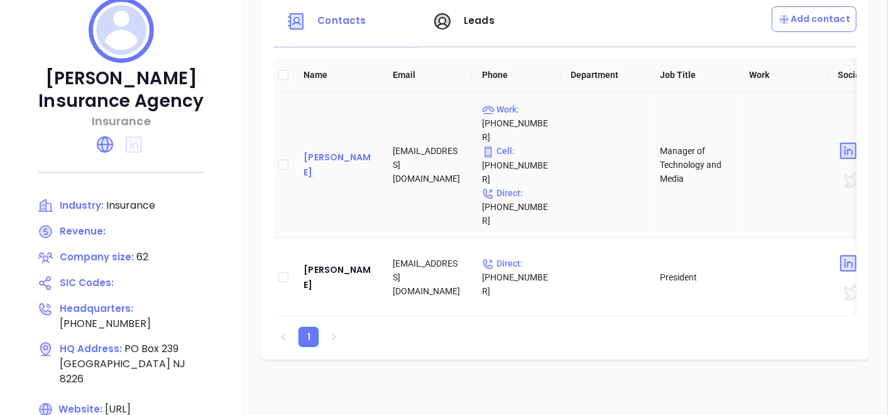
click at [352, 150] on div "[PERSON_NAME]" at bounding box center [338, 165] width 69 height 30
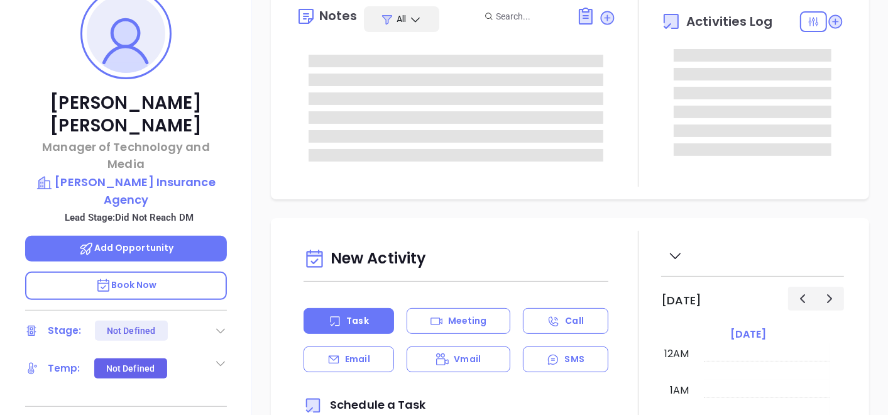
type input "[DATE]"
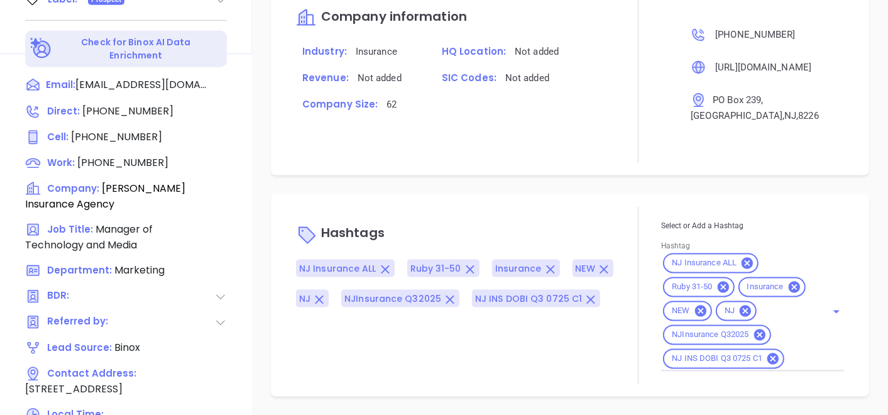
scroll to position [799, 0]
type input "[PERSON_NAME]"
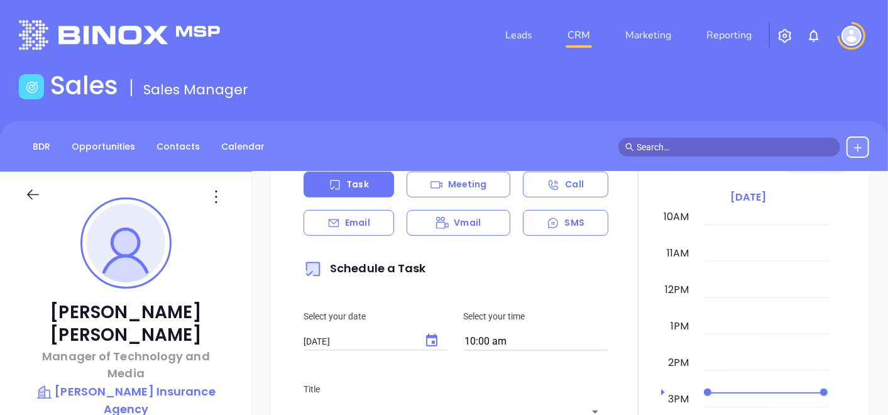
scroll to position [553, 0]
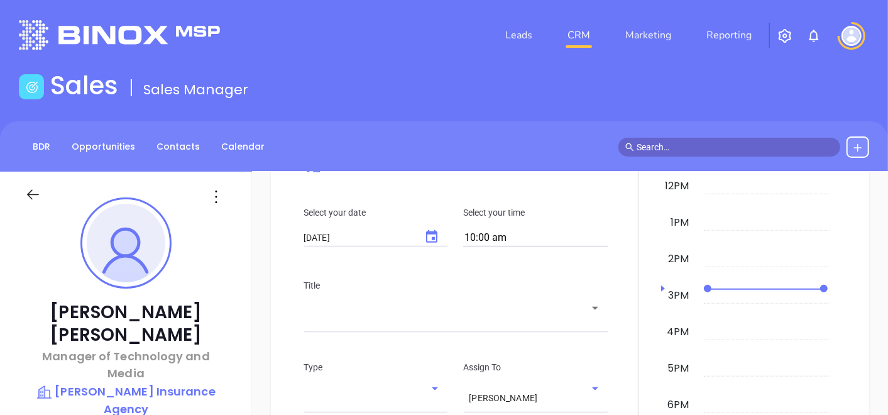
click at [169, 158] on div "BDR Opportunities Contacts Calendar" at bounding box center [444, 146] width 888 height 50
click at [168, 145] on link "Contacts" at bounding box center [178, 146] width 58 height 21
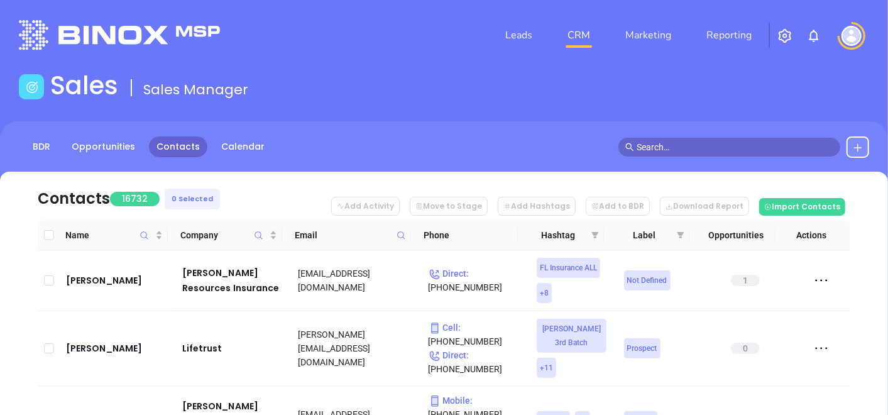
click at [401, 233] on icon at bounding box center [401, 235] width 9 height 9
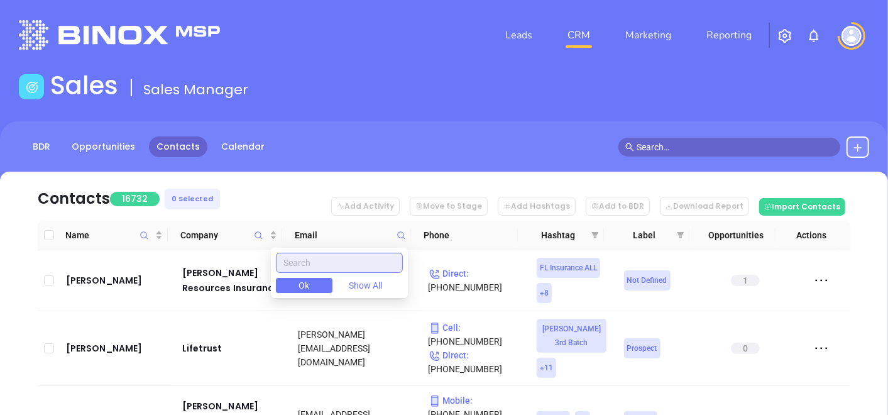
paste input "[DOMAIN_NAME]"
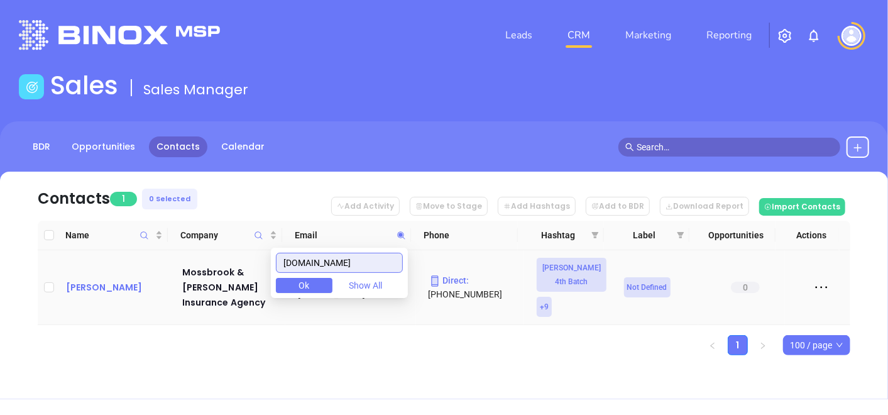
type input "[DOMAIN_NAME]"
click at [108, 265] on td "[PERSON_NAME]" at bounding box center [115, 287] width 109 height 75
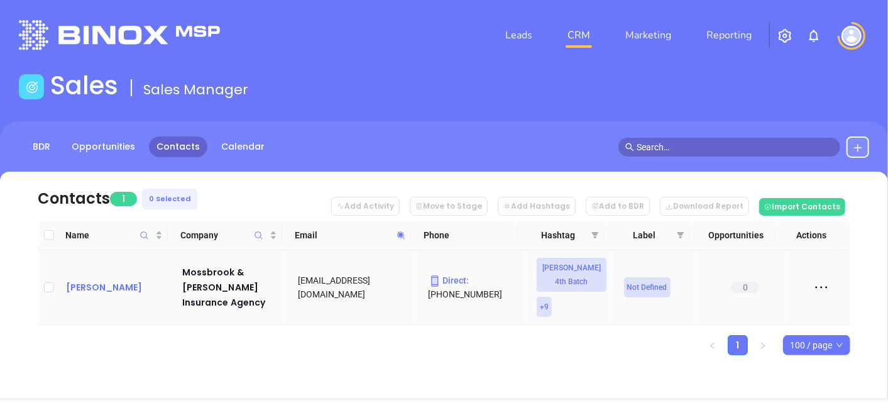
click at [116, 280] on div "[PERSON_NAME]" at bounding box center [115, 287] width 99 height 15
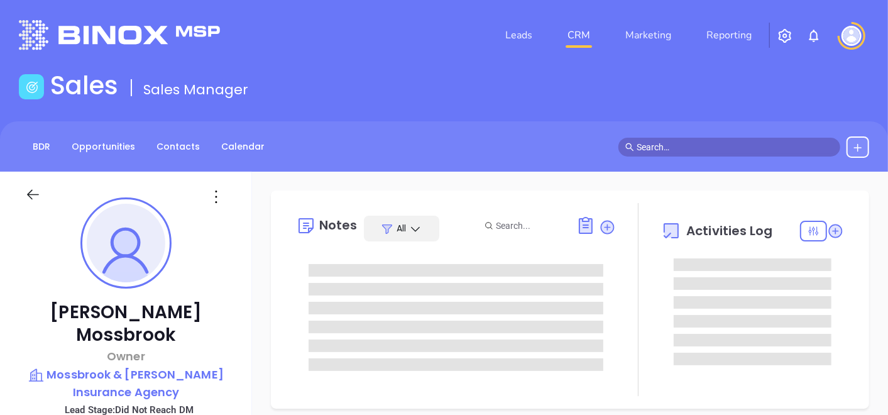
type input "[DATE]"
type input "[PERSON_NAME]"
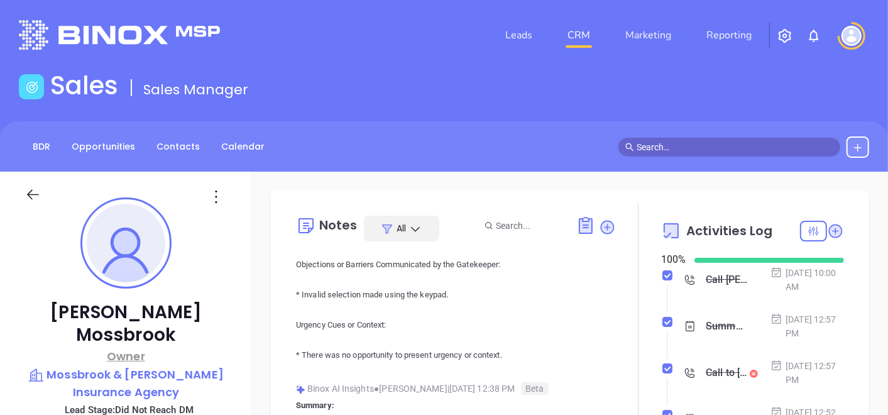
scroll to position [558, 0]
click at [140, 366] on p "Mossbrook & [PERSON_NAME] Insurance Agency" at bounding box center [126, 383] width 202 height 35
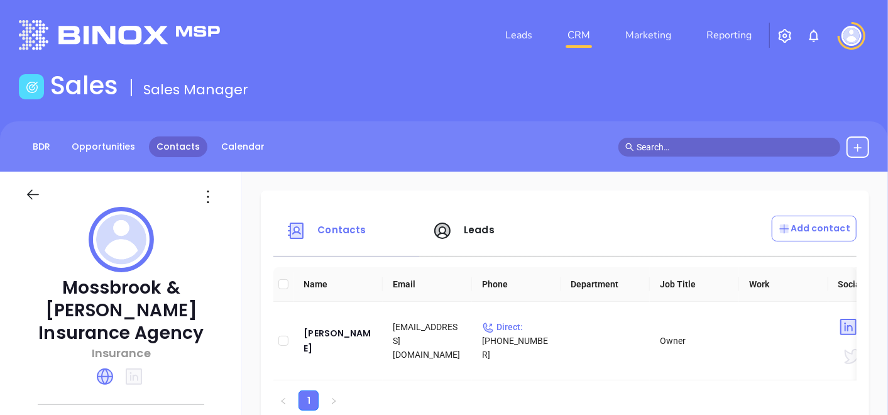
click at [175, 154] on link "Contacts" at bounding box center [178, 146] width 58 height 21
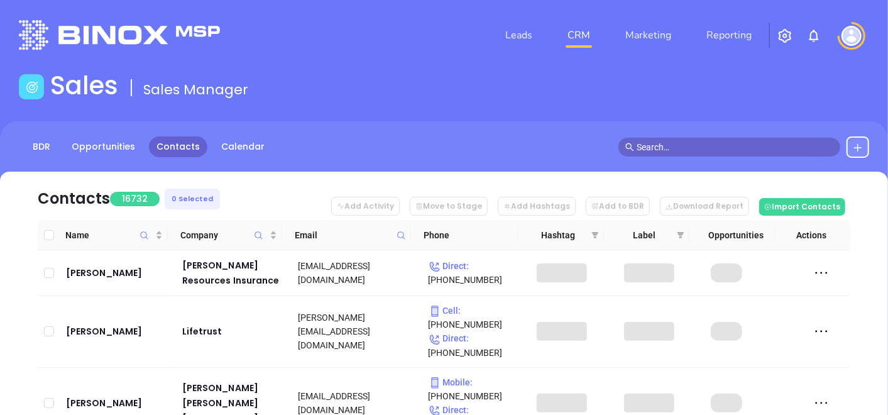
click at [407, 238] on span at bounding box center [401, 235] width 14 height 19
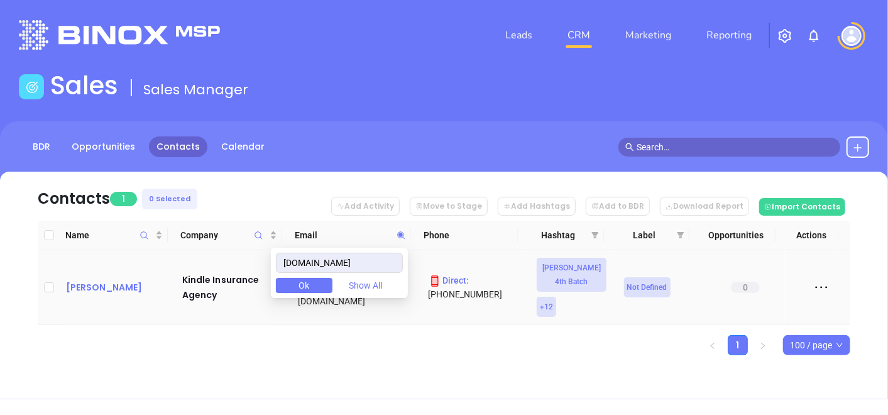
type input "[DOMAIN_NAME]"
click at [92, 280] on div "[PERSON_NAME]" at bounding box center [115, 287] width 99 height 15
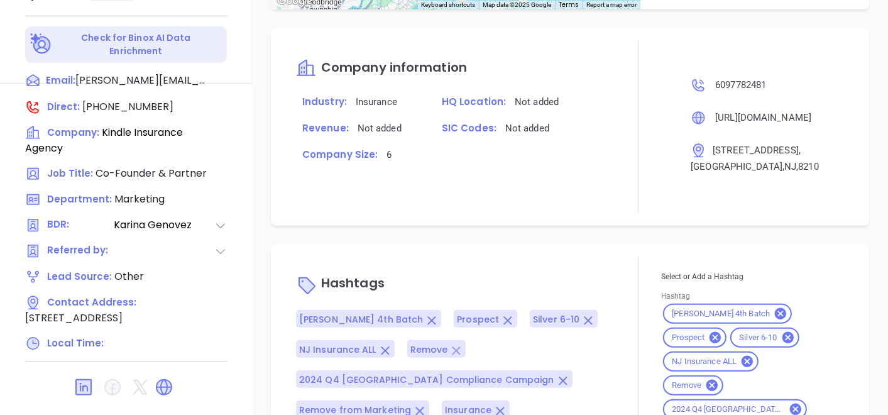
scroll to position [203, 0]
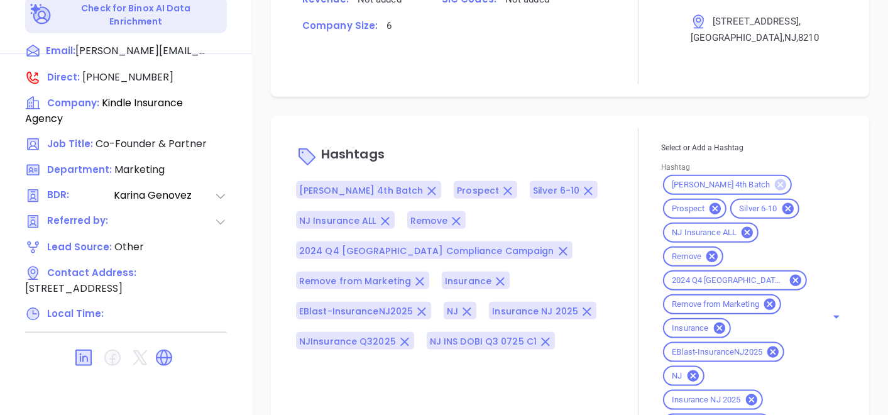
click at [775, 191] on icon at bounding box center [780, 184] width 11 height 11
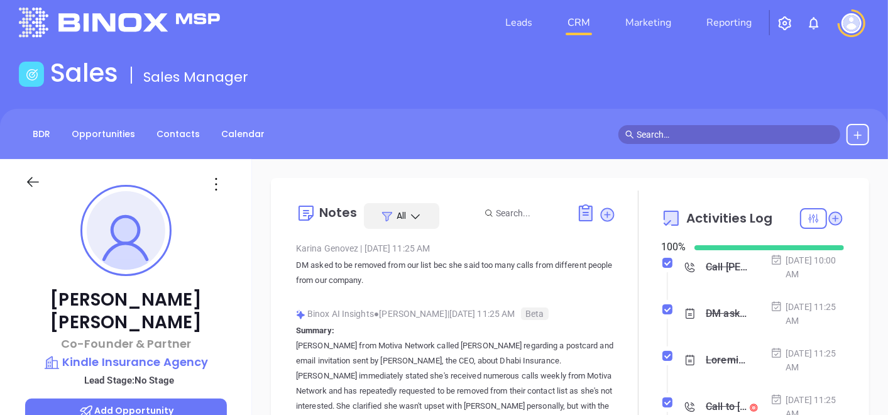
scroll to position [0, 0]
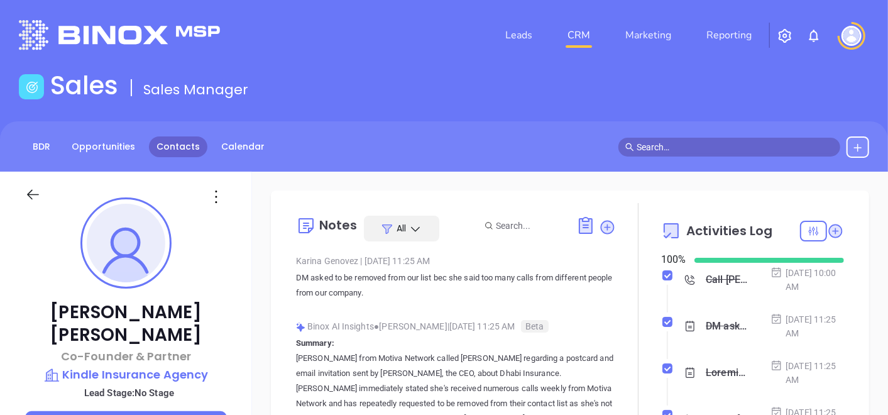
click at [177, 151] on link "Contacts" at bounding box center [178, 146] width 58 height 21
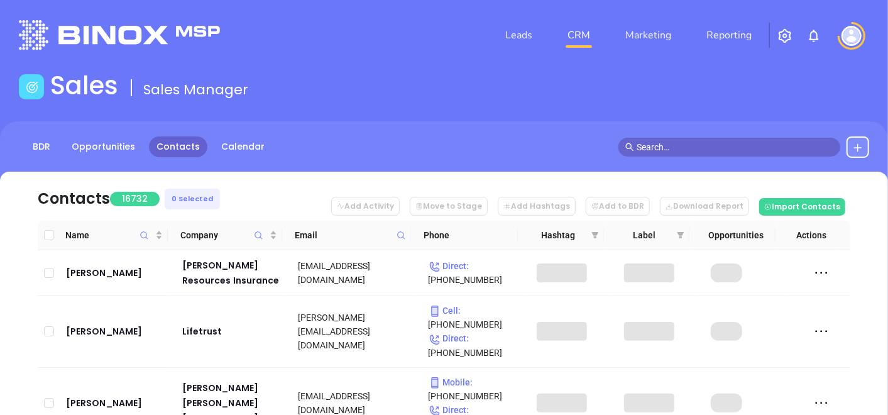
click at [399, 236] on icon at bounding box center [401, 235] width 9 height 9
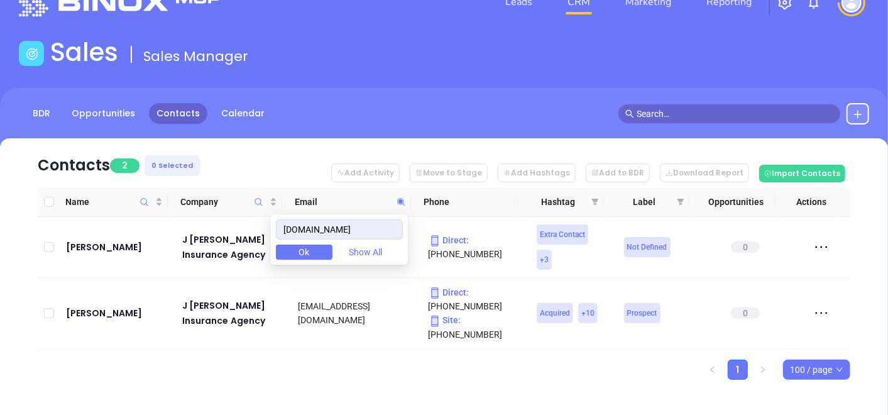
scroll to position [42, 0]
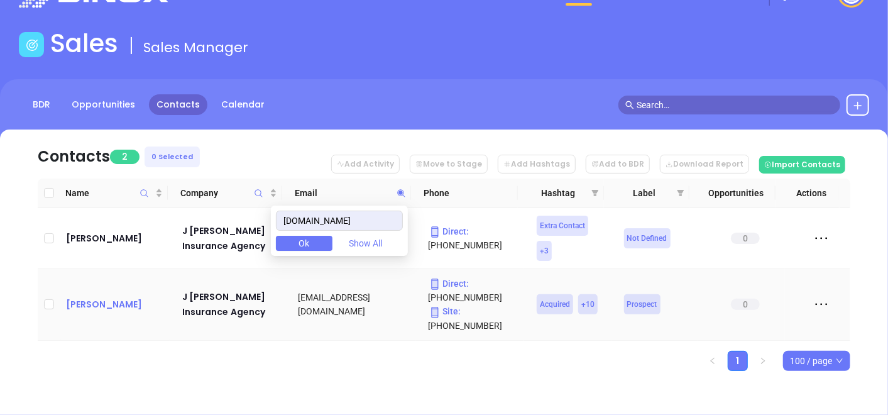
type input "[DOMAIN_NAME]"
click at [111, 311] on div "[PERSON_NAME]" at bounding box center [115, 304] width 99 height 15
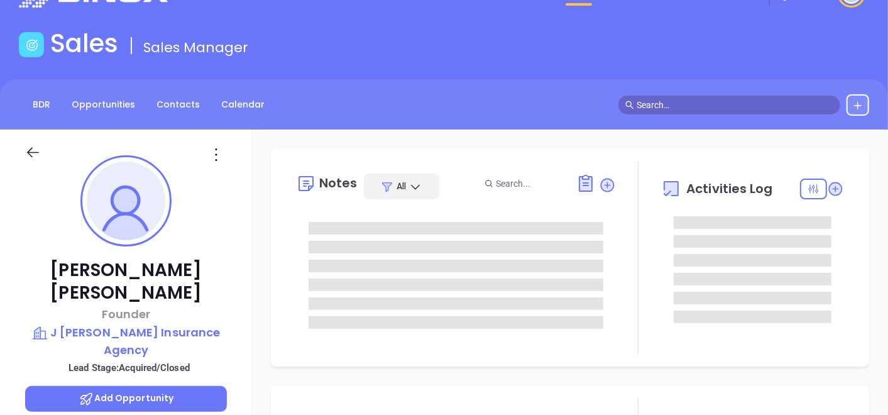
type input "[DATE]"
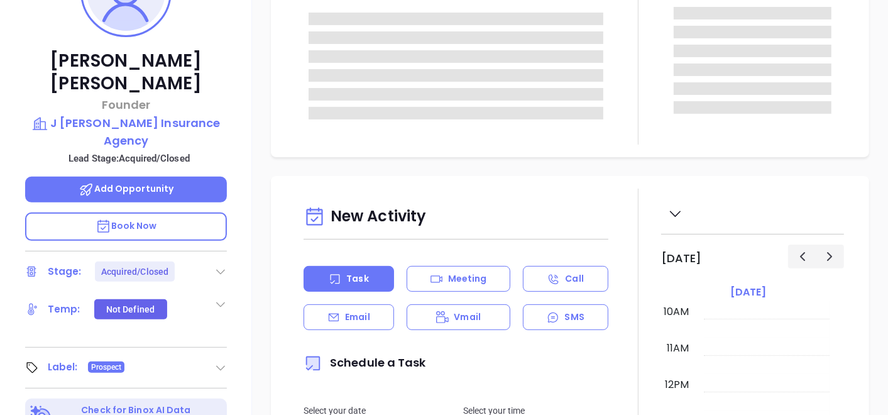
type input "[PERSON_NAME]"
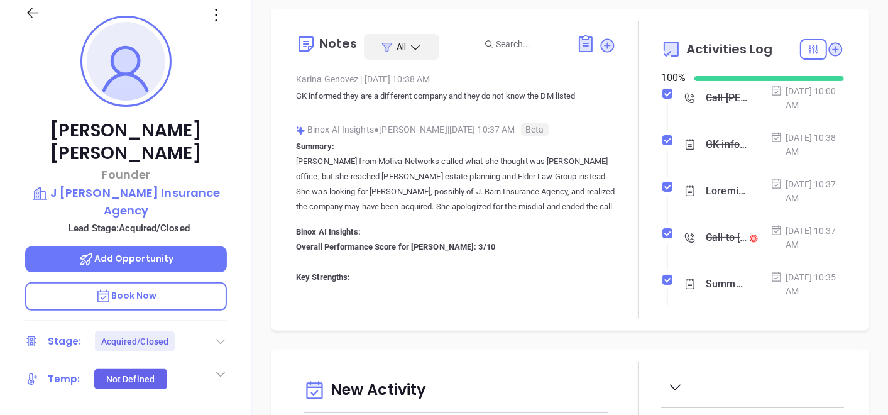
scroll to position [0, 0]
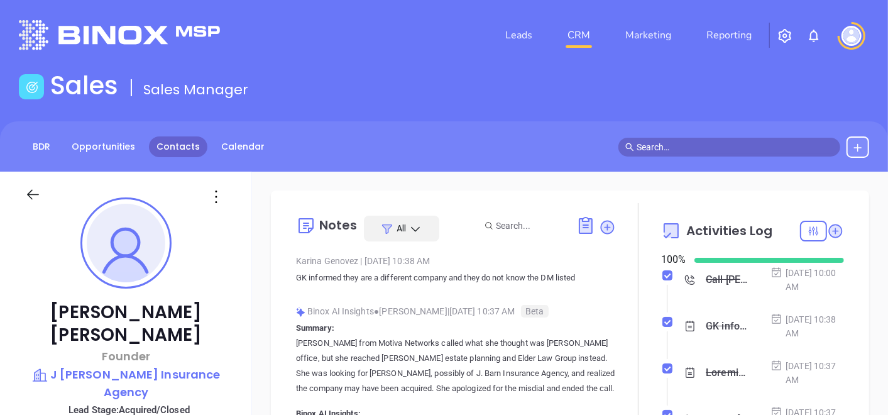
click at [170, 143] on link "Contacts" at bounding box center [178, 146] width 58 height 21
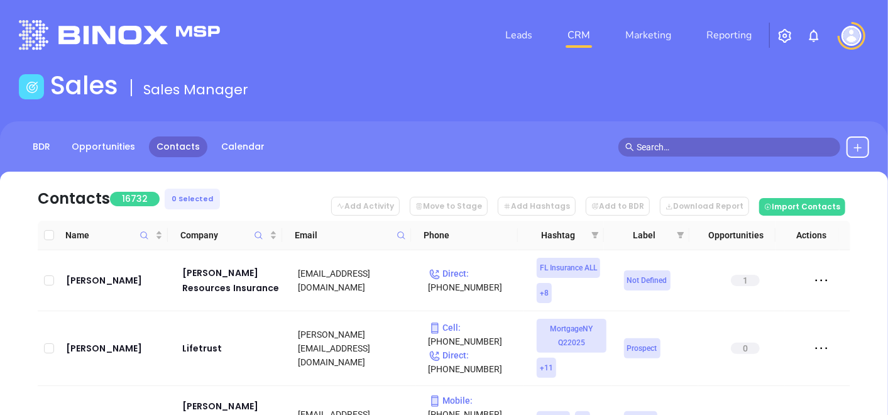
click at [393, 236] on div "Email" at bounding box center [350, 235] width 111 height 14
click at [399, 238] on icon at bounding box center [401, 235] width 8 height 8
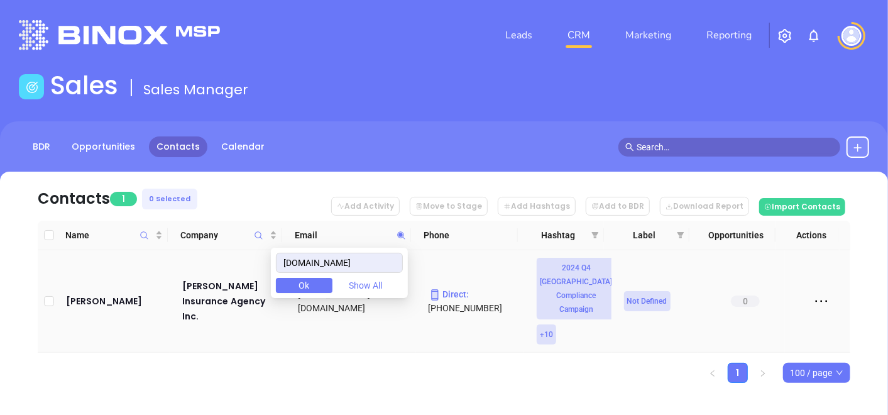
type input "[DOMAIN_NAME]"
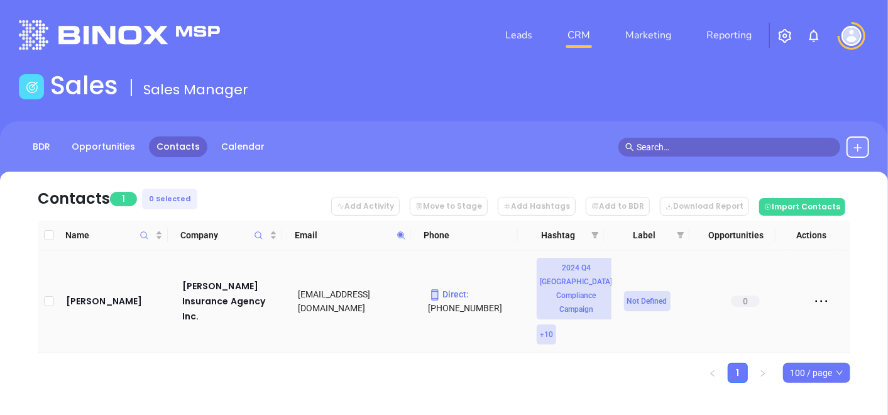
click at [172, 339] on td "[PERSON_NAME] Insurance Agency Inc." at bounding box center [228, 301] width 116 height 102
click at [106, 294] on div "[PERSON_NAME]" at bounding box center [115, 301] width 99 height 15
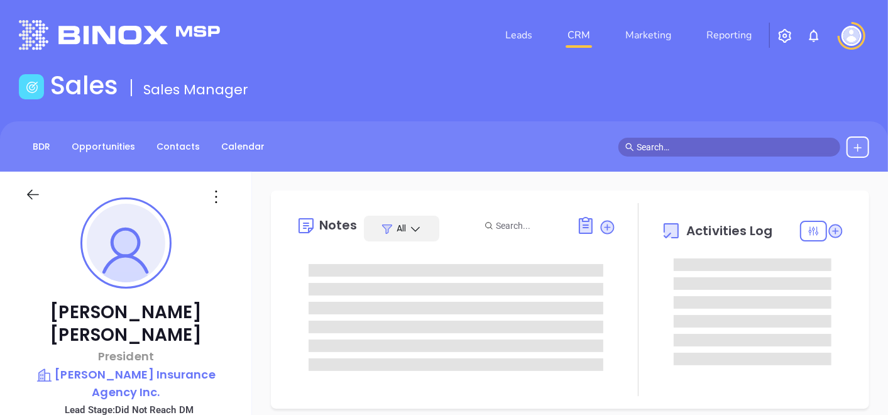
type input "[DATE]"
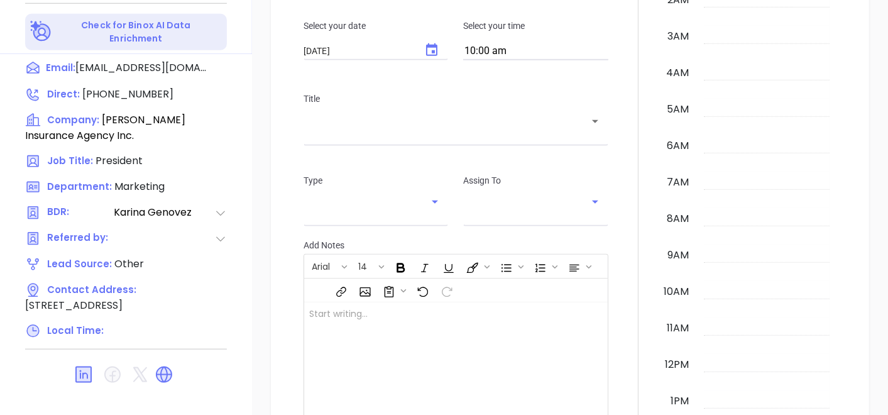
scroll to position [365, 0]
type input "[PERSON_NAME]"
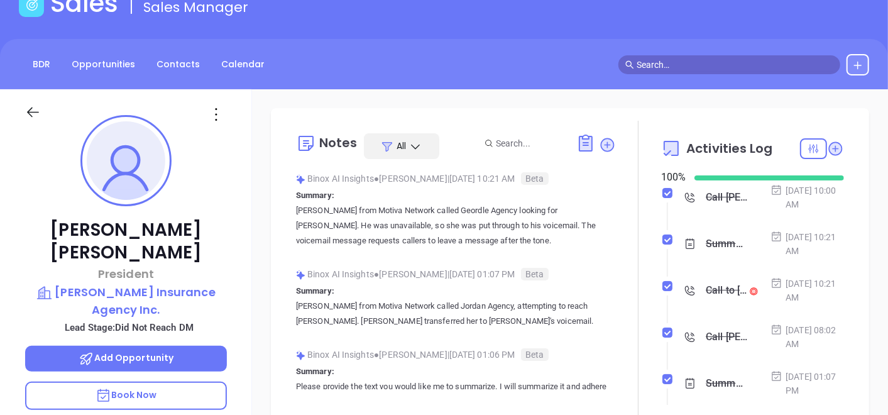
scroll to position [77, 0]
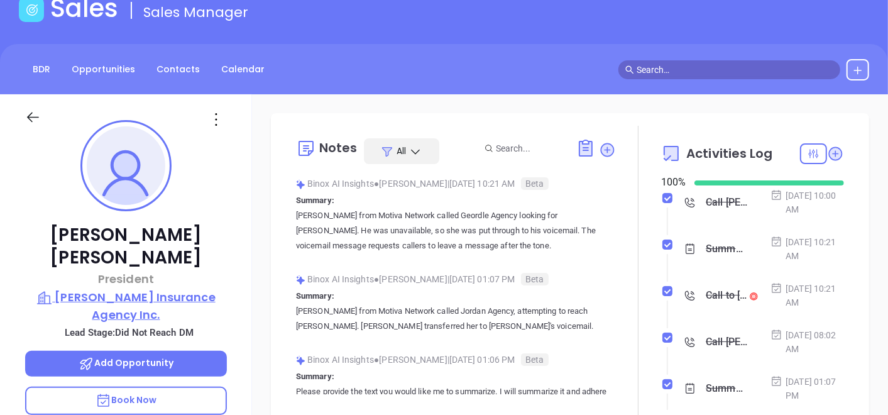
click at [155, 289] on p "[PERSON_NAME] Insurance Agency Inc." at bounding box center [126, 306] width 202 height 35
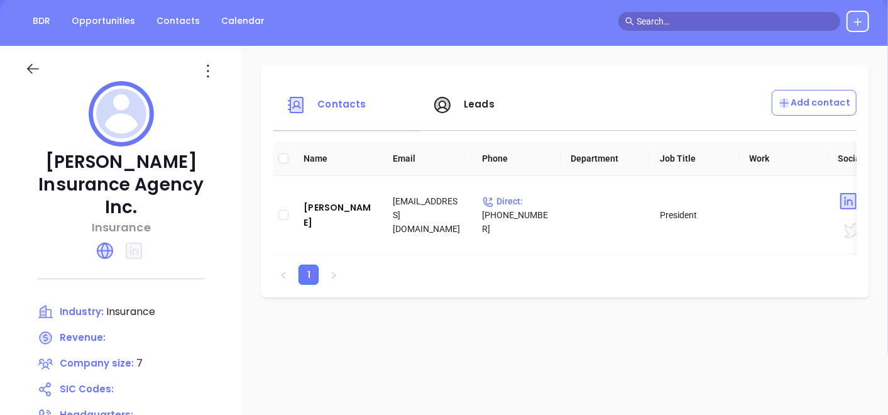
scroll to position [147, 0]
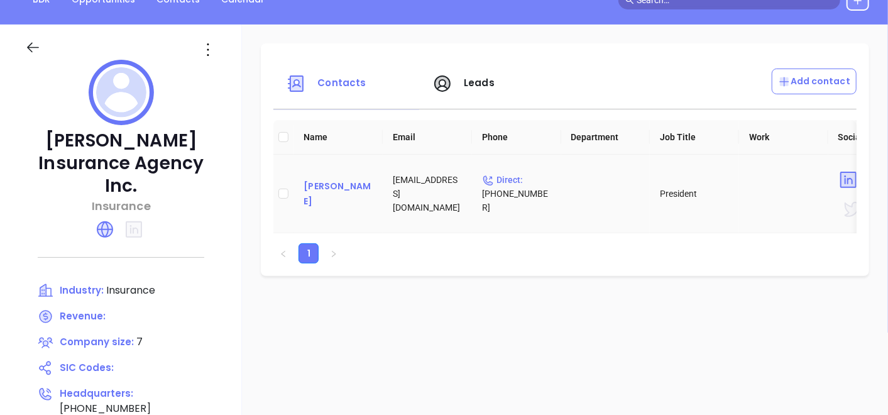
click at [321, 194] on div "[PERSON_NAME]" at bounding box center [338, 194] width 69 height 30
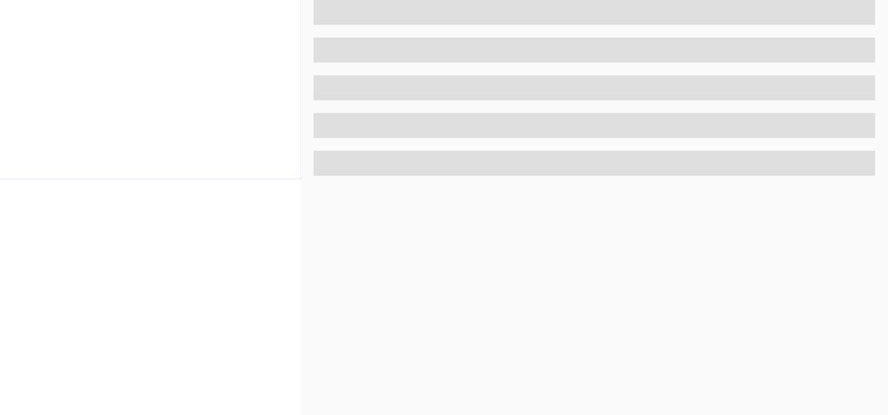
scroll to position [636, 0]
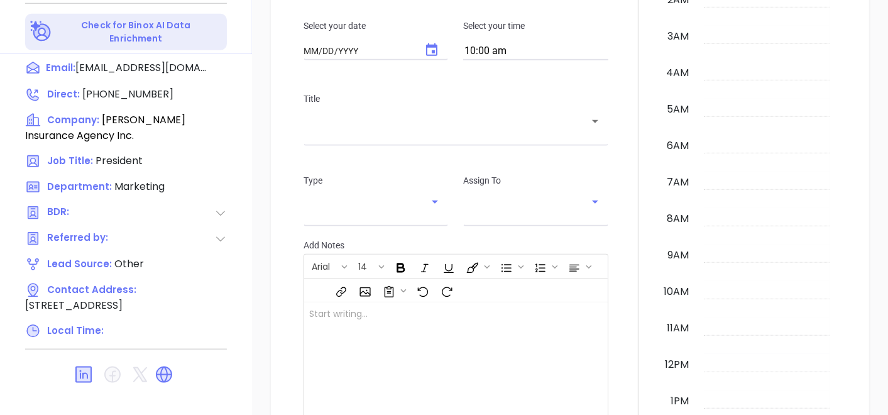
type input "[DATE]"
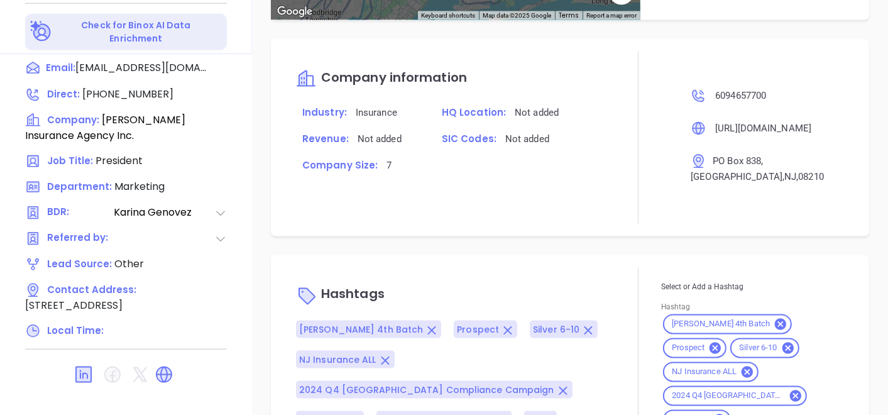
type input "[PERSON_NAME]"
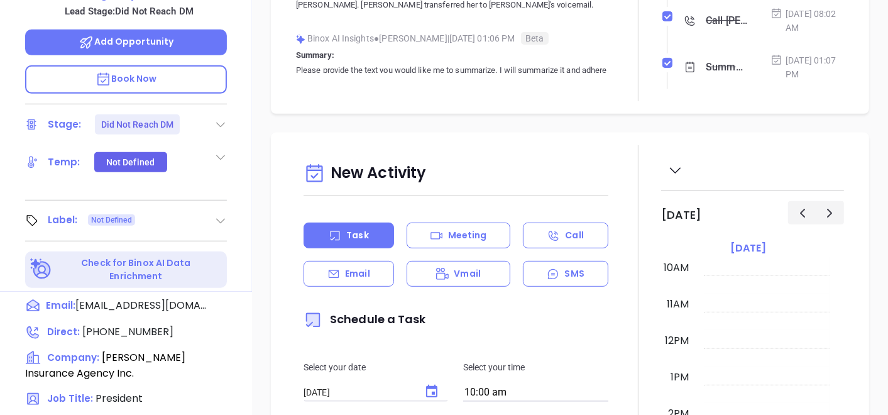
scroll to position [357, 0]
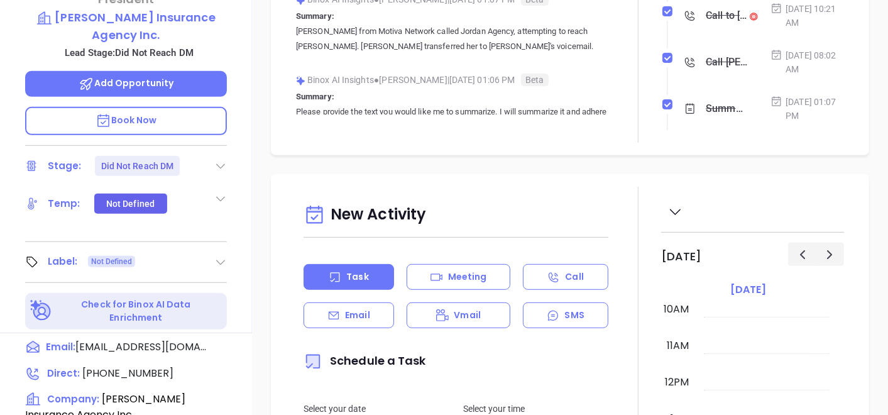
click at [221, 256] on icon at bounding box center [220, 262] width 13 height 13
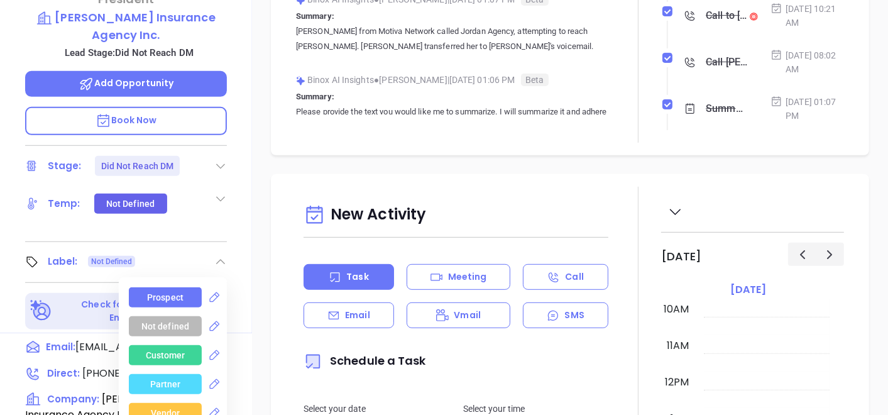
click at [182, 287] on div "Prospect" at bounding box center [165, 297] width 73 height 20
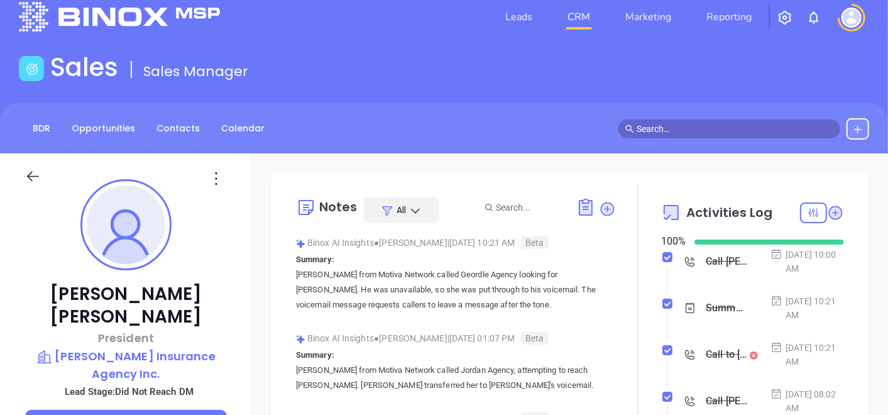
scroll to position [0, 0]
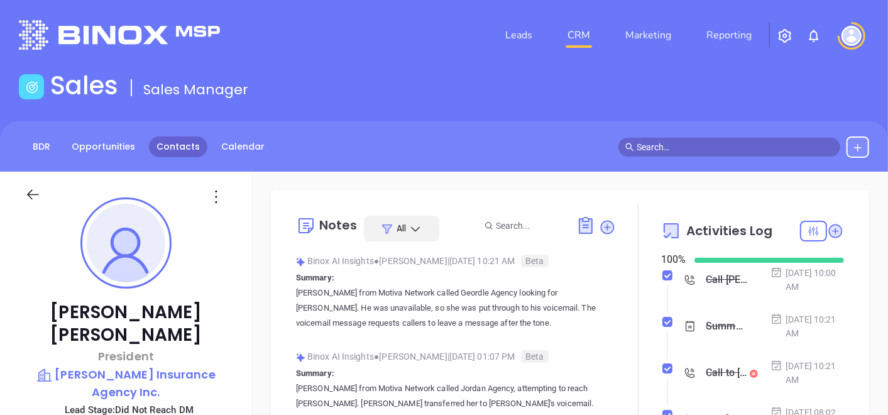
click at [177, 154] on link "Contacts" at bounding box center [178, 146] width 58 height 21
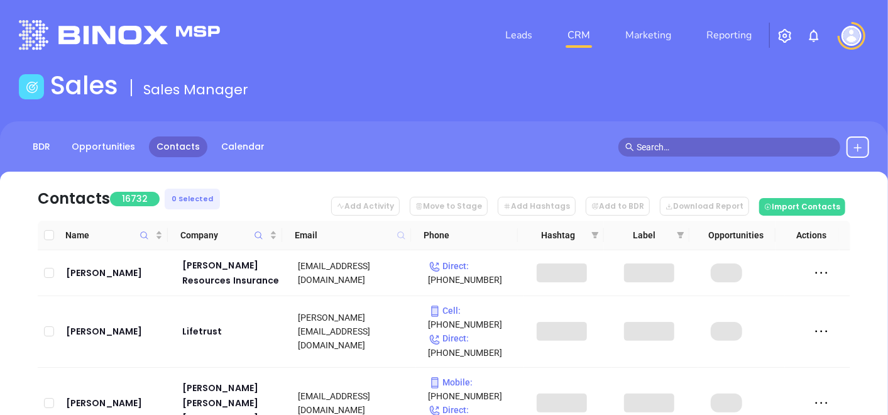
click at [400, 231] on div "Email" at bounding box center [350, 235] width 111 height 14
click at [402, 233] on icon at bounding box center [401, 235] width 9 height 9
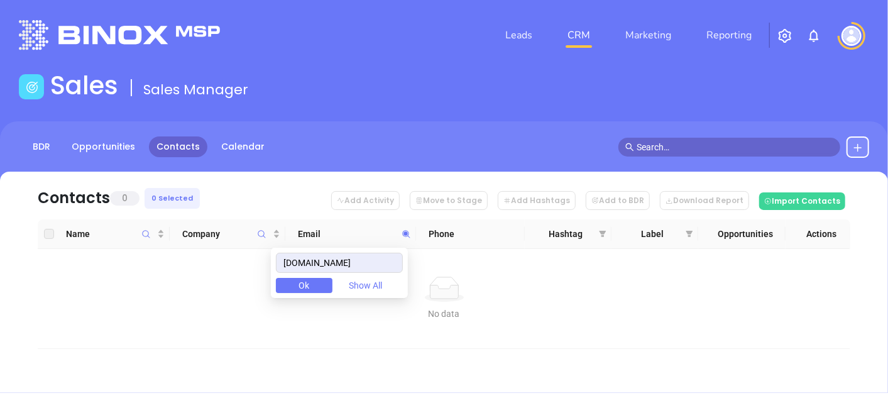
type input "[DOMAIN_NAME]"
click at [860, 138] on button at bounding box center [858, 146] width 23 height 21
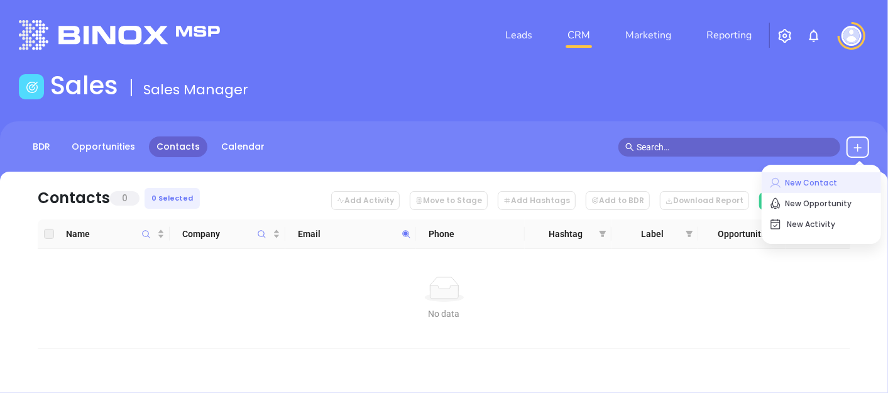
click at [778, 179] on icon at bounding box center [776, 183] width 10 height 10
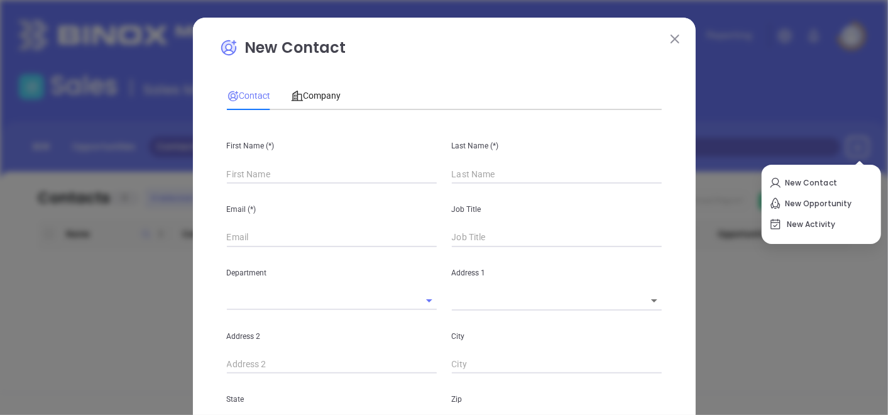
type input "Fourth Phone Call"
click at [302, 106] on div "Company" at bounding box center [316, 95] width 50 height 29
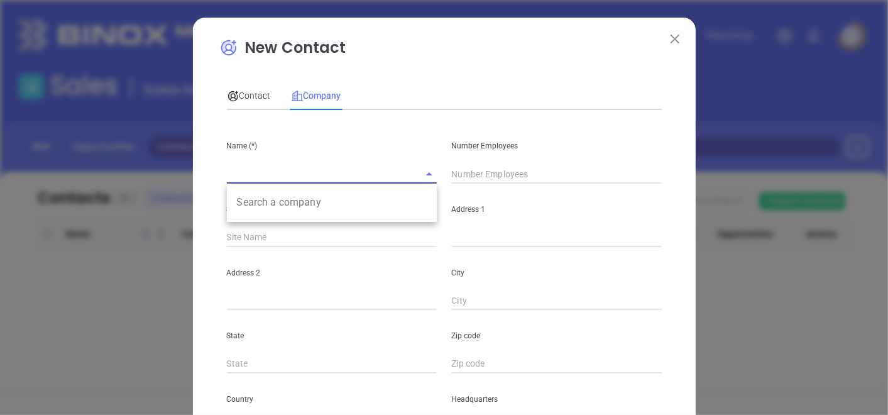
click at [309, 176] on input "text" at bounding box center [314, 174] width 175 height 18
paste input "[PERSON_NAME] Associates Inc"
type input "[PERSON_NAME] Associates Inc"
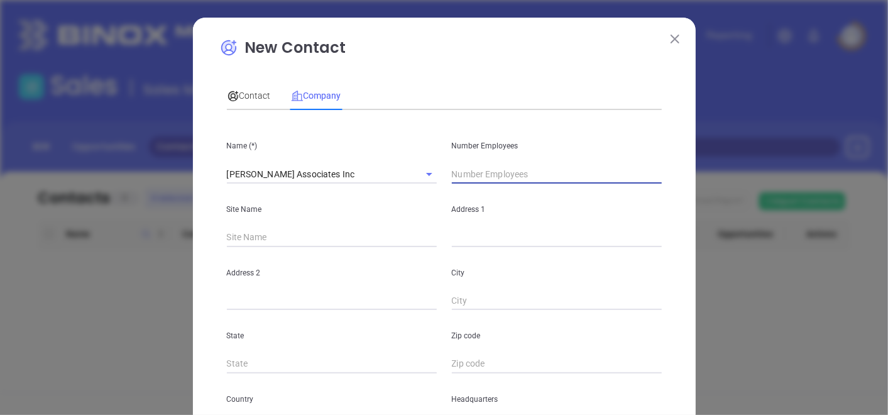
click at [560, 172] on input "text" at bounding box center [557, 174] width 210 height 19
click at [463, 187] on div "Address 1" at bounding box center [557, 216] width 225 height 64
click at [465, 177] on input "text" at bounding box center [557, 174] width 210 height 19
type input "5"
click at [467, 230] on input "text" at bounding box center [557, 237] width 210 height 19
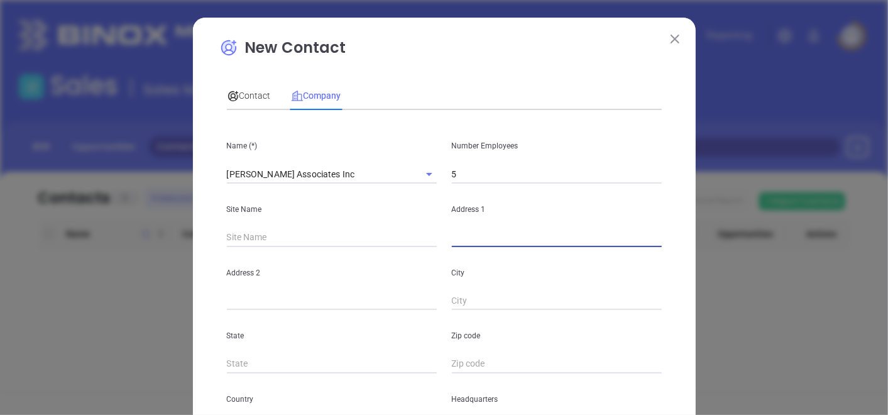
paste input "[STREET_ADDRESS]"
drag, startPoint x: 604, startPoint y: 237, endPoint x: 629, endPoint y: 241, distance: 25.4
click at [629, 241] on input "[STREET_ADDRESS]" at bounding box center [557, 237] width 210 height 19
type input "[STREET_ADDRESS]"
click at [490, 349] on div "Zip code" at bounding box center [557, 342] width 225 height 64
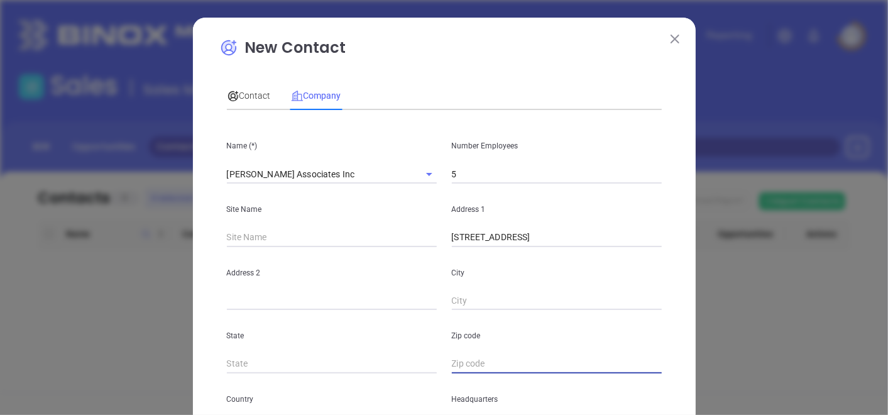
click at [484, 358] on input "text" at bounding box center [557, 364] width 210 height 19
paste input "07009"
type input "07009"
click at [312, 373] on div "Country" at bounding box center [331, 405] width 225 height 64
click at [311, 363] on input "text" at bounding box center [332, 364] width 210 height 19
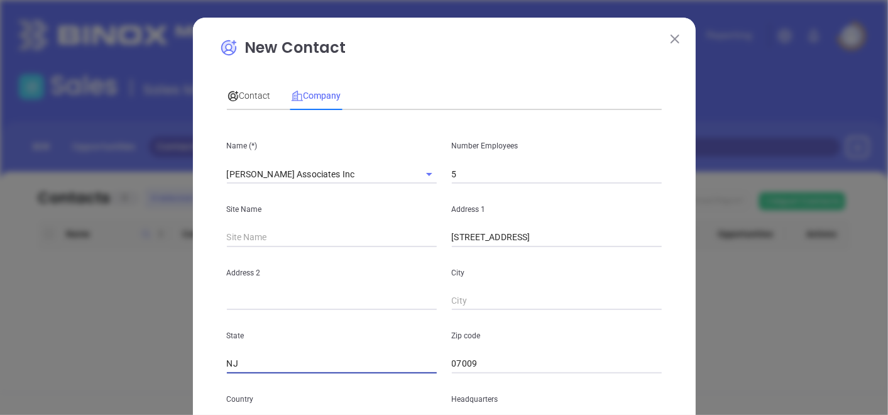
type input "NJ"
drag, startPoint x: 537, startPoint y: 234, endPoint x: 572, endPoint y: 249, distance: 38.3
click at [585, 241] on input "[STREET_ADDRESS]" at bounding box center [557, 237] width 210 height 19
click at [501, 289] on div "City" at bounding box center [557, 279] width 225 height 64
click at [490, 300] on input "text" at bounding box center [557, 301] width 210 height 19
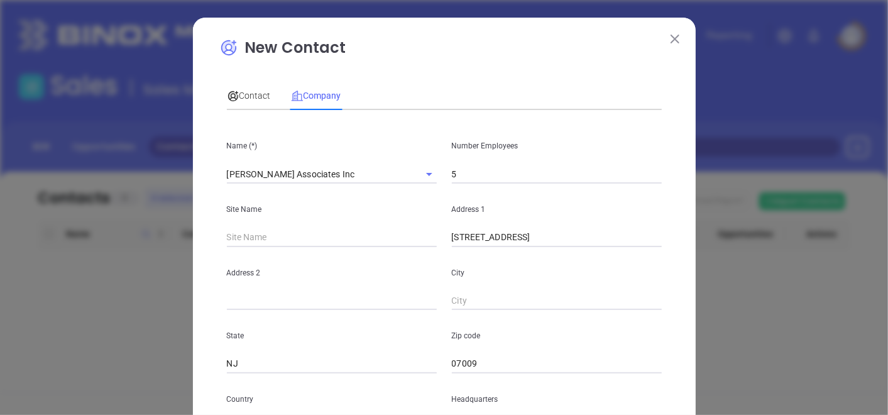
paste input "[GEOGRAPHIC_DATA]"
click at [487, 298] on input "[GEOGRAPHIC_DATA]" at bounding box center [557, 301] width 210 height 19
click at [458, 302] on input "[GEOGRAPHIC_DATA]" at bounding box center [557, 301] width 210 height 19
paste input "[GEOGRAPHIC_DATA]"
click at [458, 302] on input "[GEOGRAPHIC_DATA]" at bounding box center [557, 301] width 210 height 19
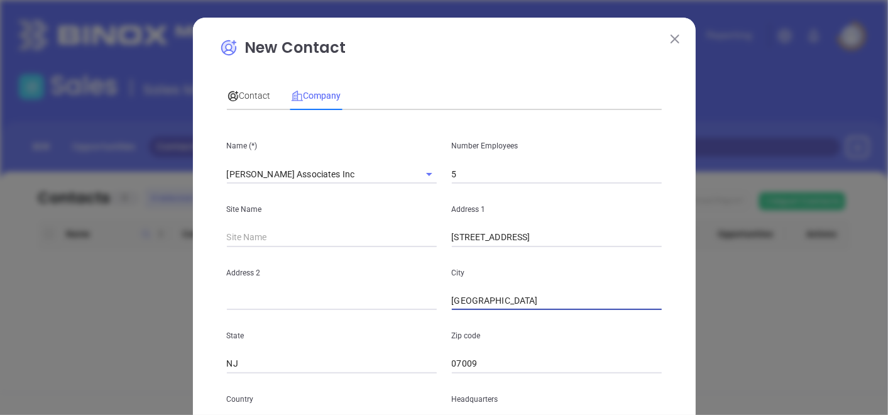
type input "[GEOGRAPHIC_DATA]"
drag, startPoint x: 539, startPoint y: 237, endPoint x: 652, endPoint y: 242, distance: 113.3
click at [652, 242] on input "[STREET_ADDRESS]" at bounding box center [557, 237] width 210 height 19
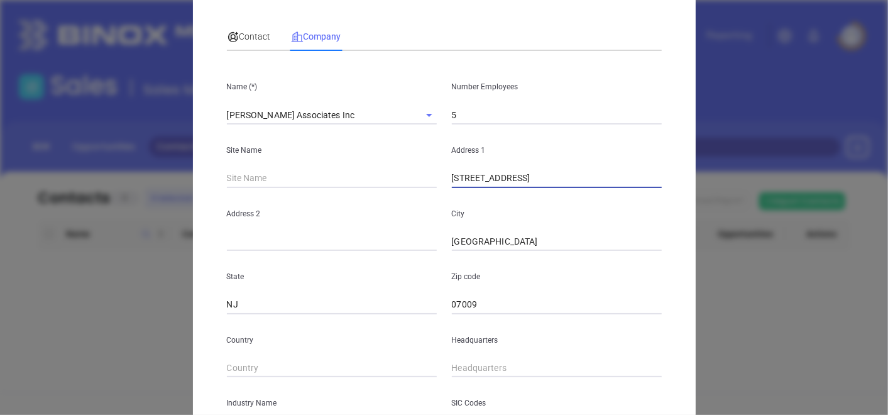
scroll to position [70, 0]
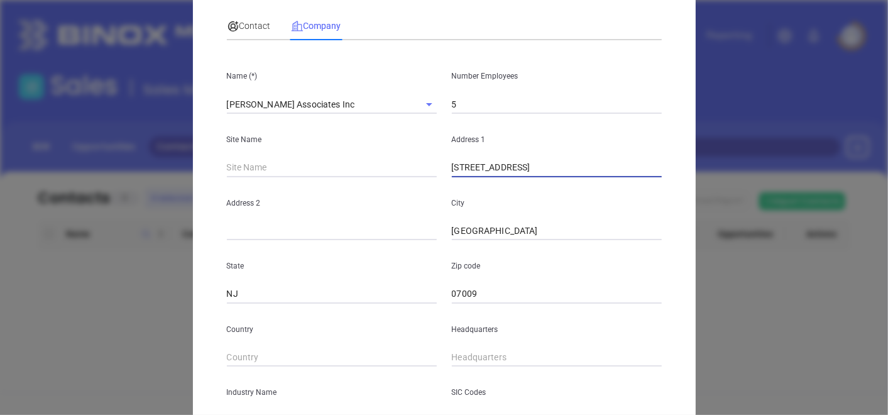
type input "[STREET_ADDRESS]"
click at [470, 359] on input "text" at bounding box center [557, 357] width 210 height 19
type input "( ) -"
paste input "973) 857-5800"
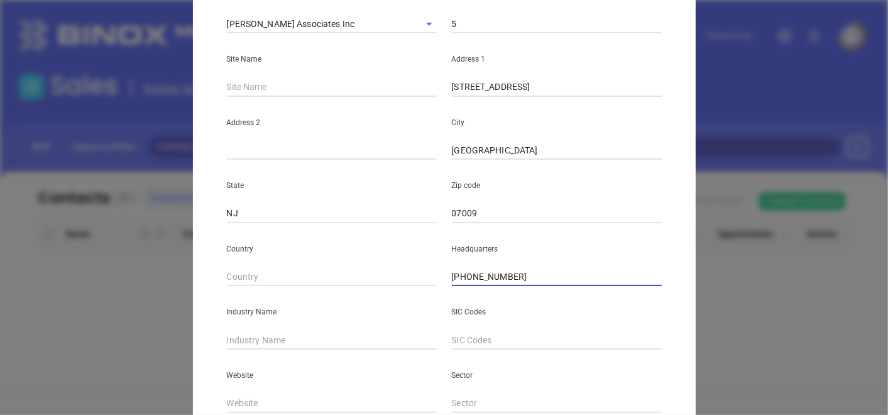
scroll to position [209, 0]
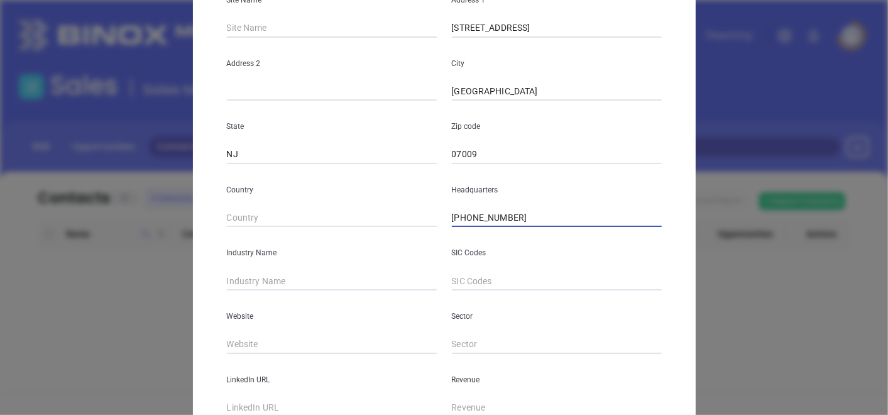
type input "[PHONE_NUMBER]"
click at [277, 284] on input "text" at bounding box center [332, 281] width 210 height 19
type input "Insurance"
click at [273, 348] on input "text" at bounding box center [332, 344] width 210 height 19
paste input "[URL][DOMAIN_NAME]"
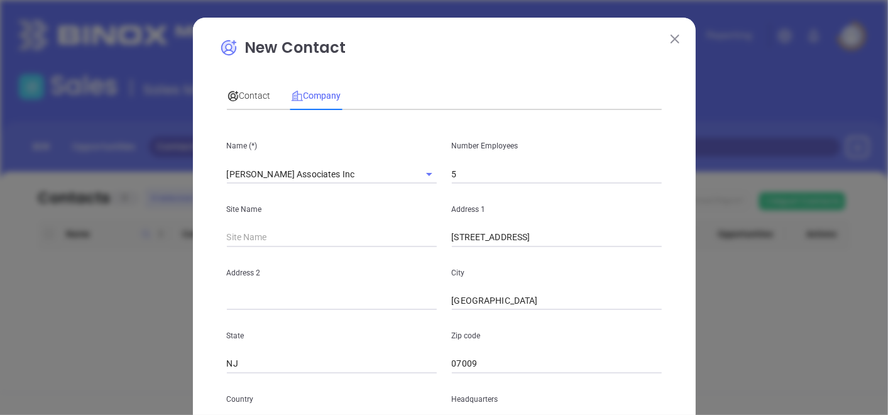
scroll to position [70, 0]
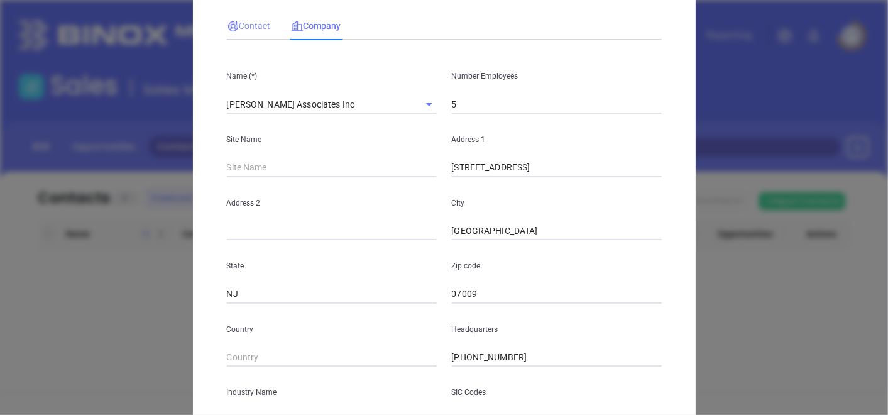
type input "[URL][DOMAIN_NAME]"
click at [259, 23] on span "Contact" at bounding box center [249, 26] width 44 height 10
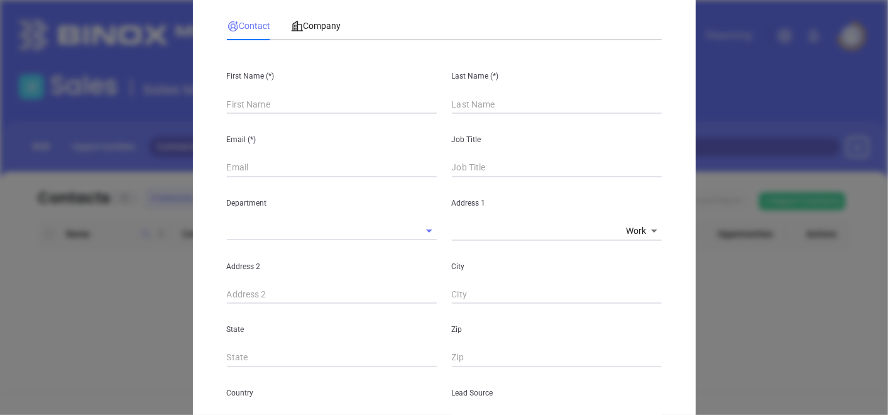
click at [270, 102] on input "text" at bounding box center [332, 104] width 210 height 19
paste input "[PERSON_NAME]"
type input "[PERSON_NAME]"
click at [487, 95] on input "text" at bounding box center [557, 104] width 210 height 19
type input "[PERSON_NAME]"
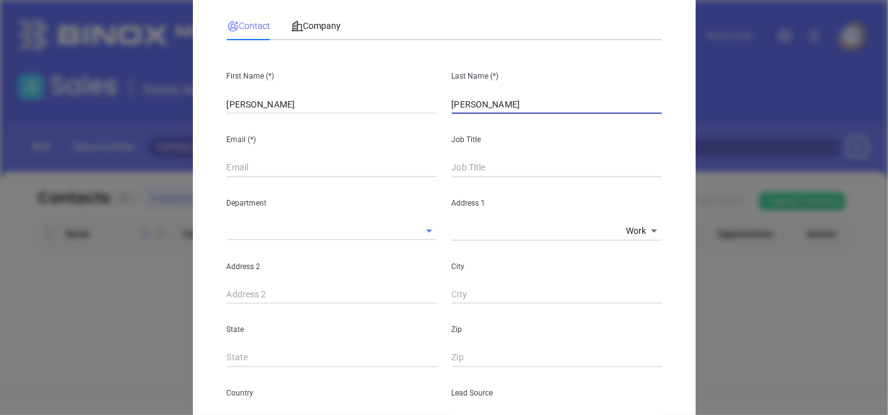
click at [263, 157] on div "Email (*)" at bounding box center [331, 146] width 225 height 64
click at [262, 160] on input "text" at bounding box center [332, 167] width 210 height 19
paste input "[EMAIL_ADDRESS][DOMAIN_NAME]"
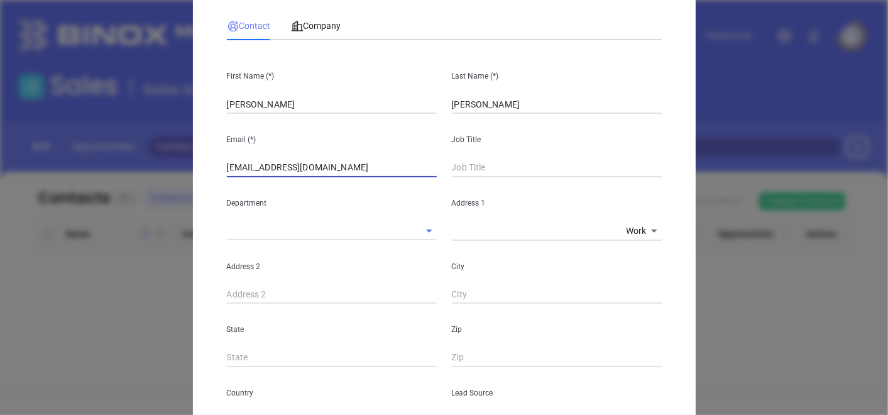
type input "[EMAIL_ADDRESS][DOMAIN_NAME]"
click at [467, 167] on input "text" at bounding box center [557, 167] width 210 height 19
type input "Vice President"
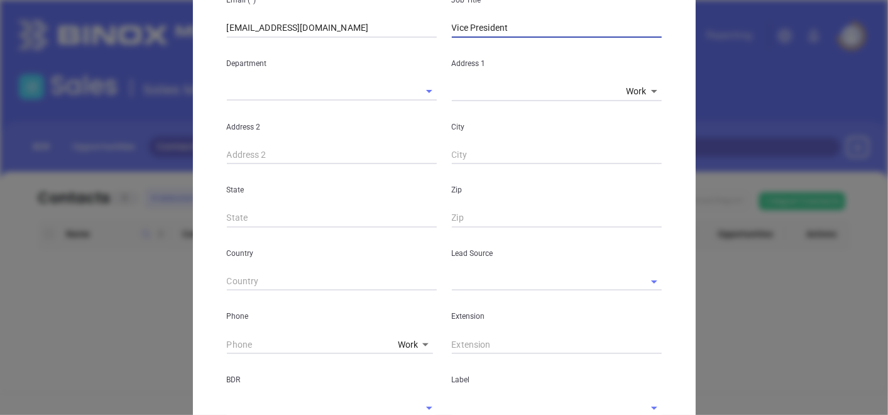
click at [482, 268] on div "Lead Source" at bounding box center [557, 260] width 225 height 64
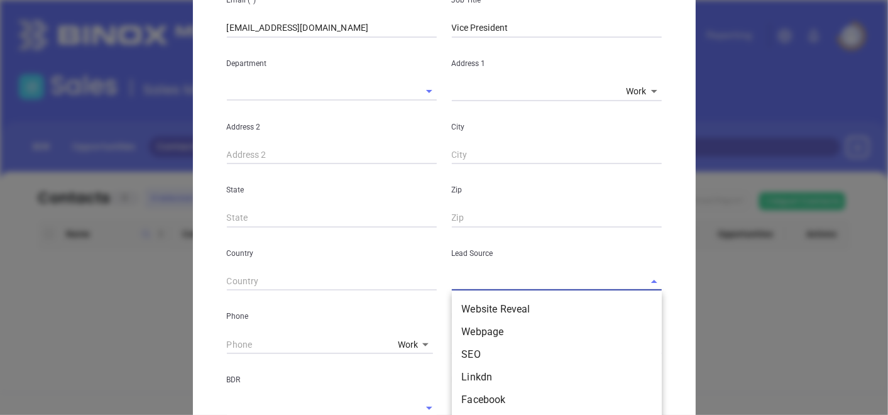
click at [472, 289] on input "text" at bounding box center [539, 281] width 175 height 18
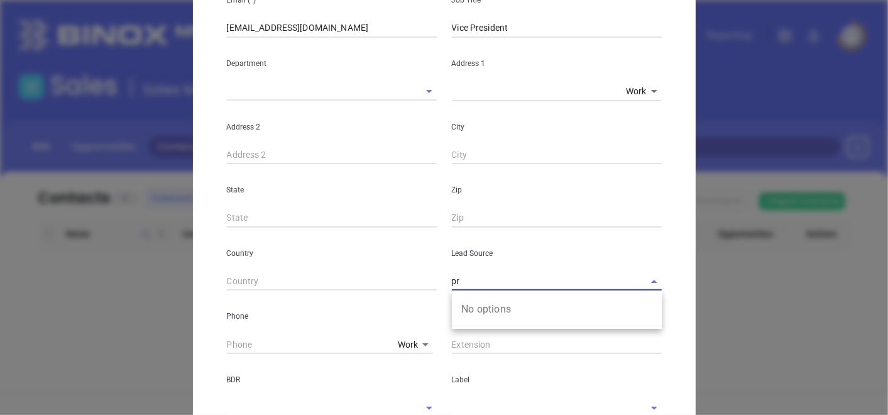
type input "p"
click at [489, 314] on li "Other" at bounding box center [557, 309] width 210 height 23
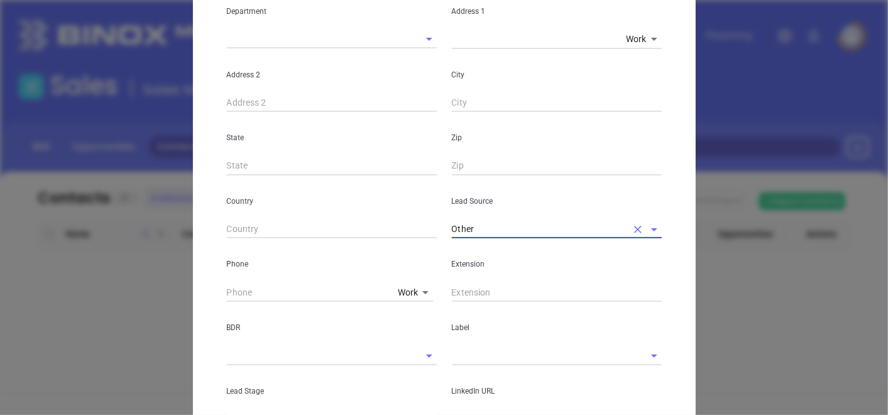
scroll to position [349, 0]
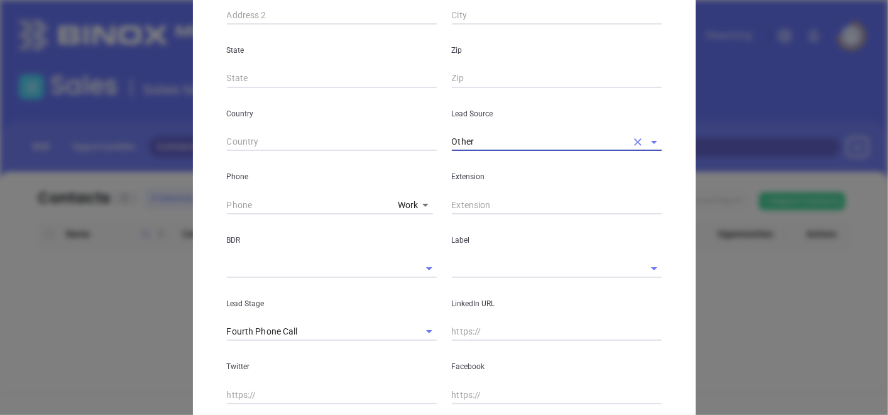
type input "Other"
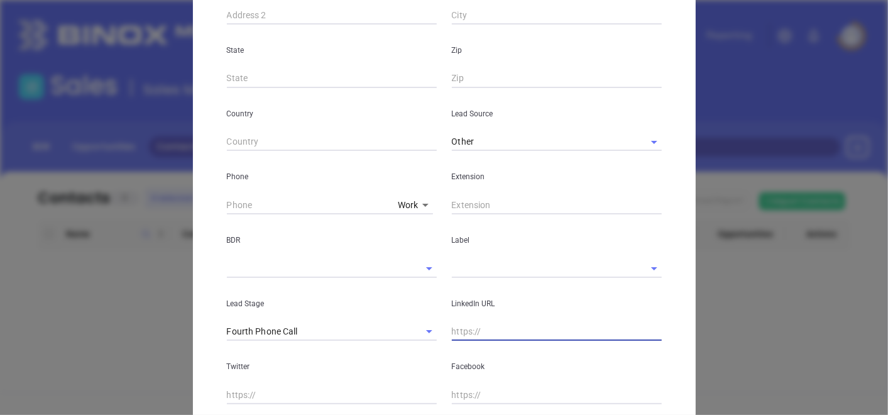
click at [479, 337] on input "text" at bounding box center [557, 332] width 210 height 19
paste input "[DOMAIN_NAME][URL][PERSON_NAME]"
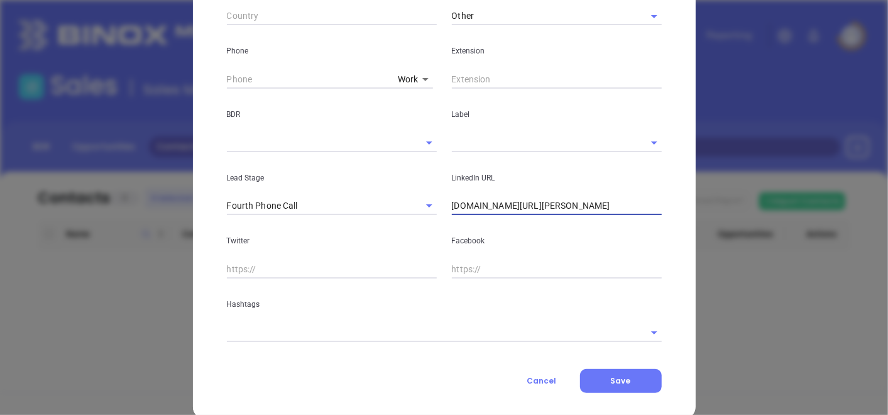
scroll to position [496, 0]
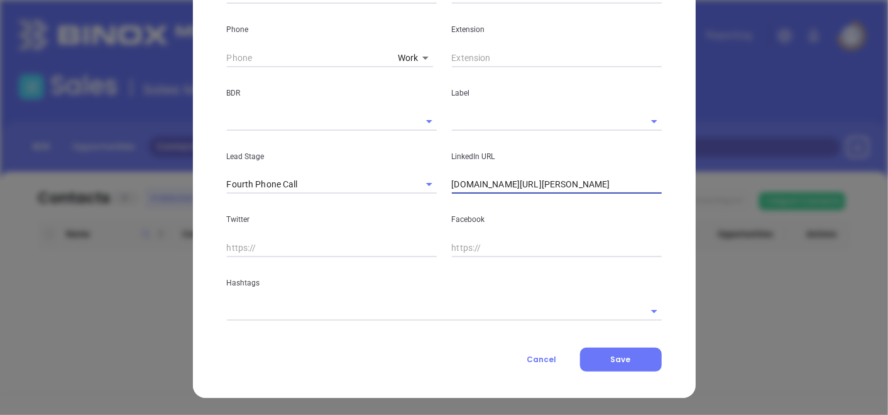
type input "[DOMAIN_NAME][URL][PERSON_NAME]"
click at [379, 312] on input "text" at bounding box center [427, 311] width 400 height 18
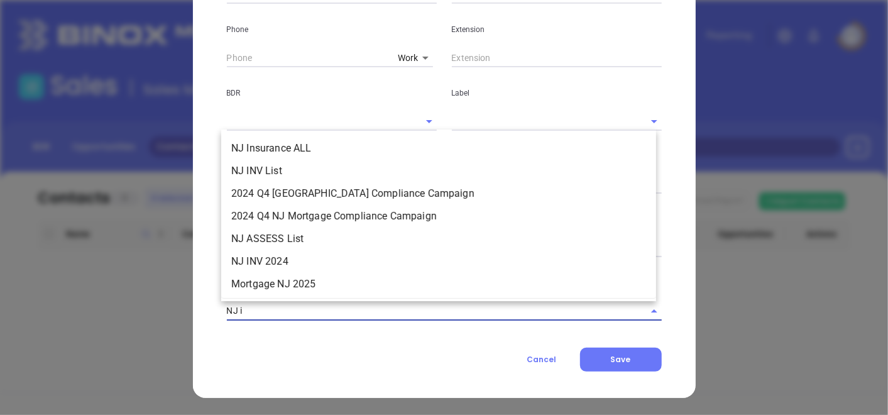
type input "NJ in"
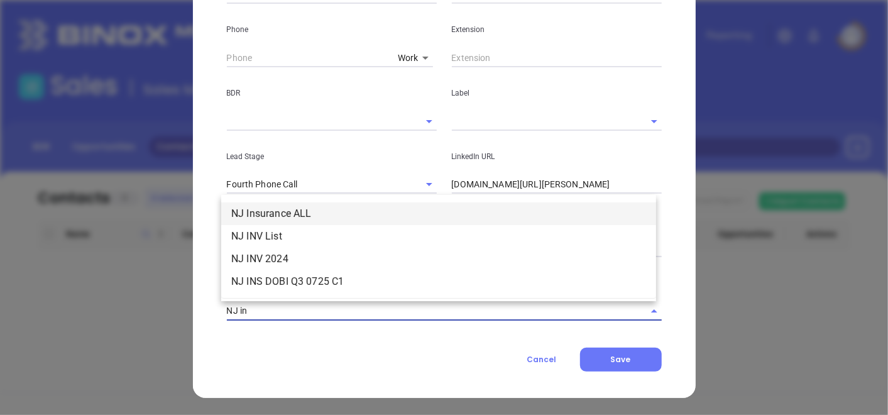
click at [306, 215] on li "NJ Insurance ALL" at bounding box center [438, 213] width 435 height 23
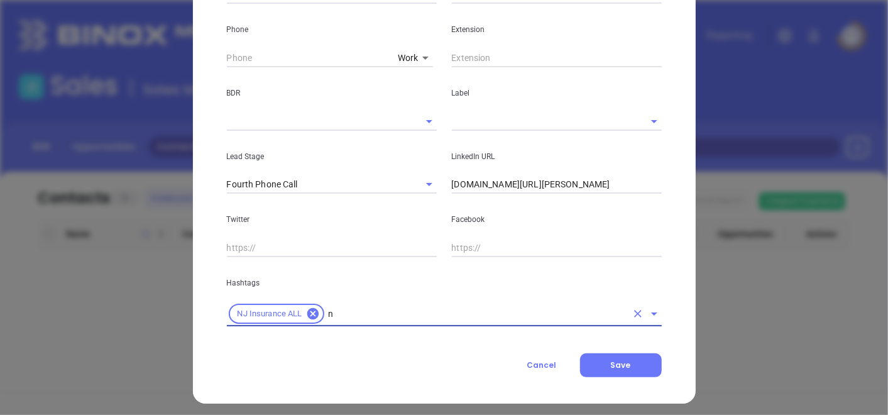
type input "nj"
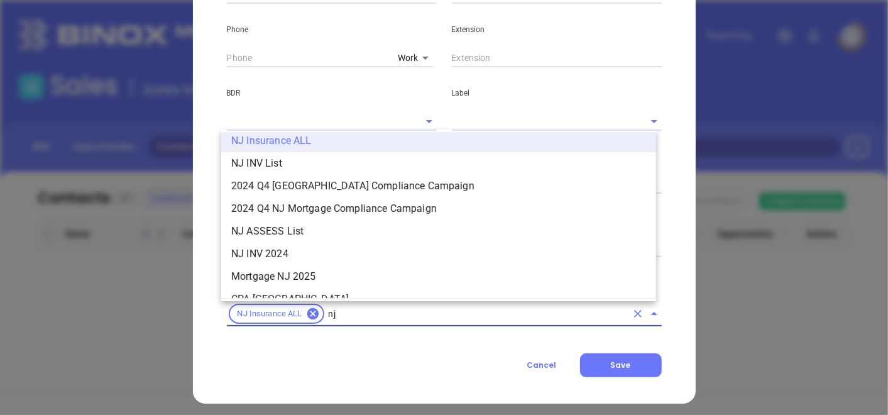
scroll to position [285, 0]
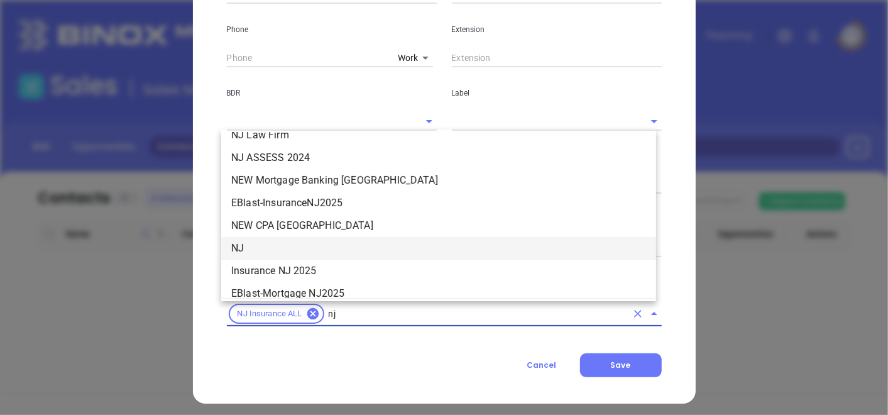
click at [257, 248] on li "NJ" at bounding box center [438, 248] width 435 height 23
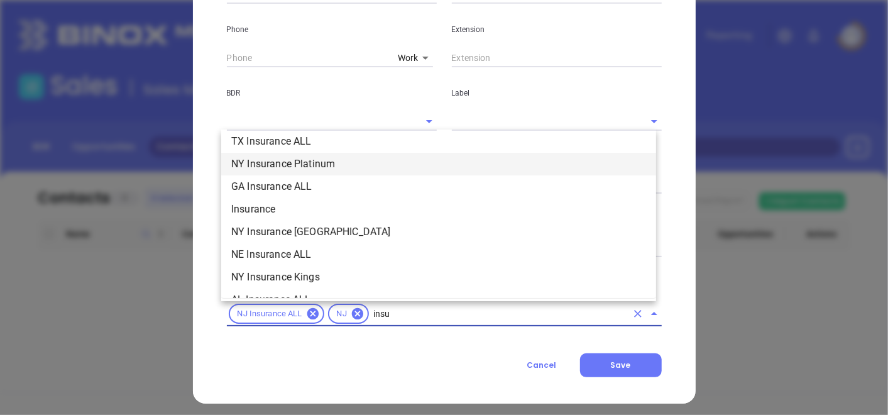
scroll to position [370, 0]
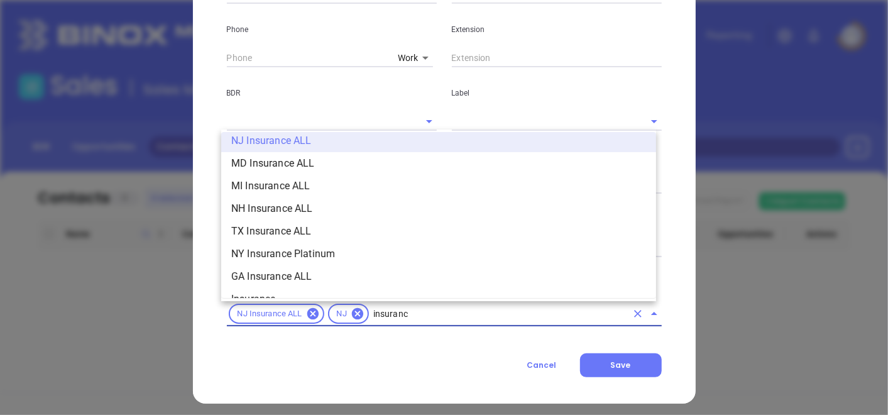
type input "insurance"
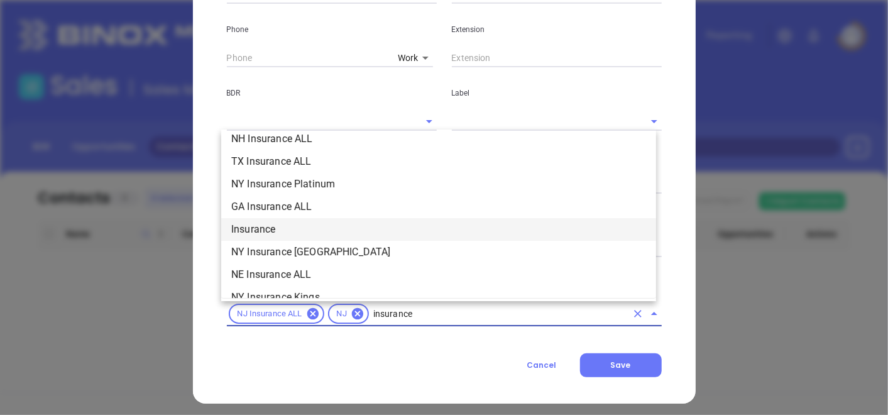
click at [274, 228] on li "Insurance" at bounding box center [438, 229] width 435 height 23
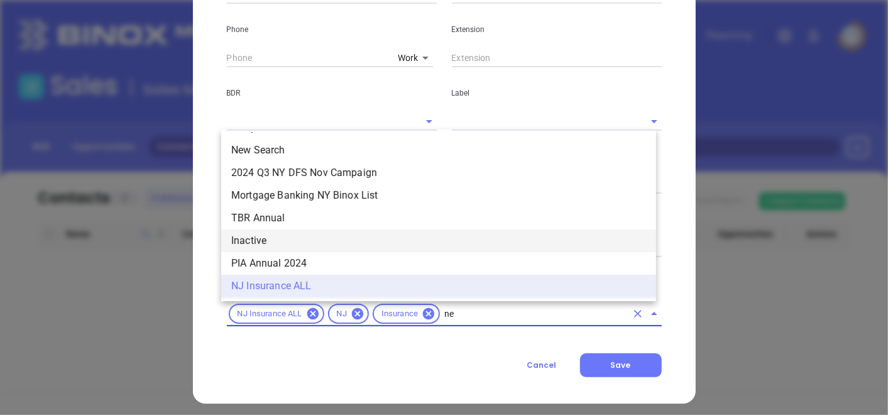
scroll to position [0, 0]
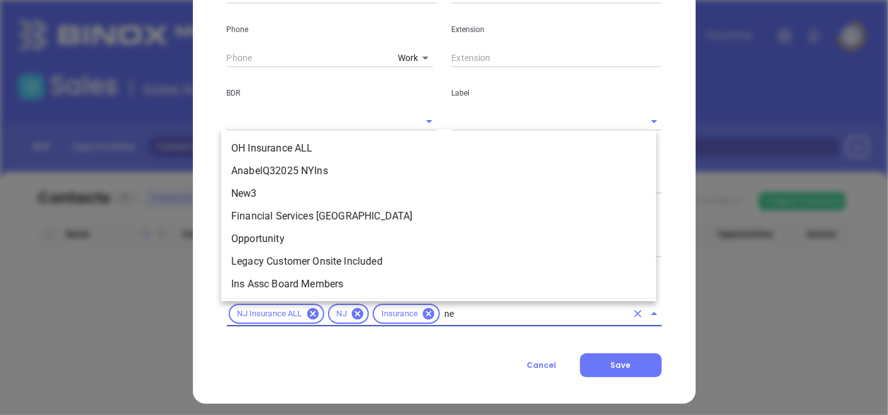
type input "new"
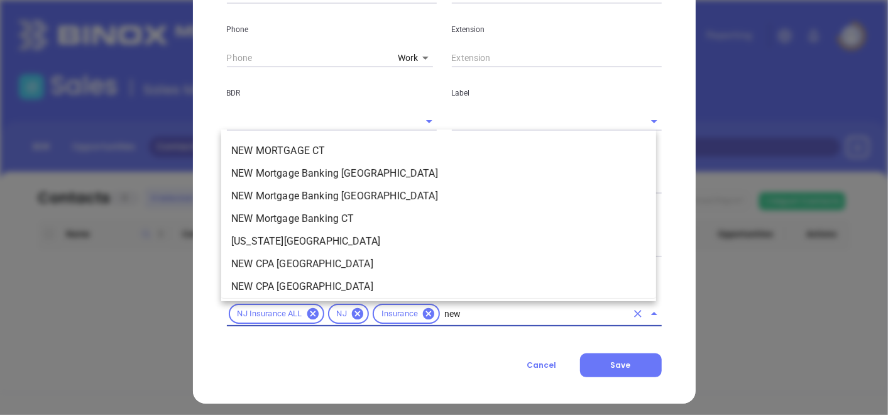
scroll to position [140, 0]
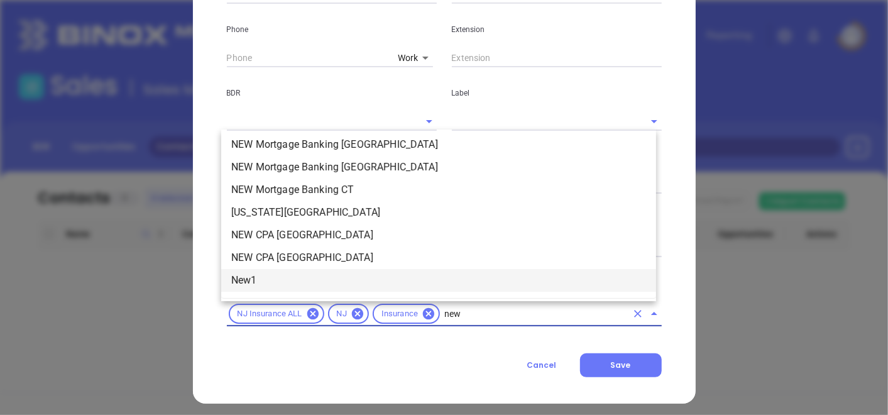
click at [249, 287] on li "New1" at bounding box center [438, 280] width 435 height 23
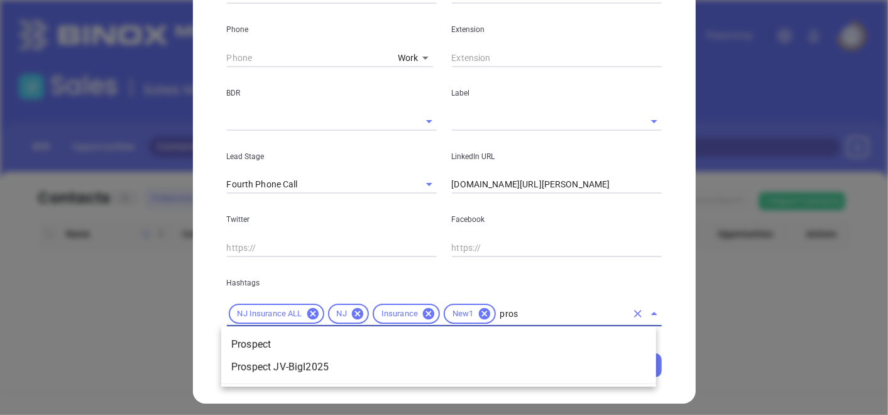
type input "prosp"
click at [299, 341] on li "Prospect" at bounding box center [438, 344] width 435 height 23
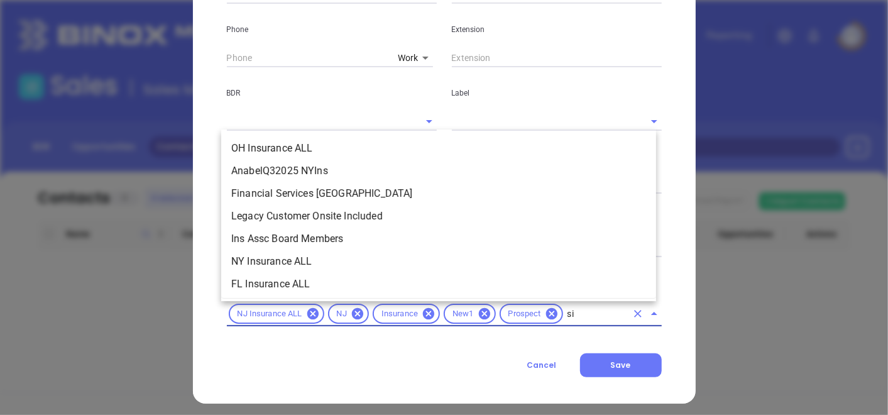
scroll to position [0, 0]
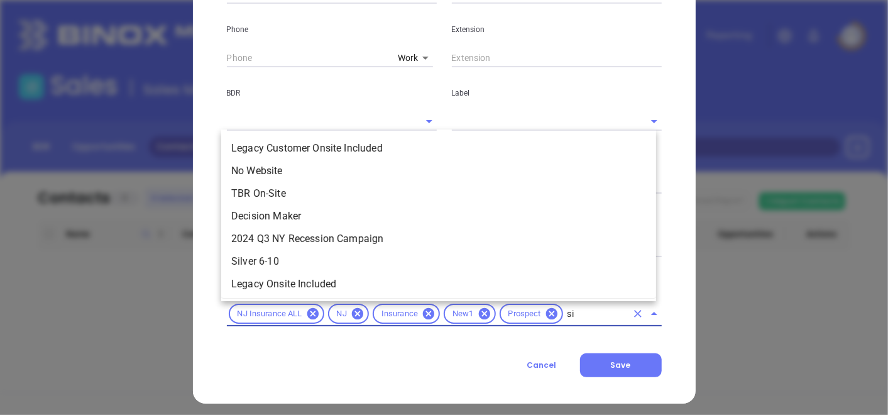
type input "sil"
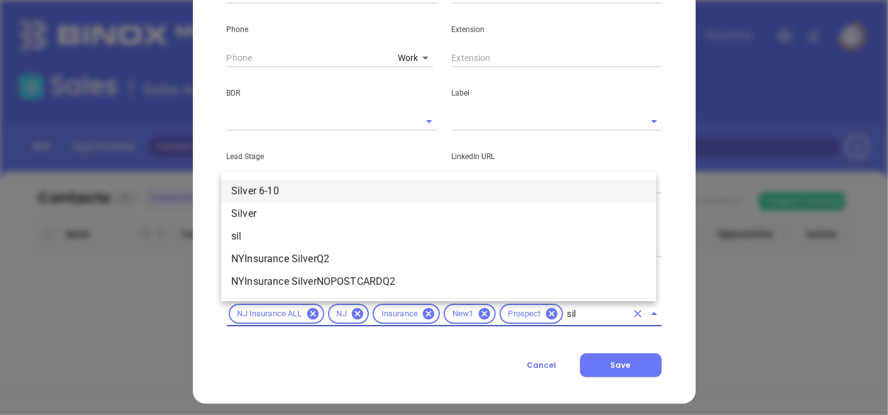
click at [258, 184] on li "Silver 6-10" at bounding box center [438, 191] width 435 height 23
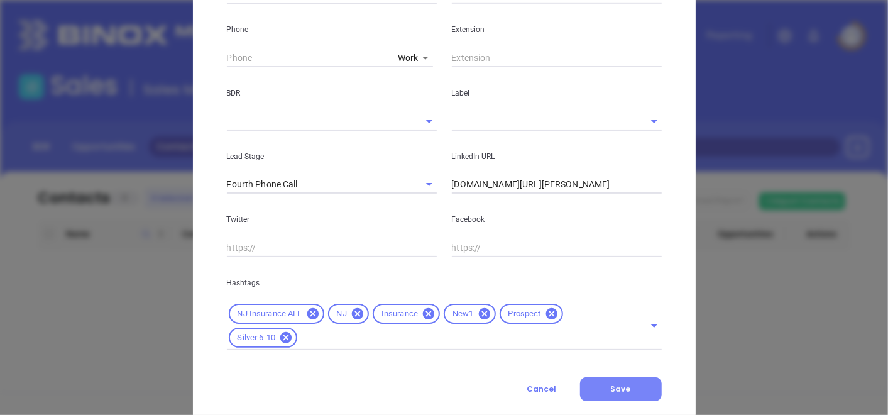
click at [591, 379] on button "Save" at bounding box center [621, 389] width 82 height 24
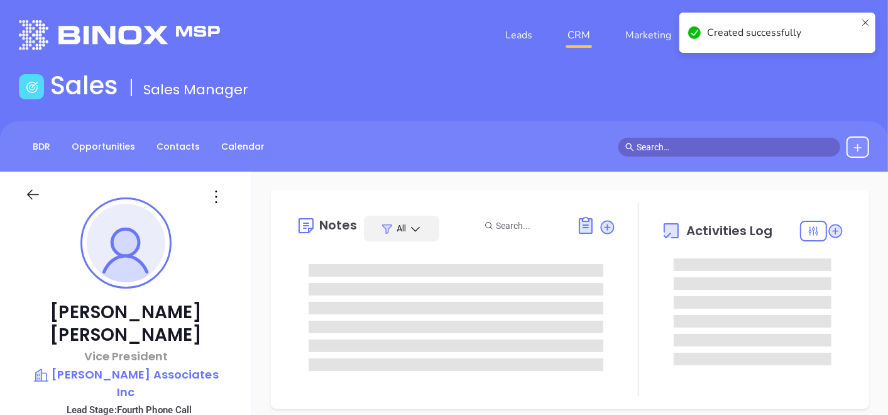
type input "10:00 am"
type input "[DATE]"
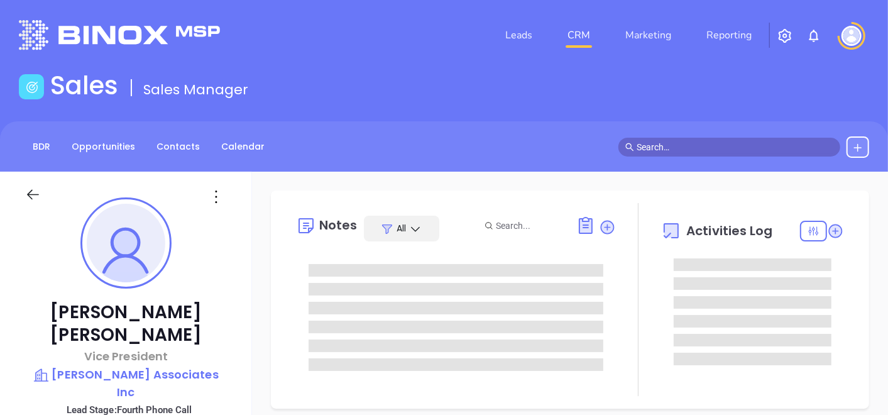
type input "[PERSON_NAME]"
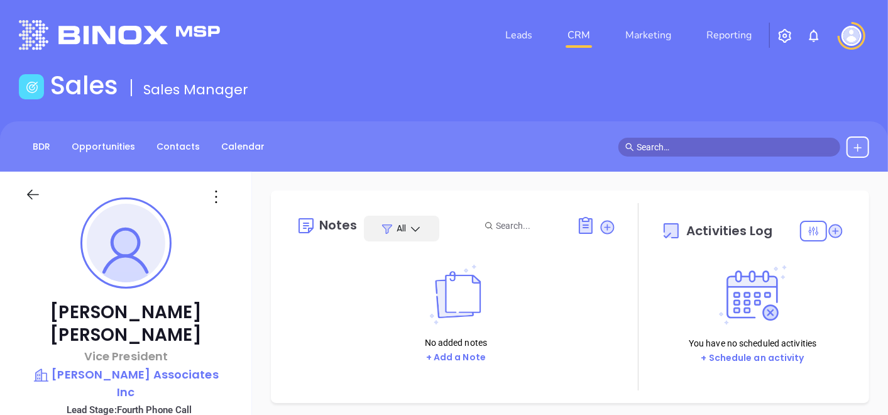
scroll to position [209, 0]
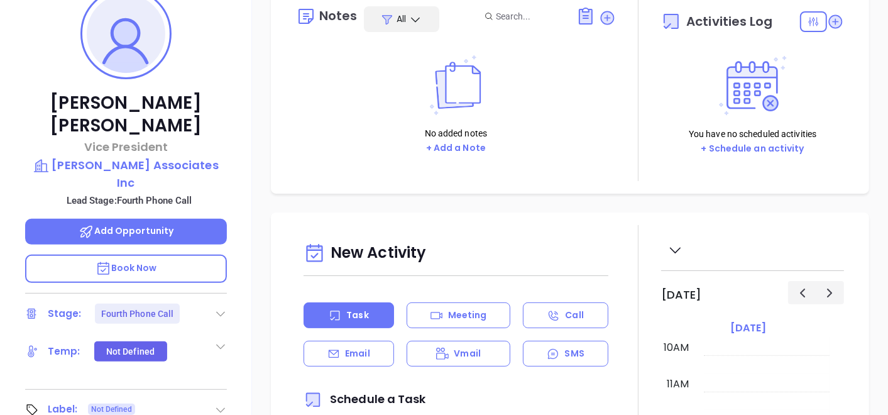
click at [226, 307] on icon at bounding box center [220, 313] width 13 height 13
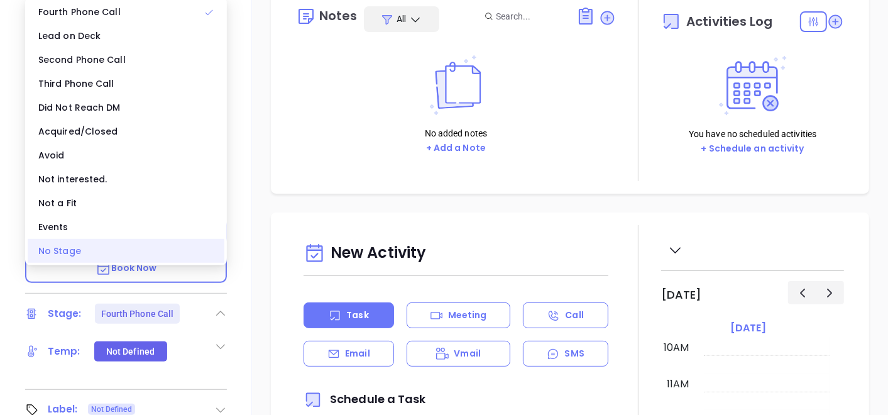
click at [128, 258] on div "No Stage" at bounding box center [126, 251] width 197 height 24
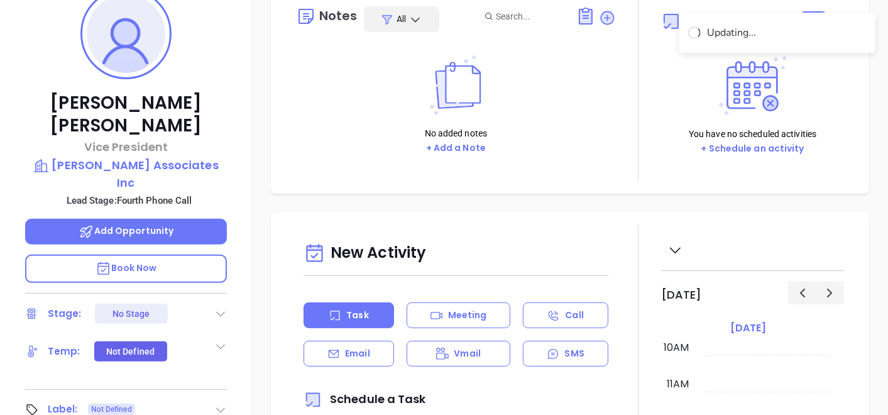
click at [219, 404] on icon at bounding box center [220, 410] width 13 height 13
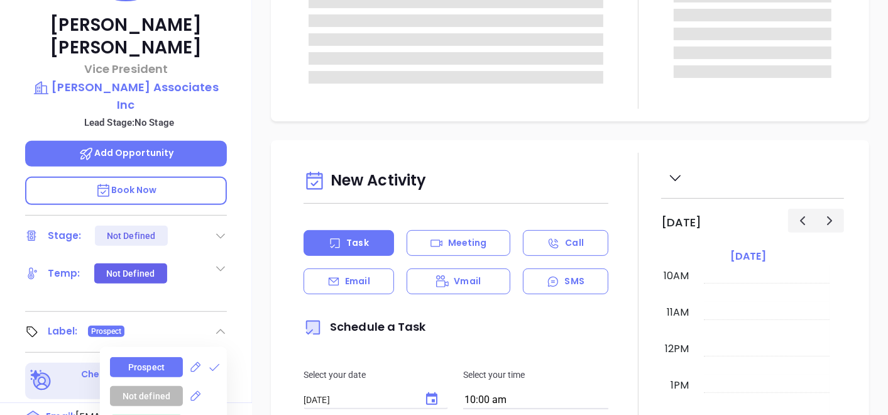
scroll to position [0, 0]
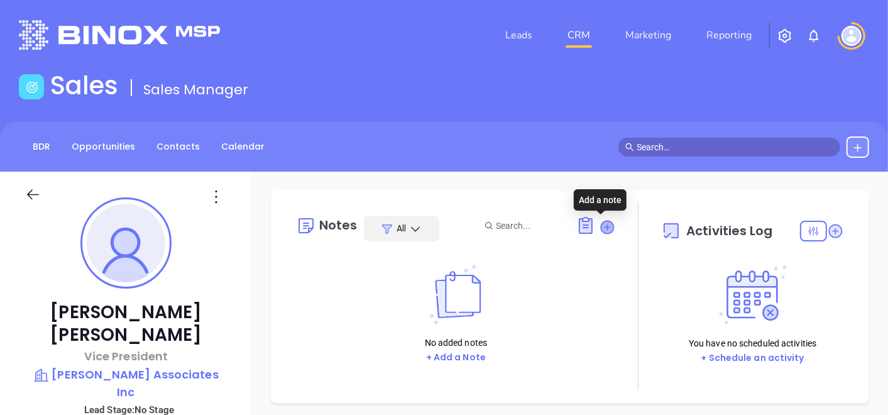
click at [604, 225] on icon at bounding box center [607, 227] width 13 height 13
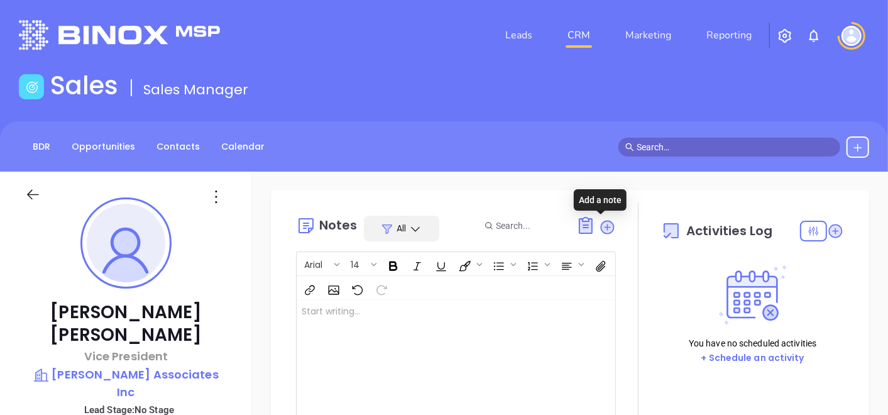
click at [404, 319] on div at bounding box center [445, 363] width 296 height 127
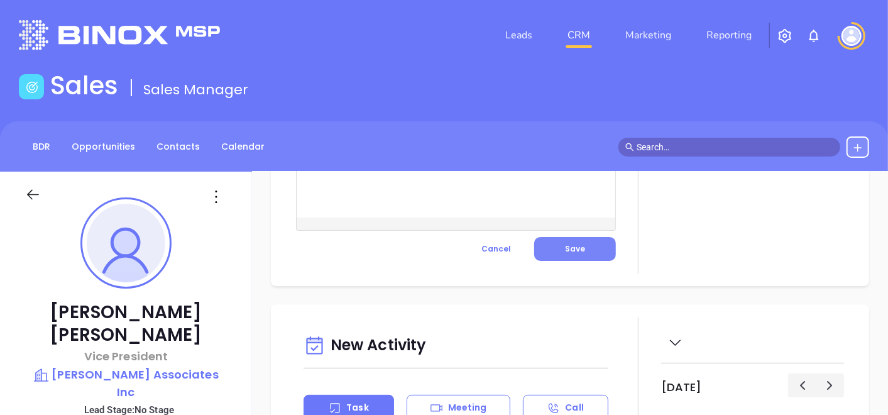
click at [590, 246] on button "Save" at bounding box center [575, 249] width 82 height 24
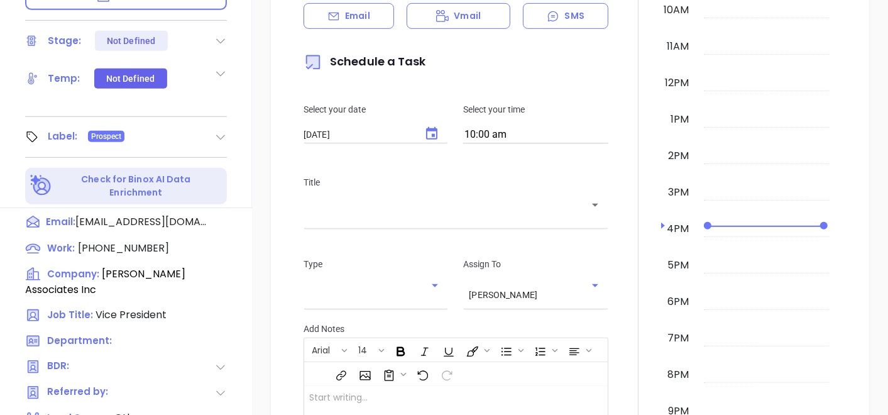
scroll to position [147, 0]
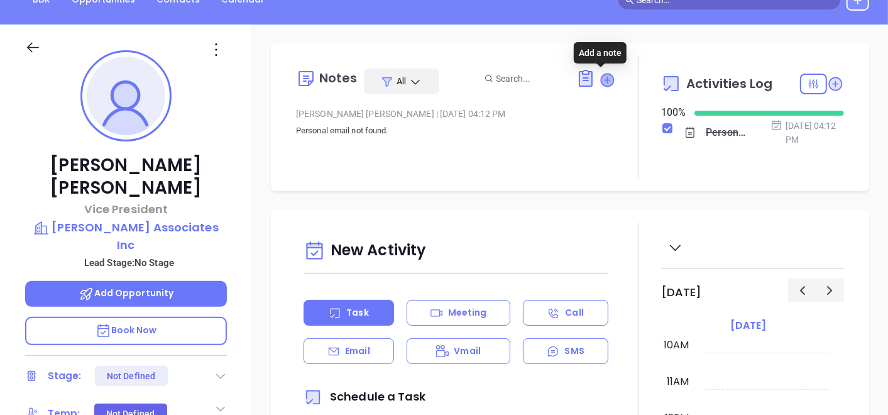
click at [606, 79] on icon at bounding box center [607, 80] width 13 height 13
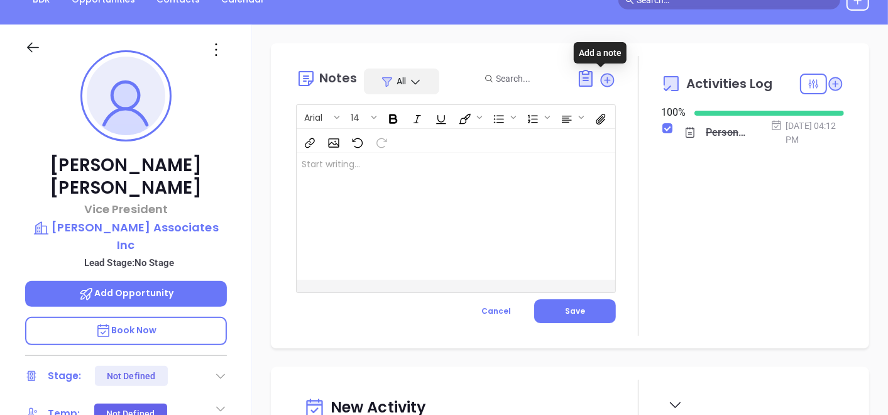
click at [384, 189] on div at bounding box center [445, 216] width 296 height 127
click at [596, 312] on button "Save" at bounding box center [575, 311] width 82 height 24
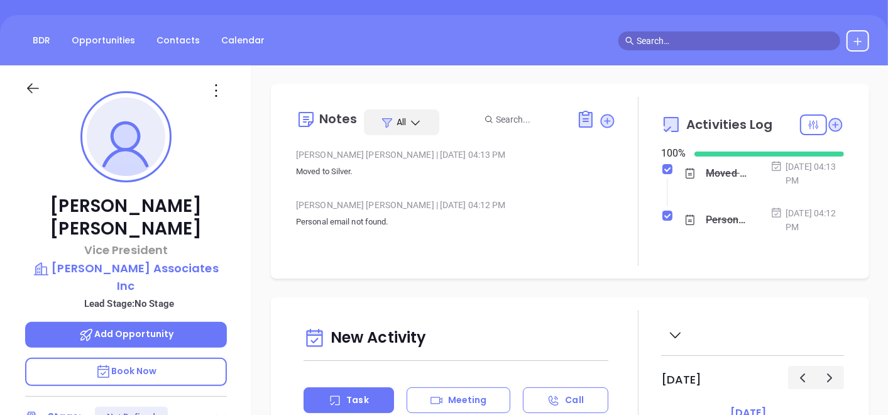
scroll to position [0, 0]
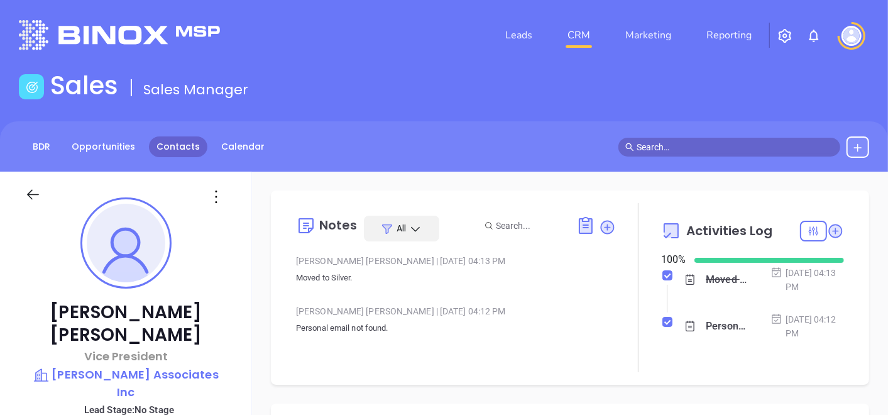
click at [175, 154] on link "Contacts" at bounding box center [178, 146] width 58 height 21
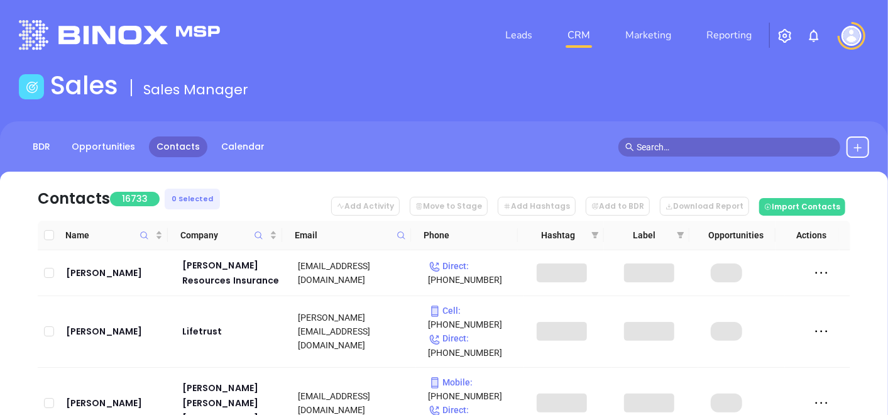
click at [399, 236] on icon at bounding box center [401, 235] width 9 height 9
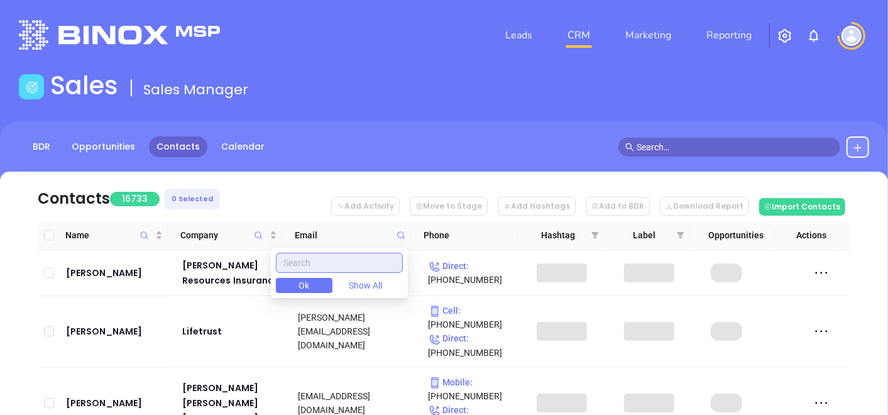
paste input "[DOMAIN_NAME]"
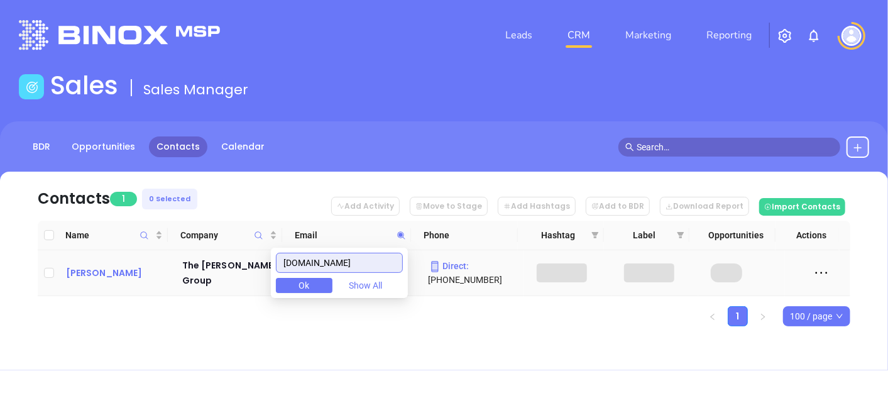
type input "[DOMAIN_NAME]"
click at [105, 277] on div "[PERSON_NAME]" at bounding box center [115, 272] width 99 height 15
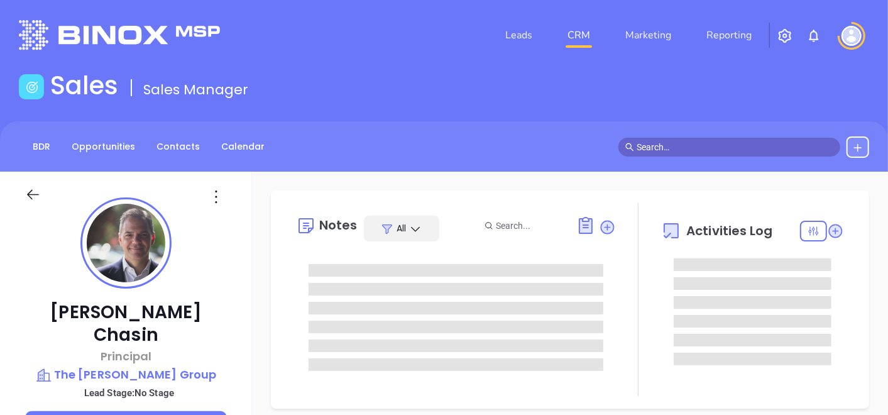
type input "[DATE]"
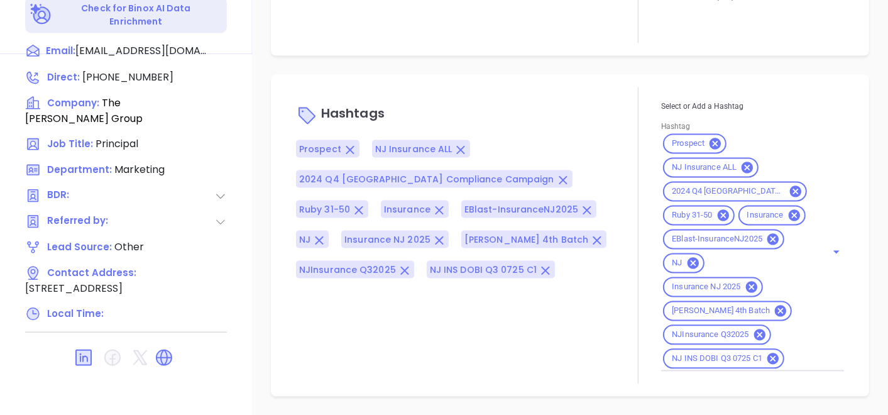
scroll to position [934, 0]
type input "[PERSON_NAME]"
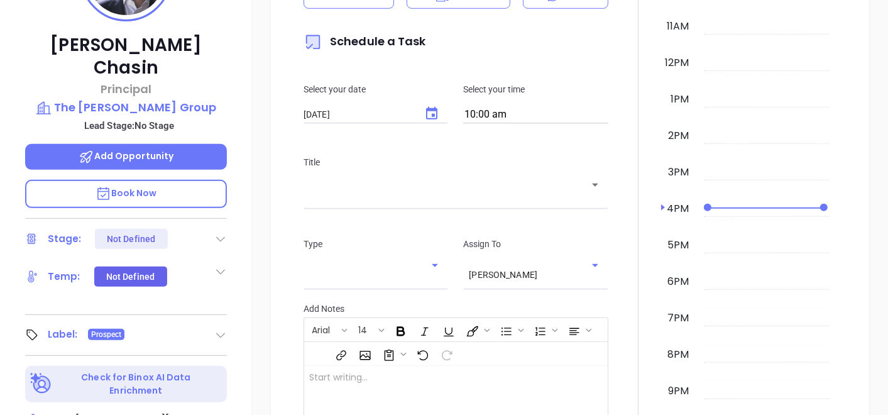
scroll to position [217, 0]
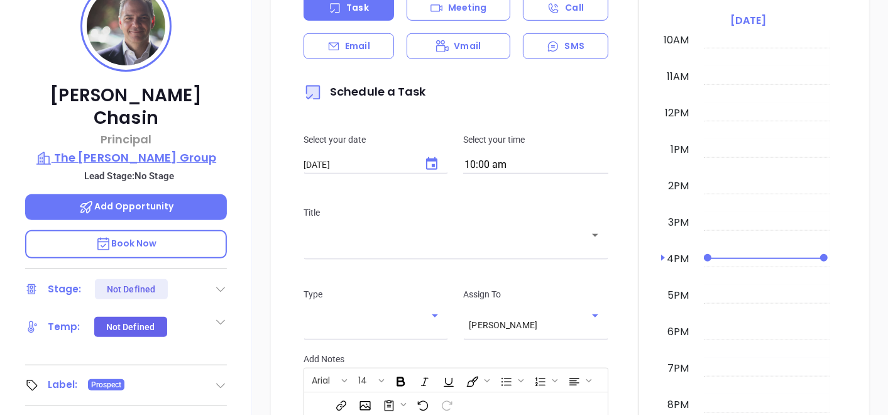
click at [160, 149] on p "The [PERSON_NAME] Group" at bounding box center [126, 158] width 202 height 18
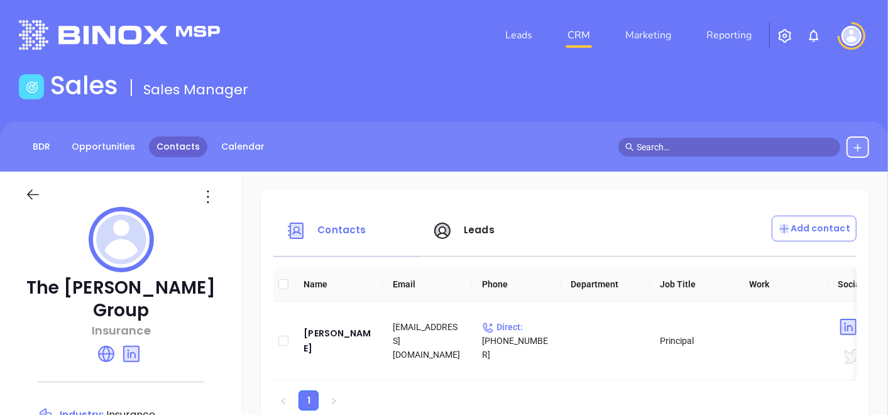
click at [189, 145] on link "Contacts" at bounding box center [178, 146] width 58 height 21
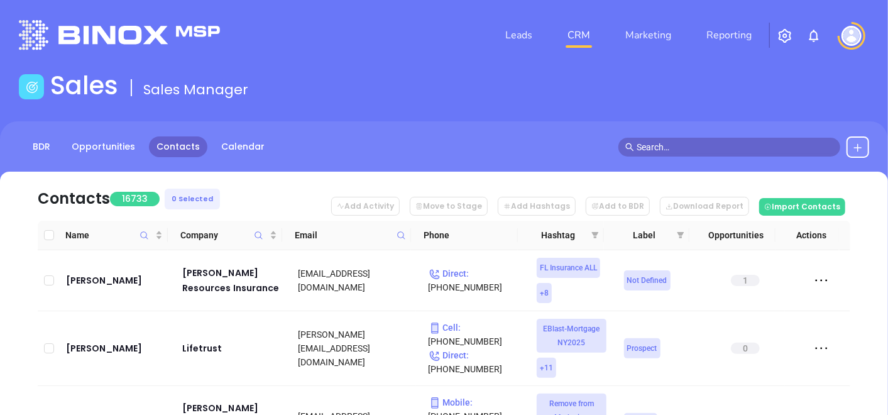
click at [401, 236] on icon at bounding box center [401, 235] width 9 height 9
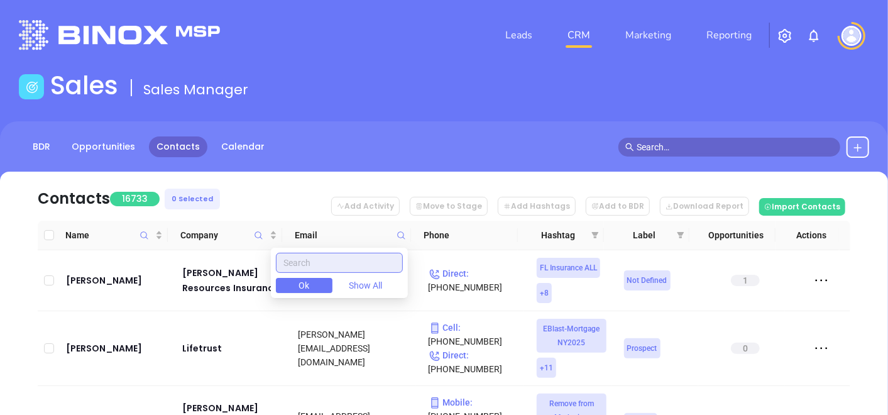
paste input "[DOMAIN_NAME]"
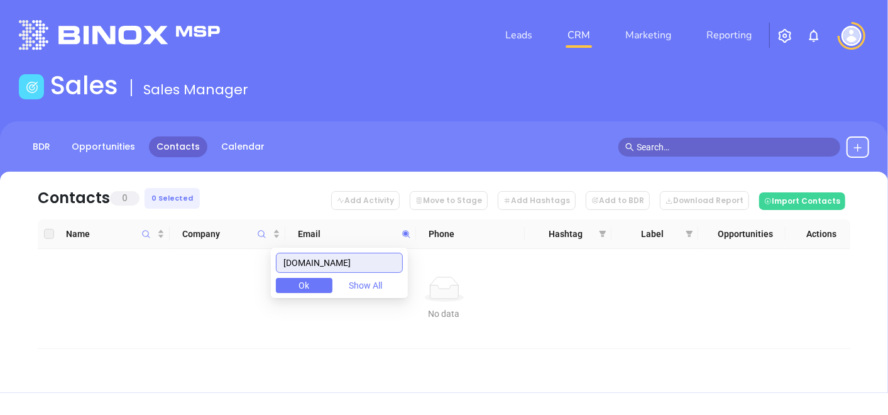
type input "[DOMAIN_NAME]"
drag, startPoint x: 407, startPoint y: 265, endPoint x: 380, endPoint y: 268, distance: 27.2
click at [380, 268] on div "[DOMAIN_NAME] Ok Show All" at bounding box center [339, 273] width 137 height 50
drag, startPoint x: 392, startPoint y: 262, endPoint x: 261, endPoint y: 278, distance: 132.3
click at [261, 278] on body "Leads CRM Marketing Reporting Financial Leads Leads Sales Sales Manager BDR Opp…" at bounding box center [444, 207] width 888 height 415
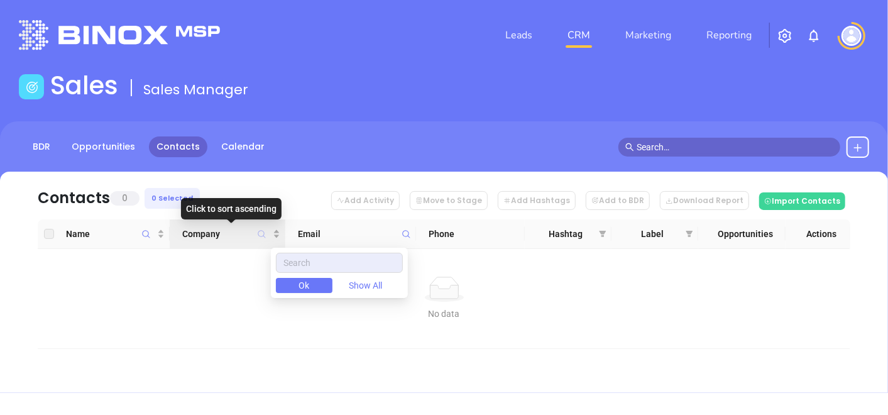
click at [264, 233] on icon "Company" at bounding box center [262, 234] width 8 height 8
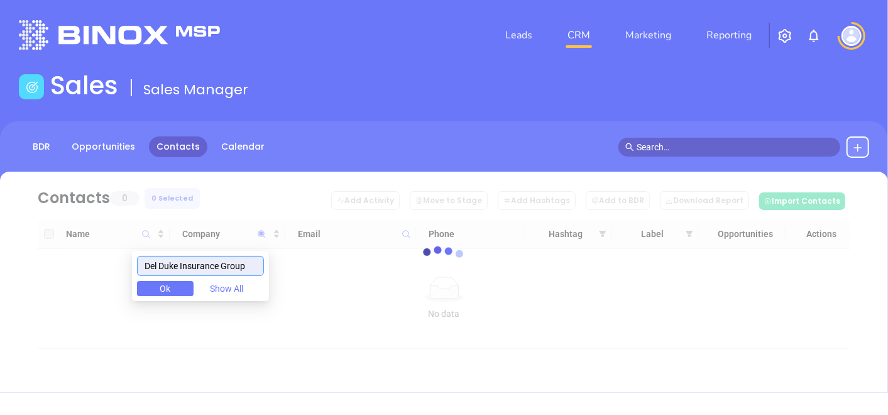
click at [154, 267] on input "Del Duke Insurance Group" at bounding box center [200, 266] width 127 height 20
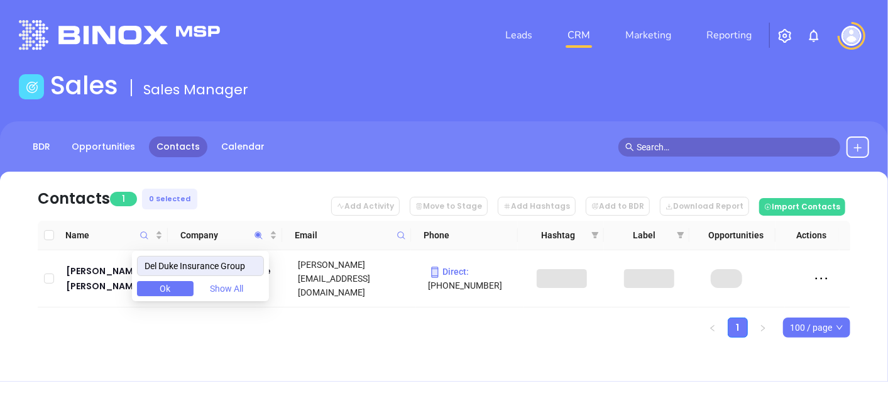
type input "Del Duke Insurance Group"
click at [82, 330] on div "Contacts 1 0 Selected Add Activity Move to Stage Add Hashtags Add to BDR Downlo…" at bounding box center [444, 277] width 888 height 210
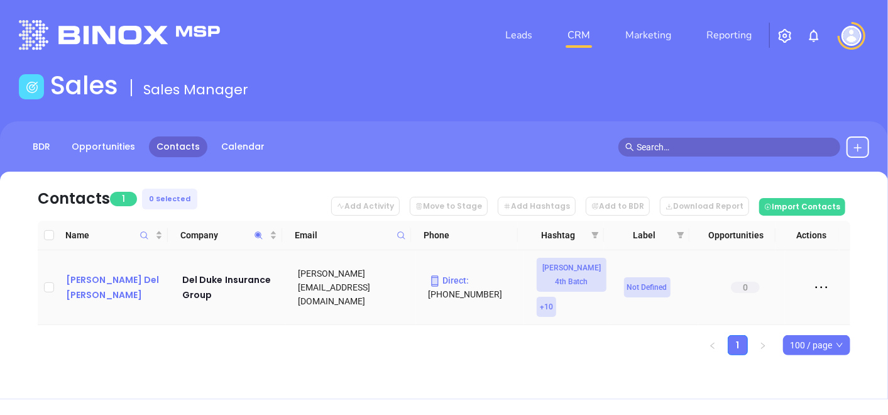
click at [114, 280] on div "[PERSON_NAME] Del [PERSON_NAME]" at bounding box center [115, 287] width 99 height 30
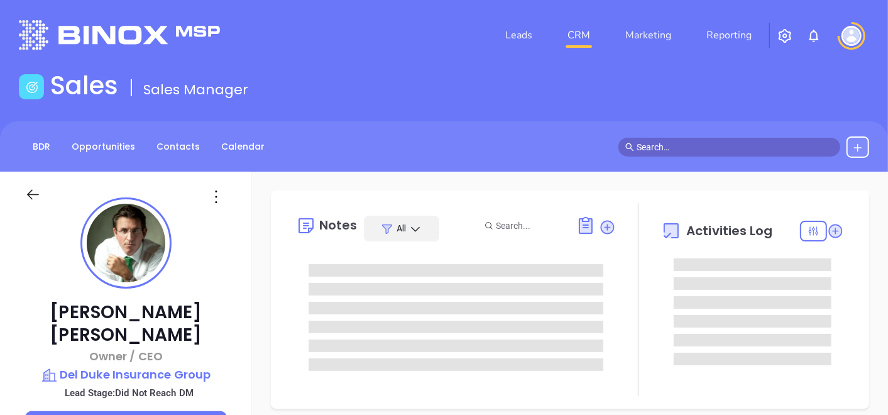
type input "[DATE]"
type input "[PERSON_NAME]"
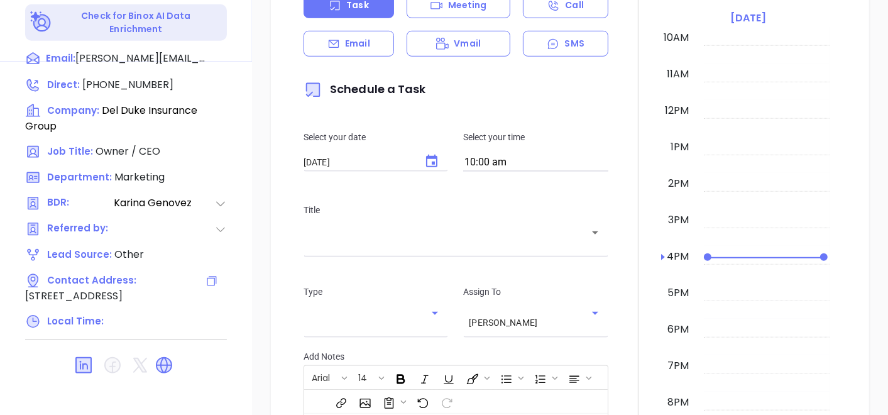
scroll to position [419, 0]
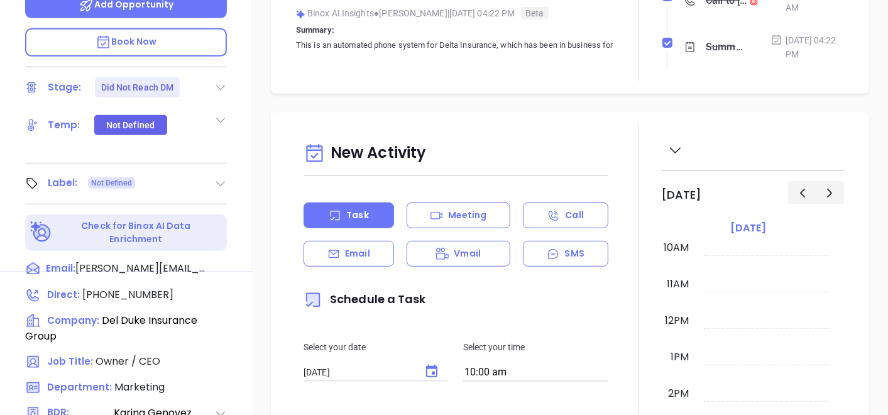
click at [208, 174] on div "Label: Not Defined" at bounding box center [126, 184] width 202 height 20
click at [219, 177] on icon at bounding box center [220, 183] width 13 height 13
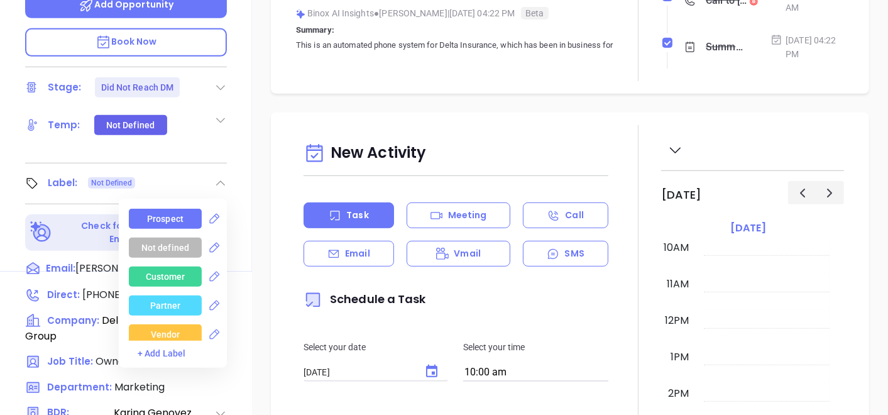
click at [165, 209] on div "Prospect" at bounding box center [165, 219] width 36 height 20
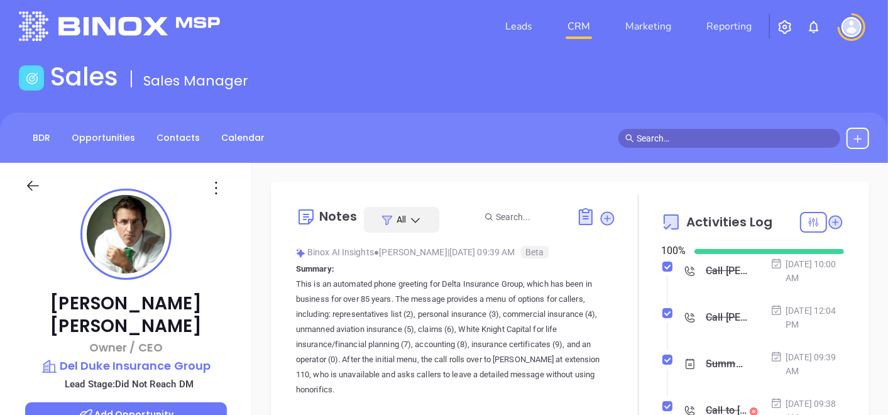
scroll to position [0, 0]
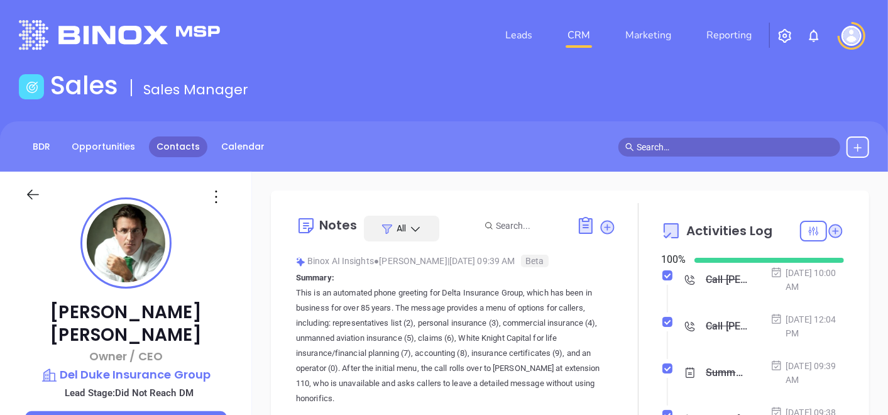
click at [167, 155] on link "Contacts" at bounding box center [178, 146] width 58 height 21
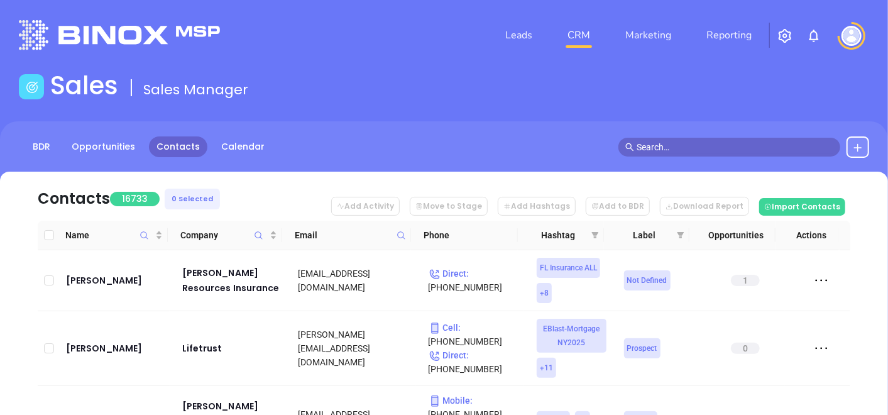
click at [393, 241] on div "Email" at bounding box center [350, 235] width 111 height 14
click at [404, 231] on icon at bounding box center [401, 235] width 9 height 9
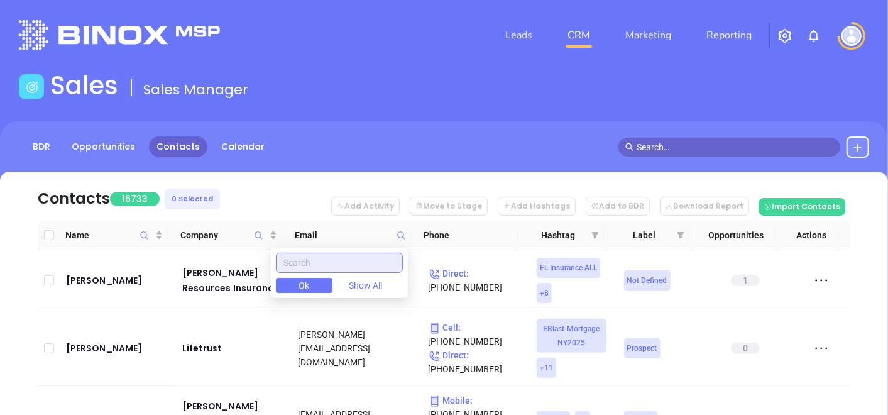
paste input "[DOMAIN_NAME]"
type input "[DOMAIN_NAME]"
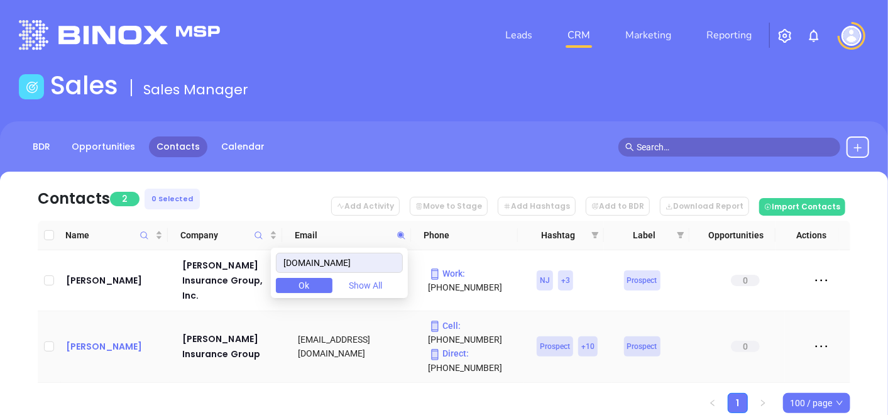
click at [91, 339] on div "[PERSON_NAME]" at bounding box center [115, 346] width 99 height 15
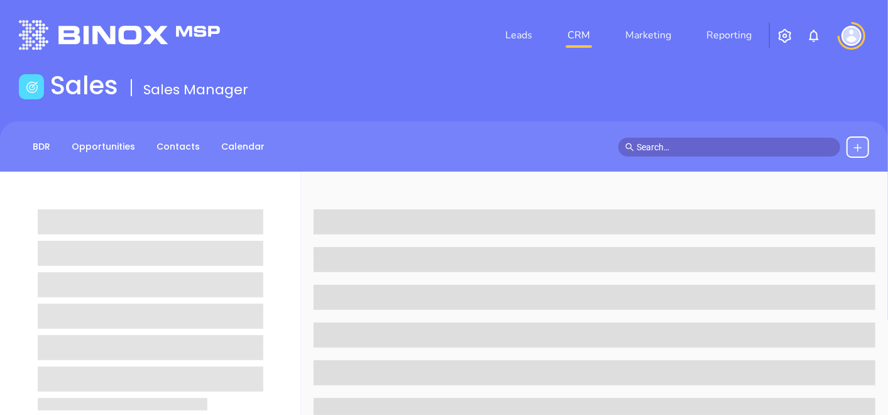
scroll to position [636, 0]
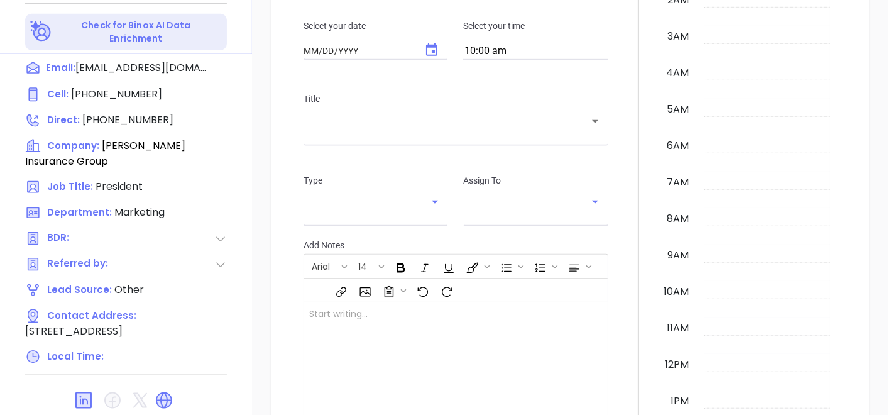
type input "[DATE]"
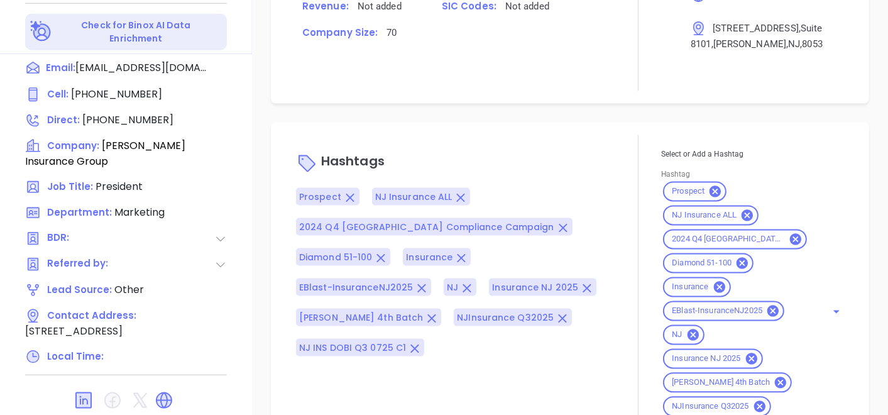
scroll to position [902, 0]
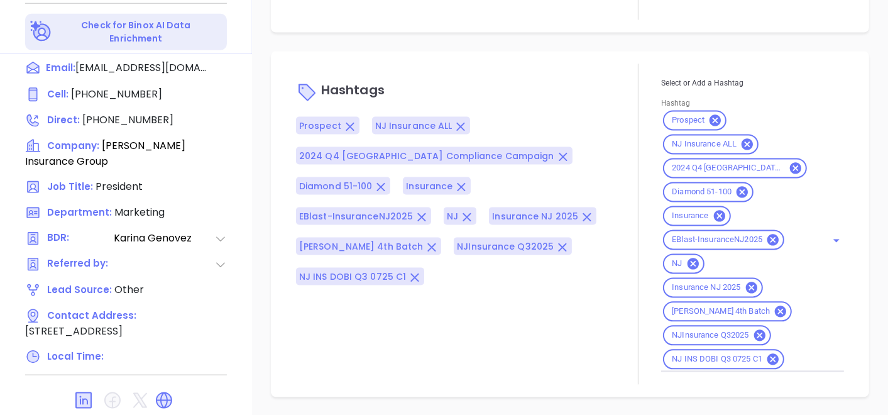
type input "[PERSON_NAME]"
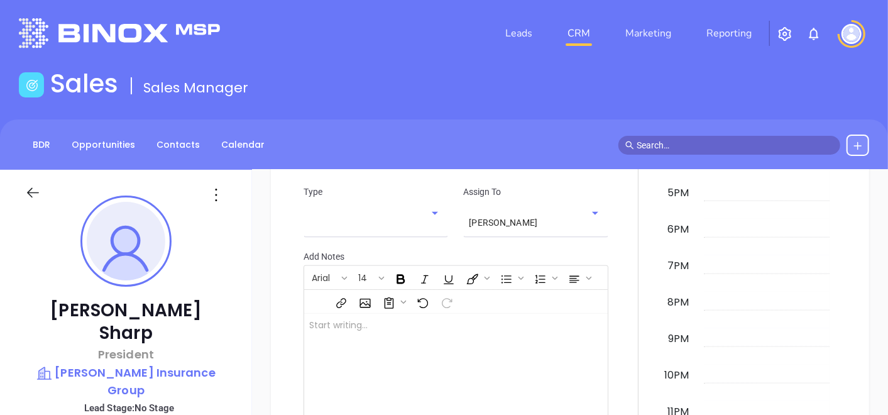
scroll to position [0, 0]
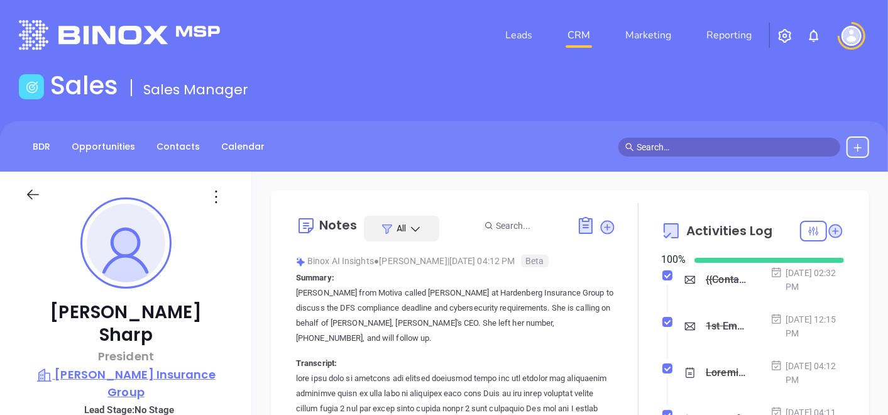
click at [180, 366] on p "[PERSON_NAME] Insurance Group" at bounding box center [126, 383] width 202 height 35
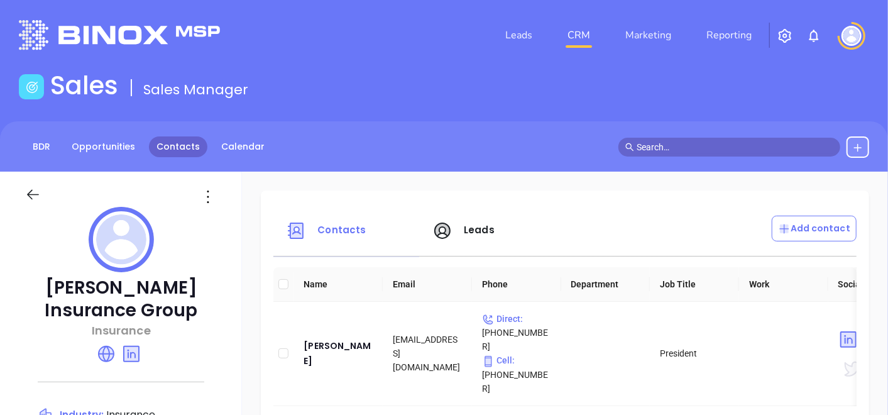
click at [185, 141] on link "Contacts" at bounding box center [178, 146] width 58 height 21
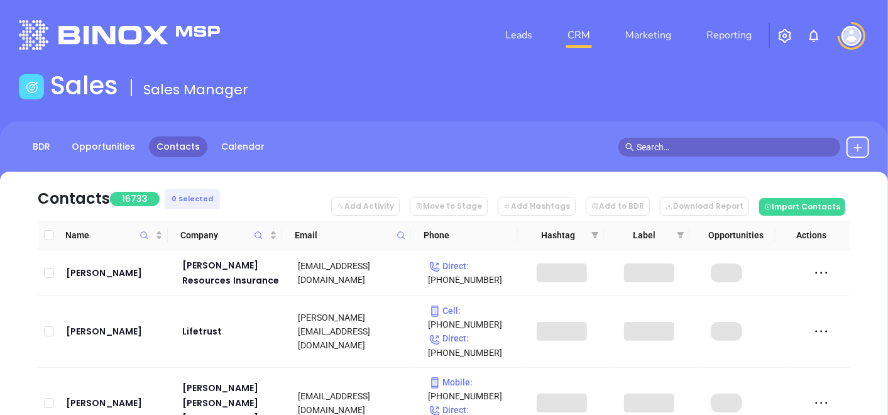
click at [402, 237] on icon at bounding box center [401, 235] width 9 height 9
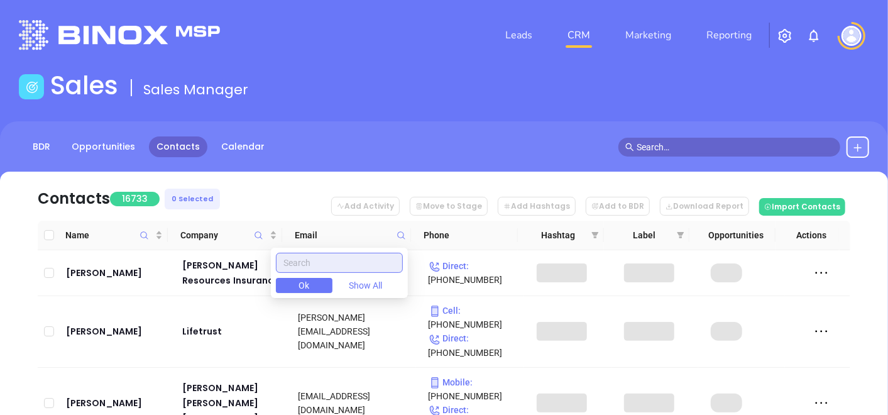
paste input "[DOMAIN_NAME]"
type input "[DOMAIN_NAME]"
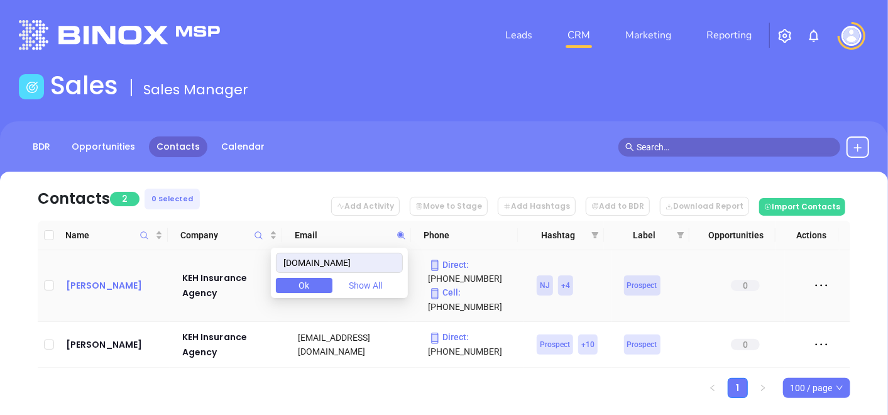
click at [124, 280] on div "[PERSON_NAME]" at bounding box center [115, 285] width 99 height 15
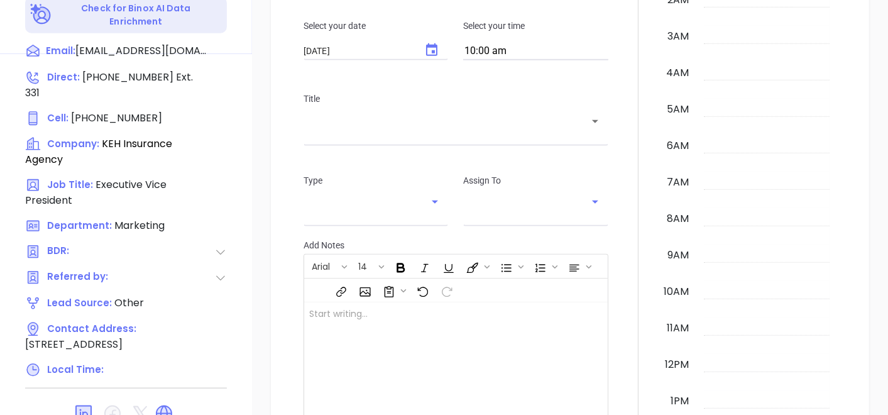
scroll to position [365, 0]
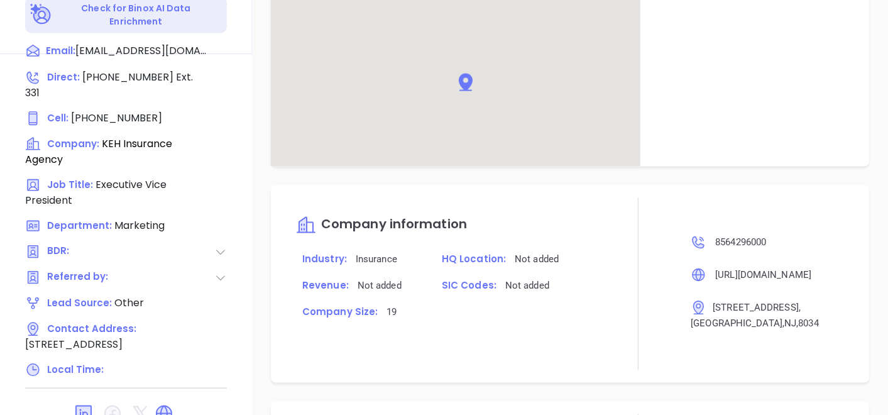
type input "[PERSON_NAME]"
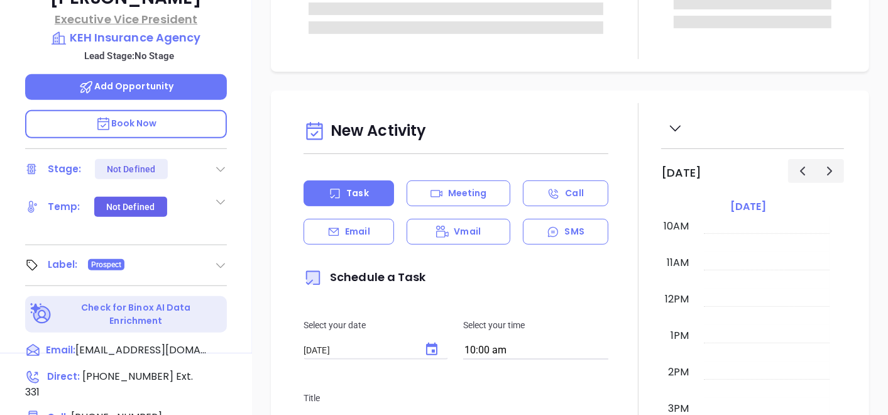
scroll to position [0, 0]
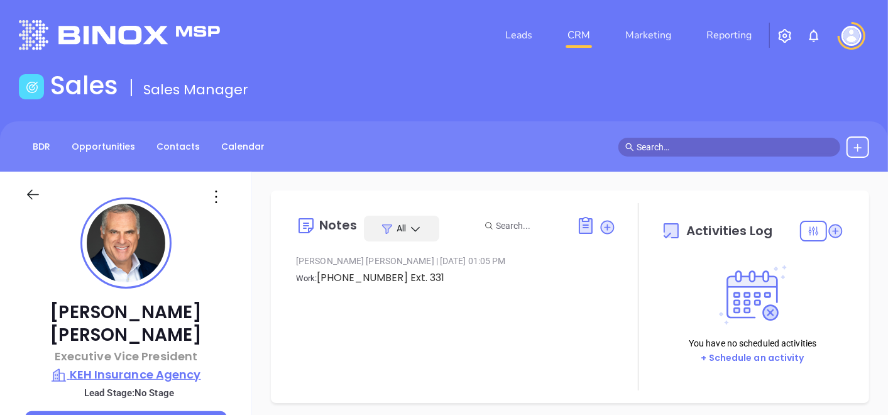
click at [109, 366] on p "KEH Insurance Agency" at bounding box center [126, 375] width 202 height 18
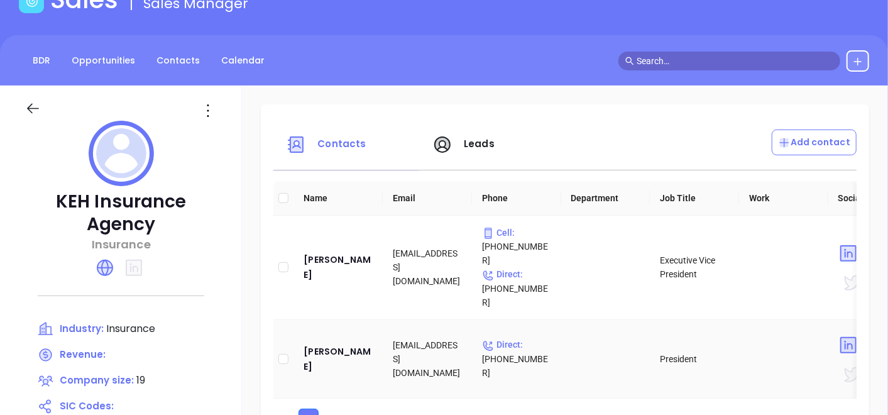
scroll to position [140, 0]
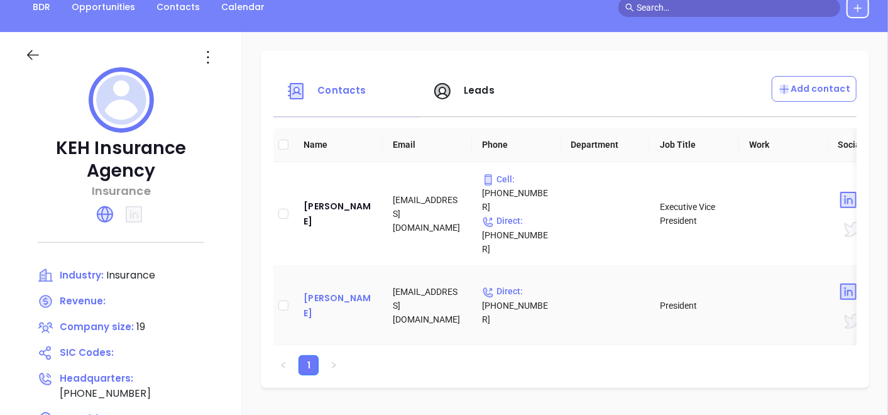
click at [353, 290] on div "[PERSON_NAME]" at bounding box center [338, 305] width 69 height 30
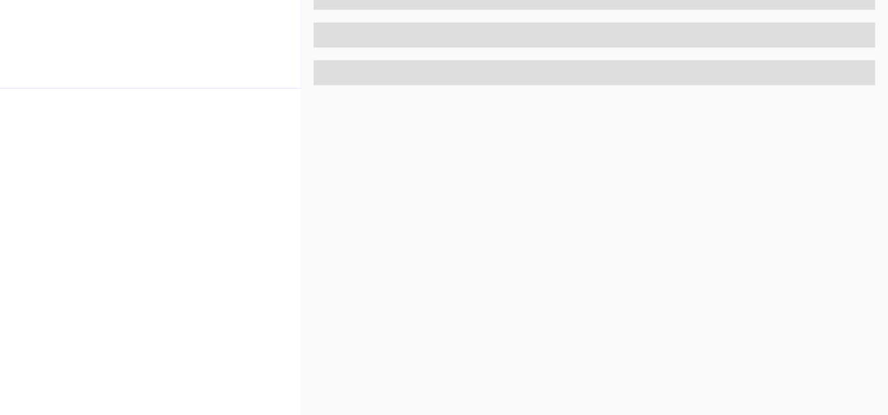
scroll to position [636, 0]
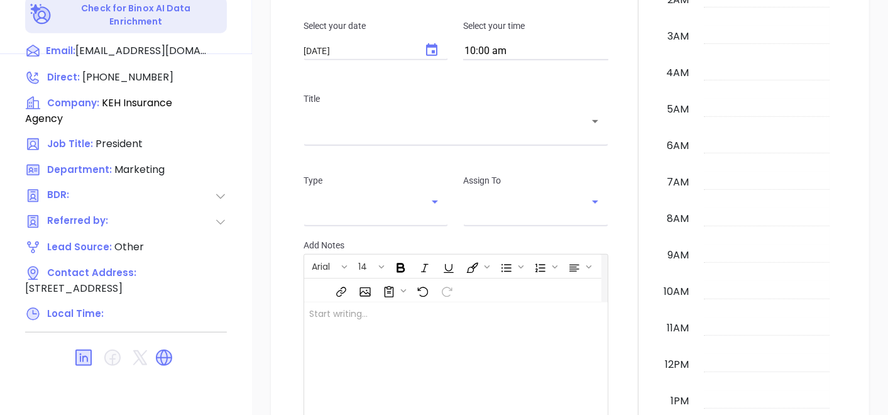
type input "[DATE]"
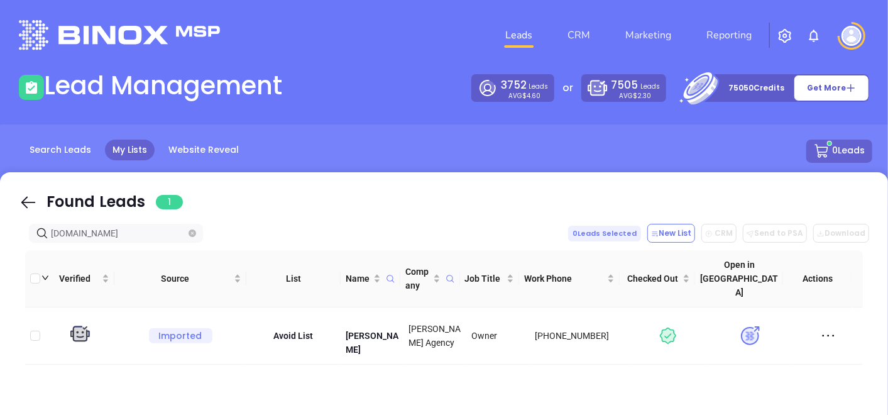
click at [196, 234] on icon "close-circle" at bounding box center [193, 234] width 8 height 8
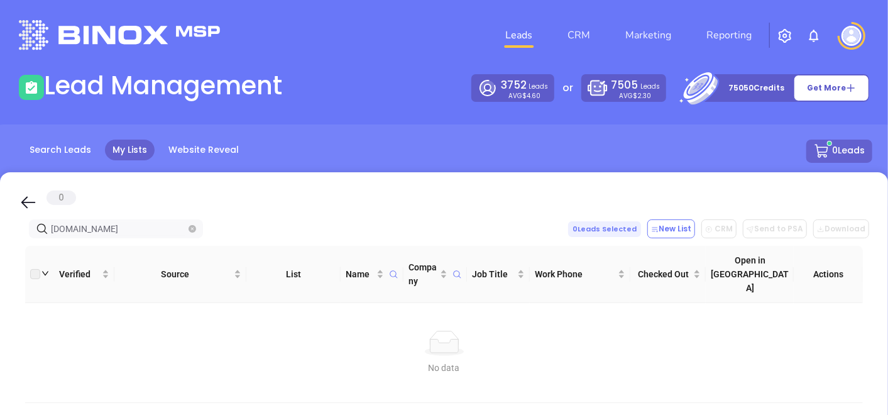
type input "[DOMAIN_NAME]"
click at [194, 227] on icon "close-circle" at bounding box center [193, 229] width 8 height 8
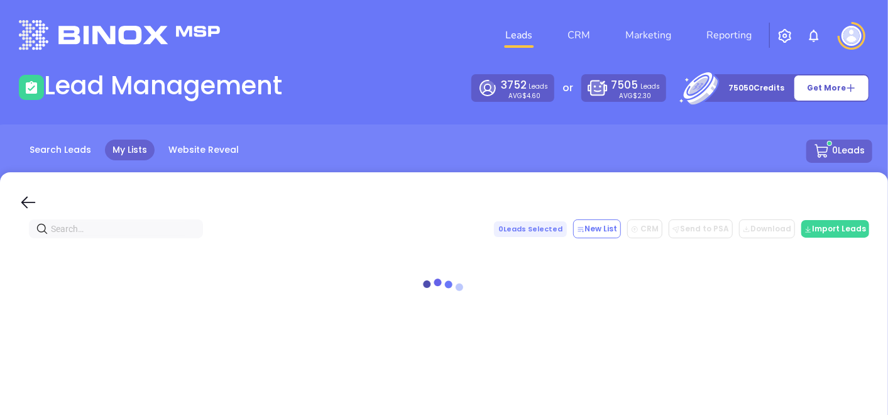
paste input "[DOMAIN_NAME]"
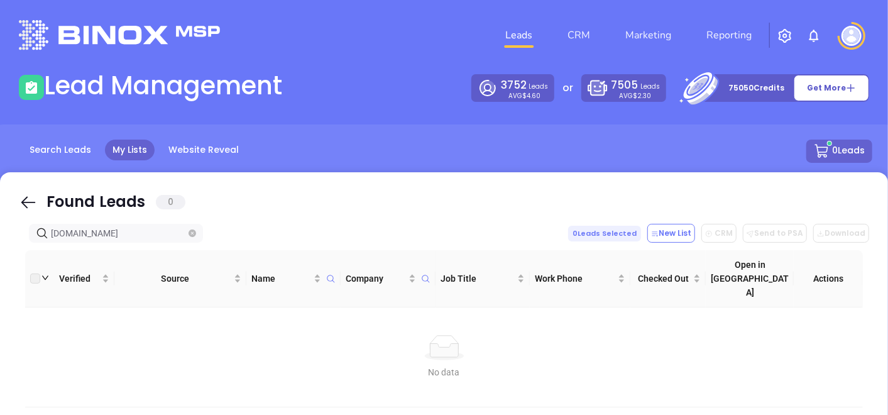
type input "[DOMAIN_NAME]"
